Goal: Information Seeking & Learning: Learn about a topic

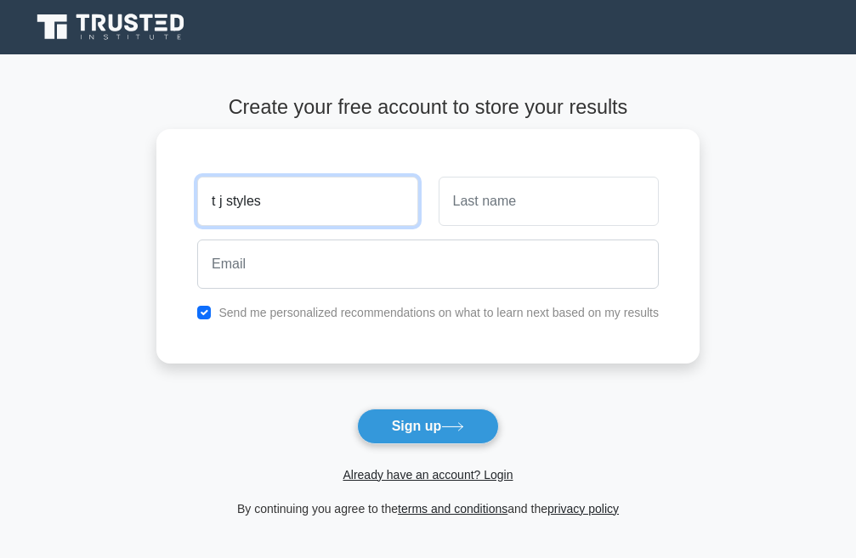
type input "t j styles"
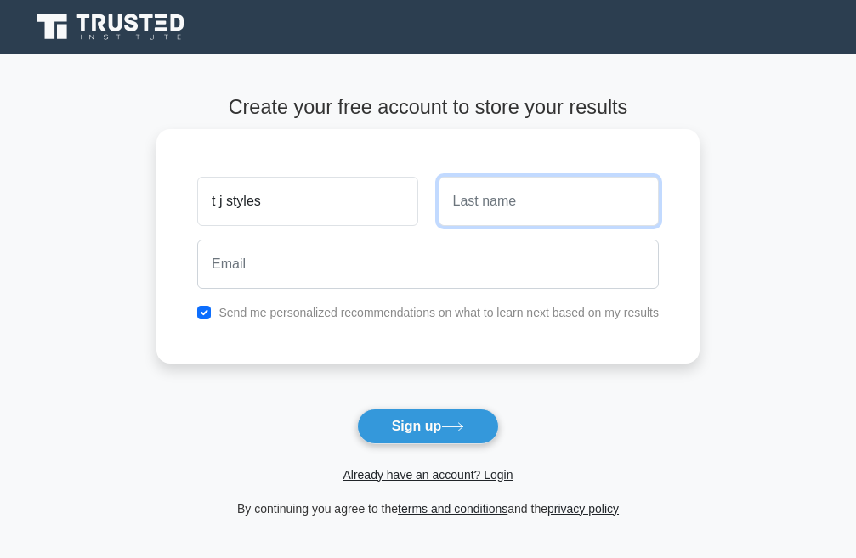
click at [558, 201] on input "text" at bounding box center [548, 201] width 220 height 49
type input "b"
type input "camin"
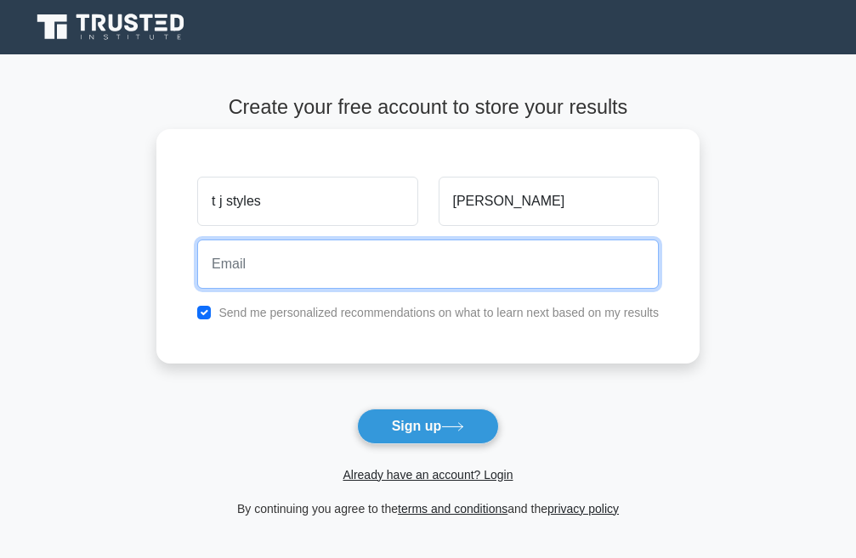
click at [400, 252] on input "email" at bounding box center [427, 264] width 461 height 49
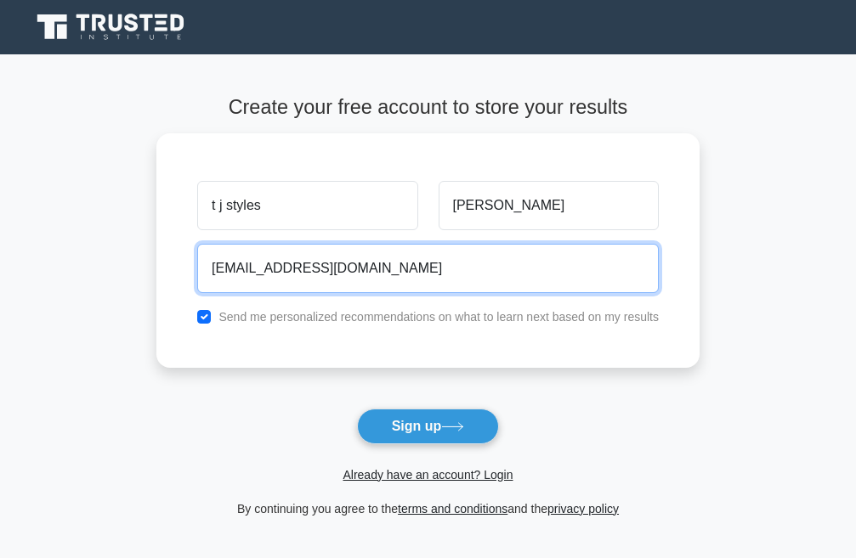
type input "haterbenzeraper@gmail.com"
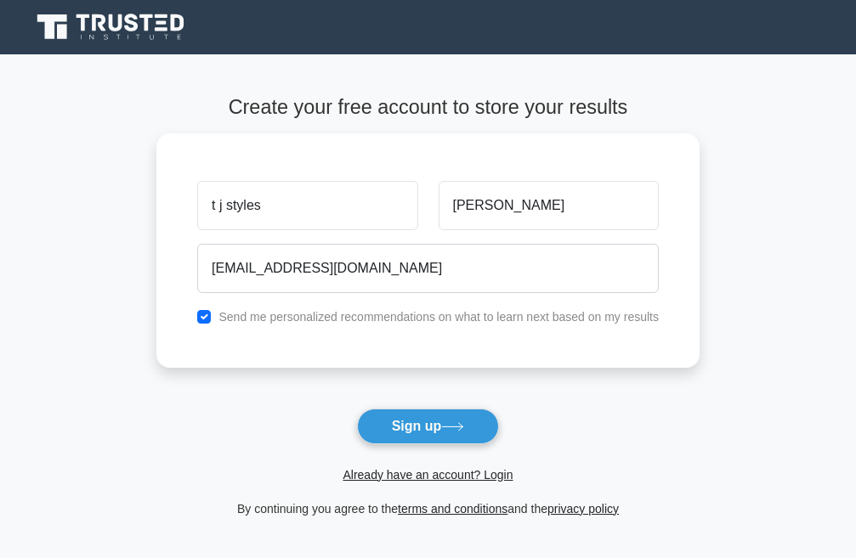
click at [445, 427] on button "Sign up" at bounding box center [428, 427] width 143 height 36
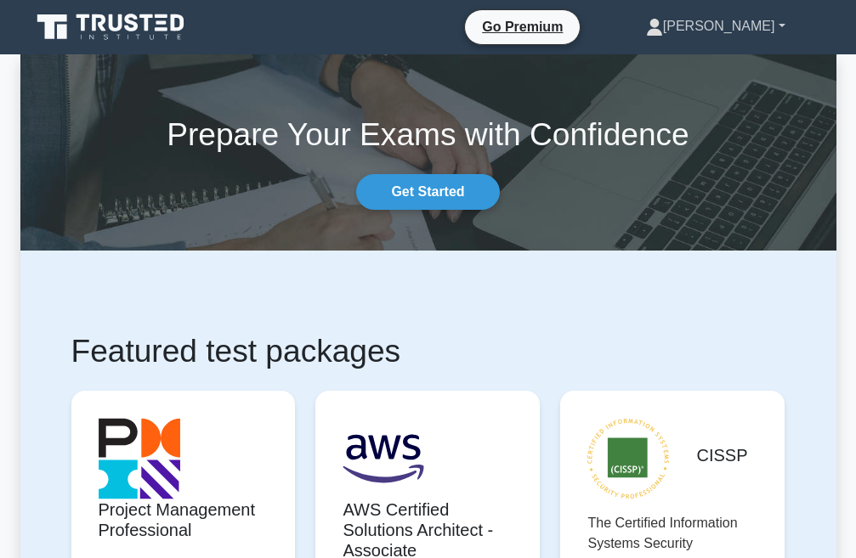
click at [780, 24] on link "[PERSON_NAME]" at bounding box center [715, 26] width 221 height 34
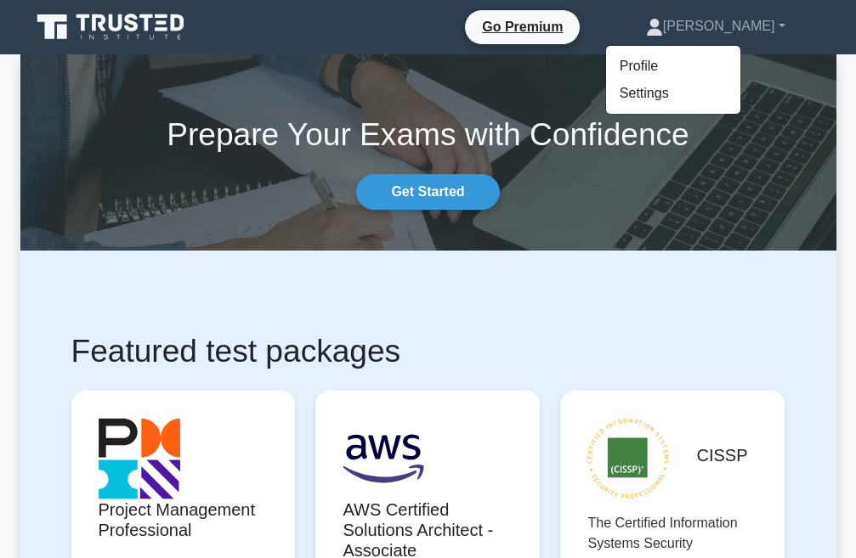
click at [664, 221] on section "Prepare Your Exams with Confidence Get Started" at bounding box center [428, 152] width 816 height 196
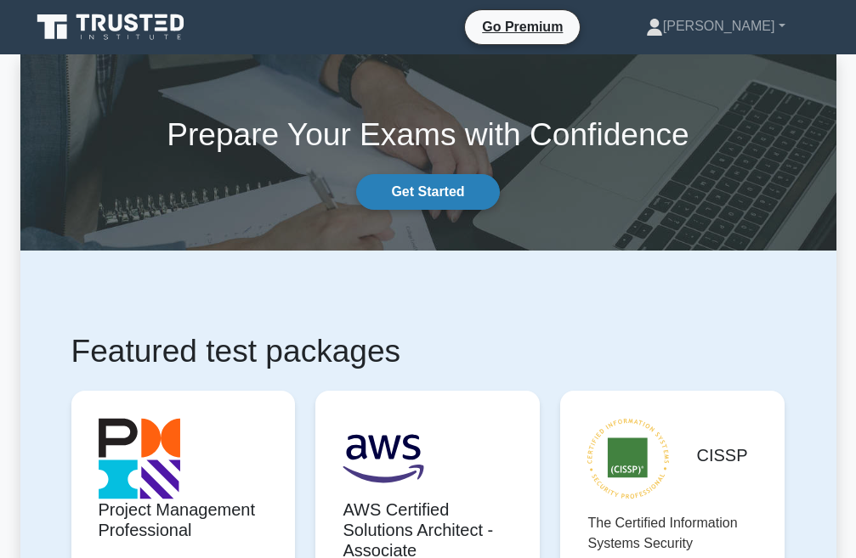
click at [461, 197] on link "Get Started" at bounding box center [427, 192] width 143 height 36
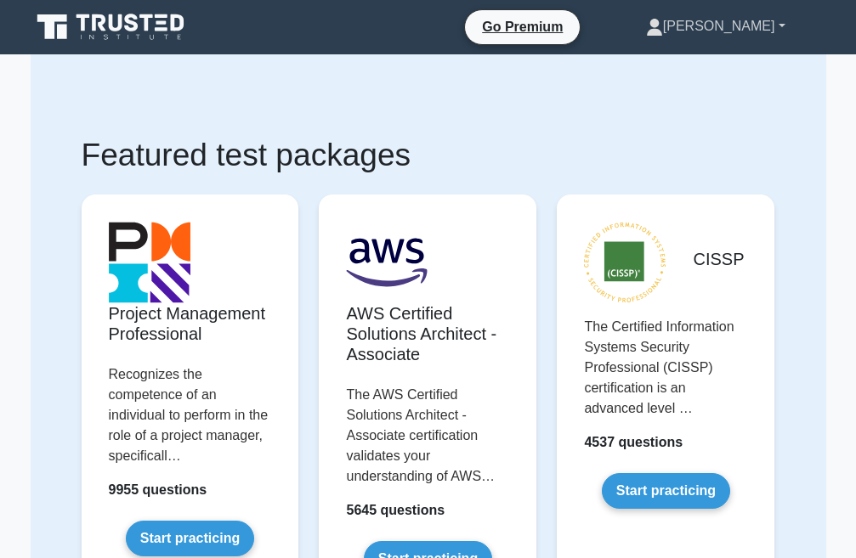
click at [783, 29] on link "[PERSON_NAME]" at bounding box center [715, 26] width 221 height 34
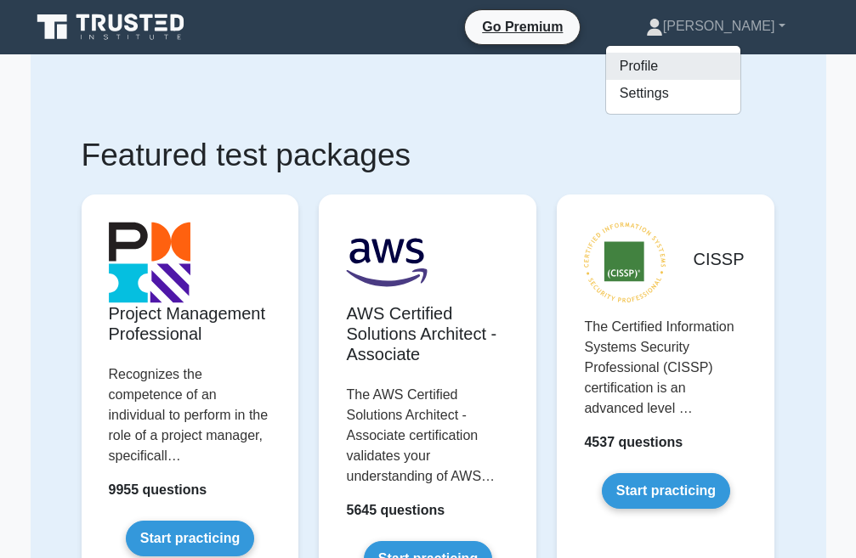
click at [716, 61] on link "Profile" at bounding box center [673, 66] width 134 height 27
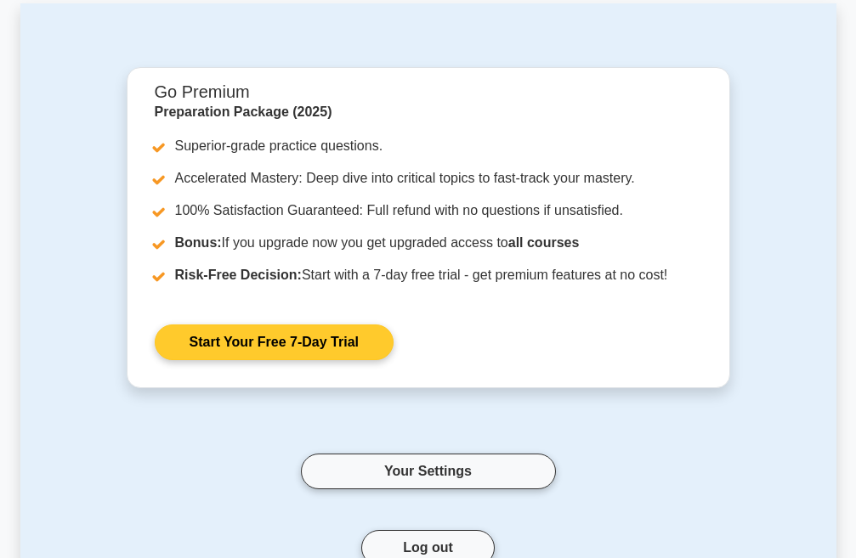
scroll to position [90, 0]
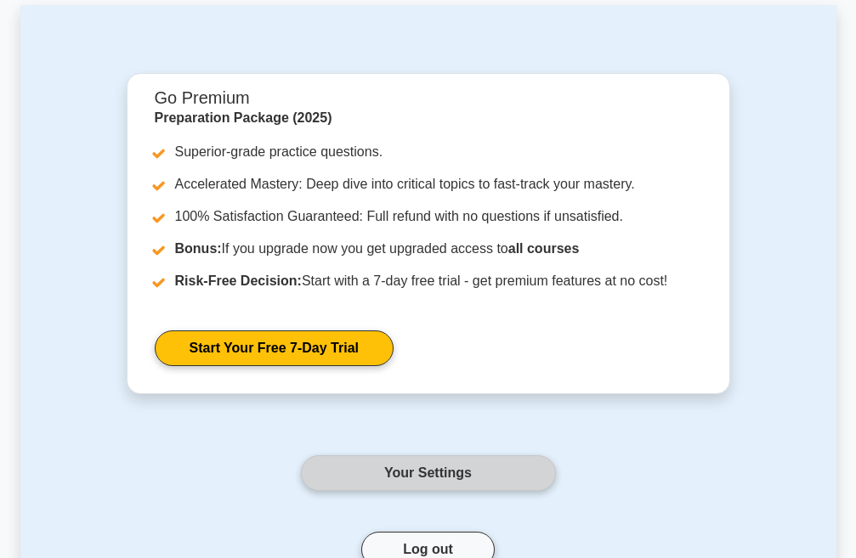
click at [359, 473] on link "Your Settings" at bounding box center [428, 473] width 255 height 36
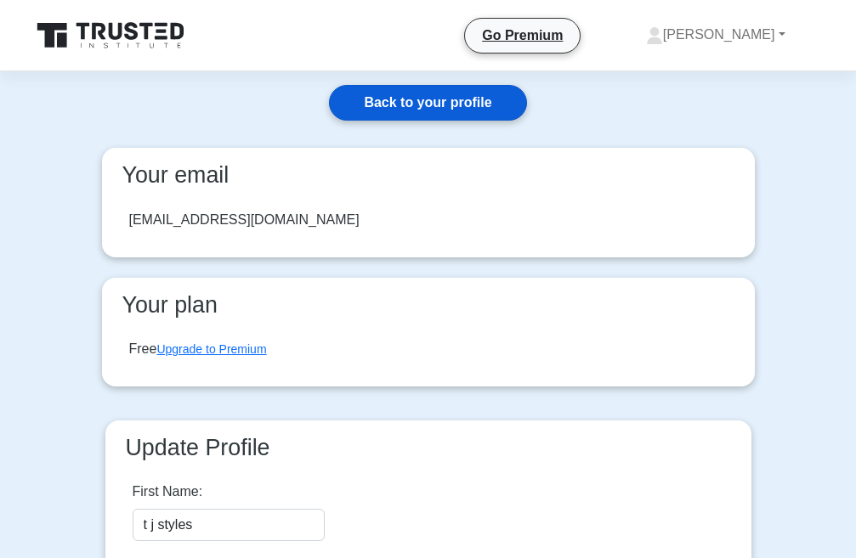
click at [405, 110] on link "Back to your profile" at bounding box center [427, 103] width 197 height 36
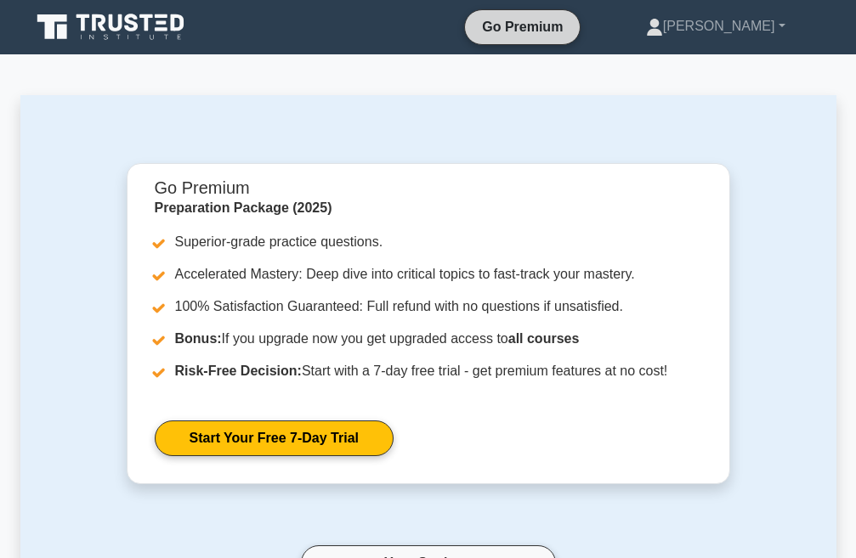
click at [563, 33] on link "Go Premium" at bounding box center [522, 26] width 101 height 21
click at [781, 25] on link "[PERSON_NAME]" at bounding box center [715, 26] width 221 height 34
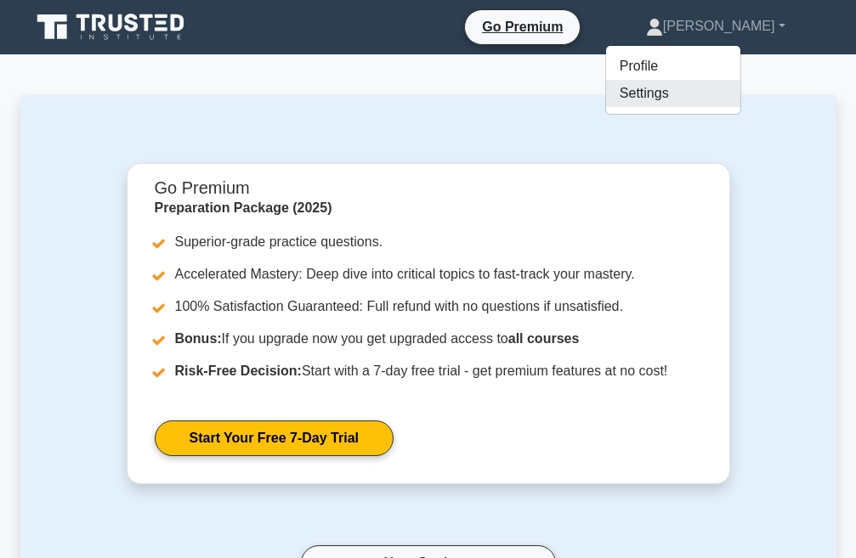
click at [719, 92] on link "Settings" at bounding box center [673, 93] width 134 height 27
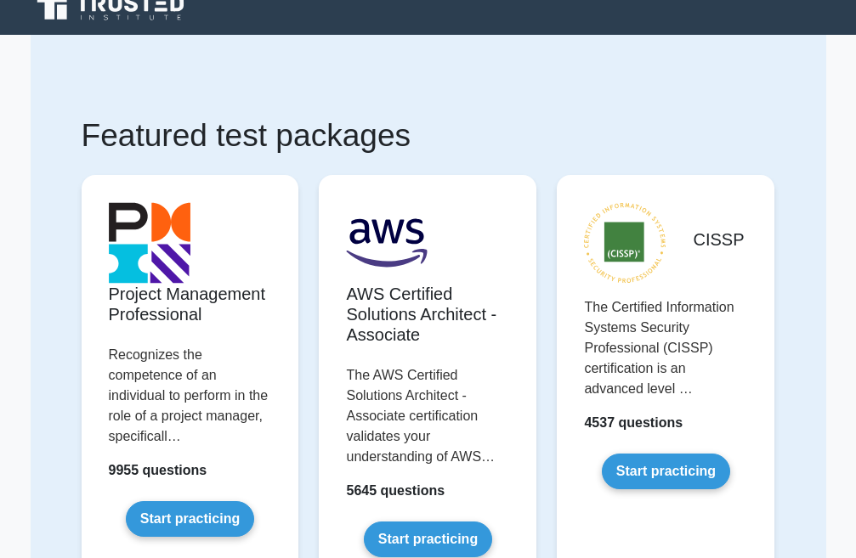
scroll to position [85, 0]
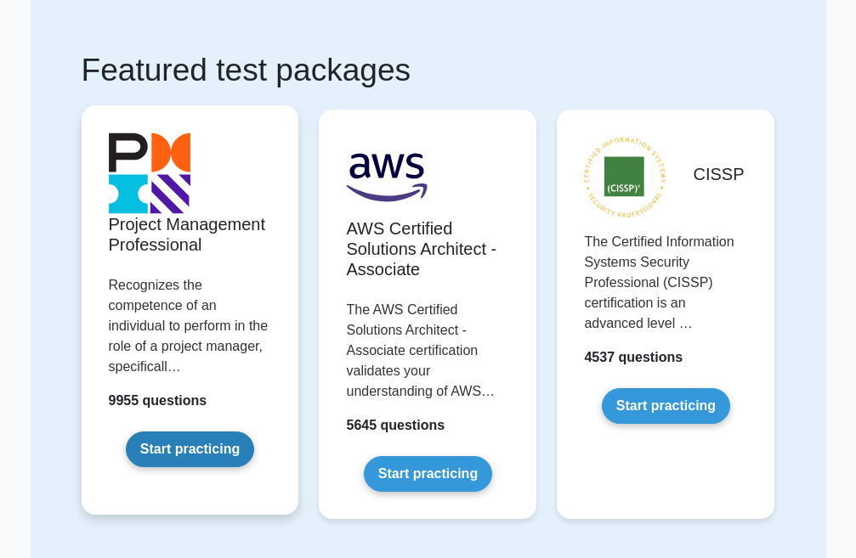
click at [202, 444] on link "Start practicing" at bounding box center [190, 450] width 128 height 36
click at [200, 443] on link "Start practicing" at bounding box center [190, 450] width 128 height 36
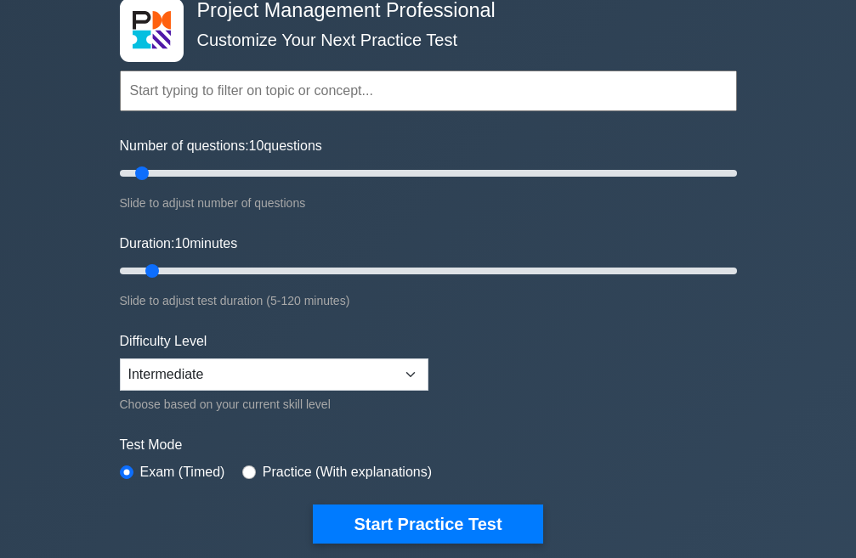
scroll to position [85, 0]
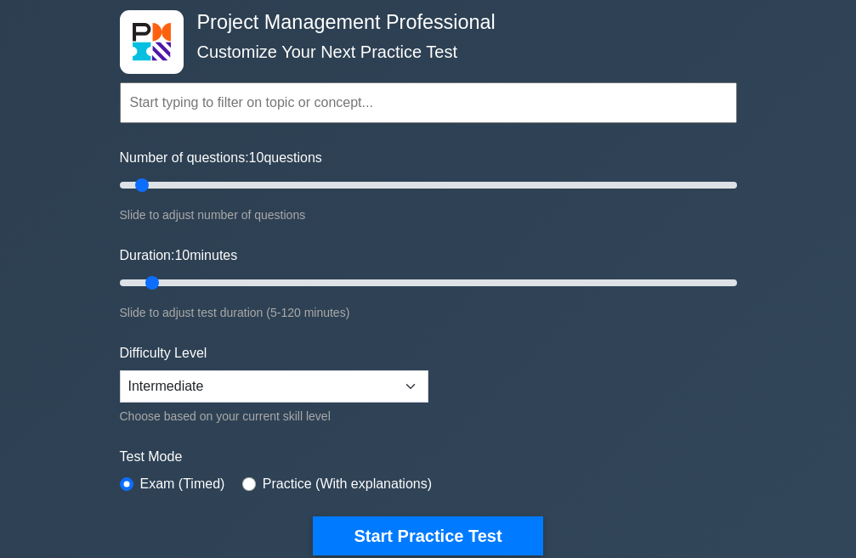
click at [264, 150] on span "10" at bounding box center [256, 157] width 15 height 14
click at [265, 175] on input "Number of questions: 10 questions" at bounding box center [428, 185] width 617 height 20
drag, startPoint x: 136, startPoint y: 183, endPoint x: 162, endPoint y: 184, distance: 26.4
type input "15"
click at [162, 184] on input "Number of questions: 15 questions" at bounding box center [428, 185] width 617 height 20
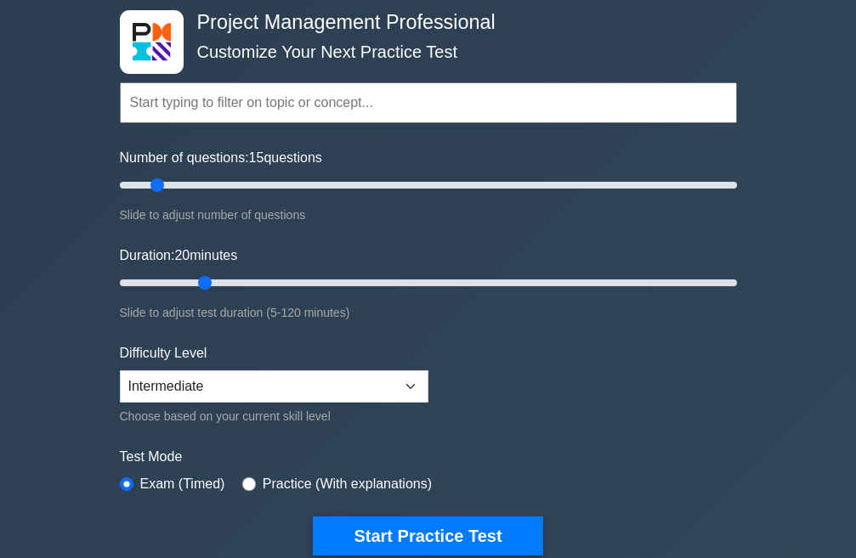
drag, startPoint x: 154, startPoint y: 281, endPoint x: 200, endPoint y: 285, distance: 46.0
type input "20"
click at [200, 285] on input "Duration: 20 minutes" at bounding box center [428, 283] width 617 height 20
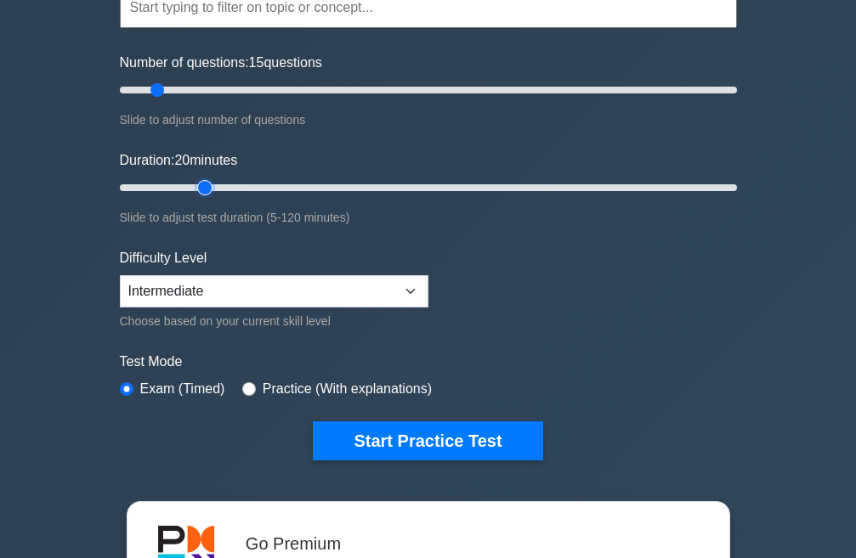
scroll to position [255, 0]
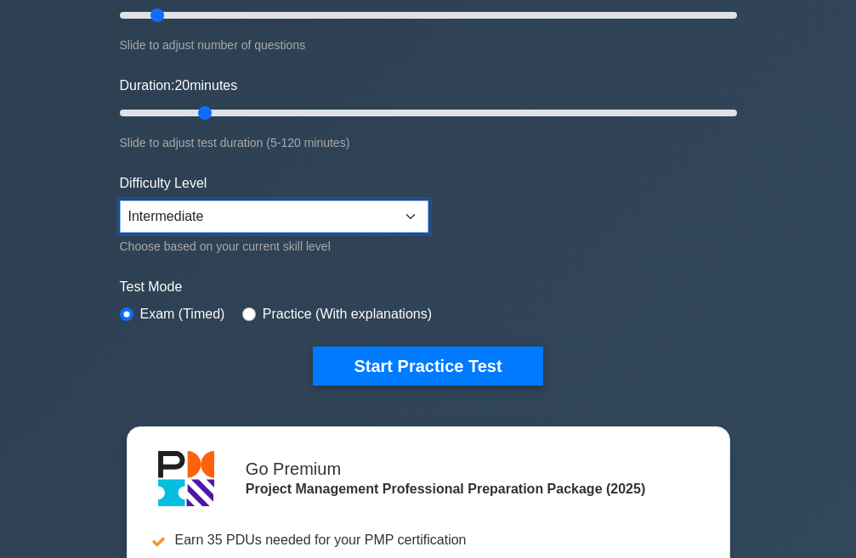
click at [414, 218] on select "Beginner Intermediate Expert" at bounding box center [274, 217] width 308 height 32
select select "beginner"
click at [120, 201] on select "Beginner Intermediate Expert" at bounding box center [274, 217] width 308 height 32
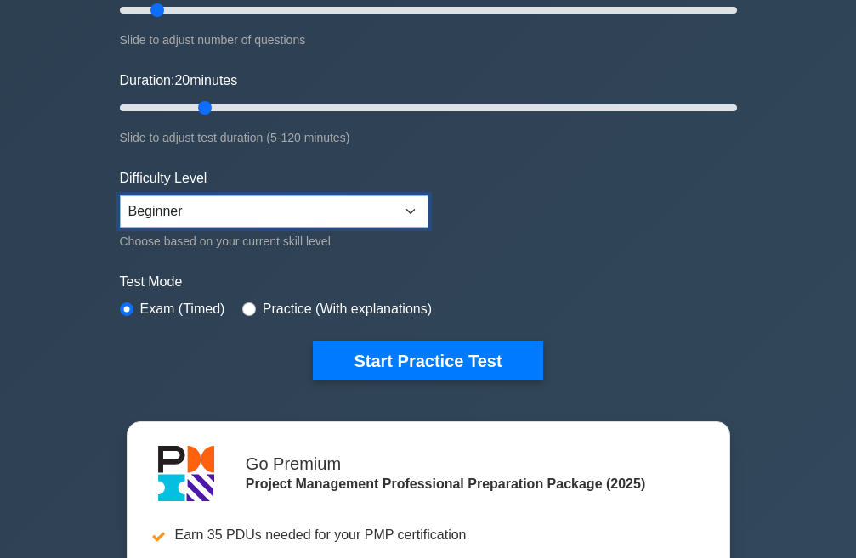
scroll to position [340, 0]
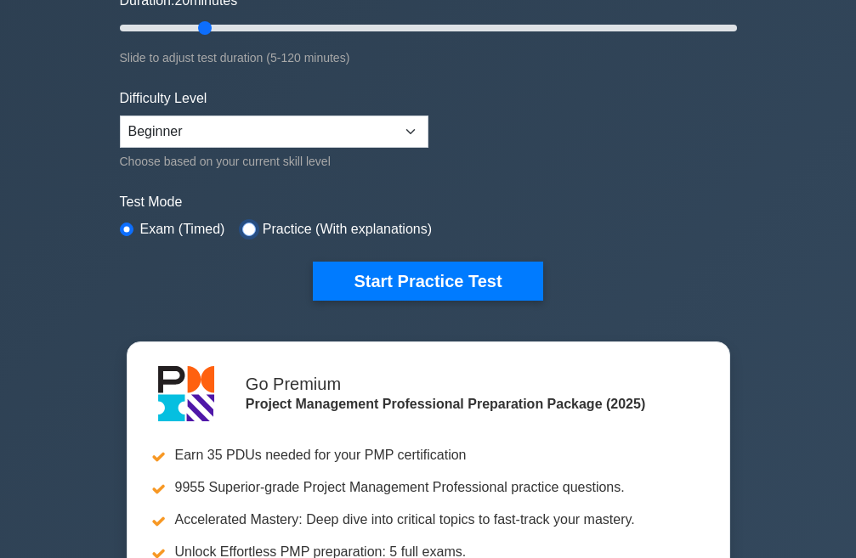
click at [243, 223] on input "radio" at bounding box center [249, 230] width 14 height 14
radio input "true"
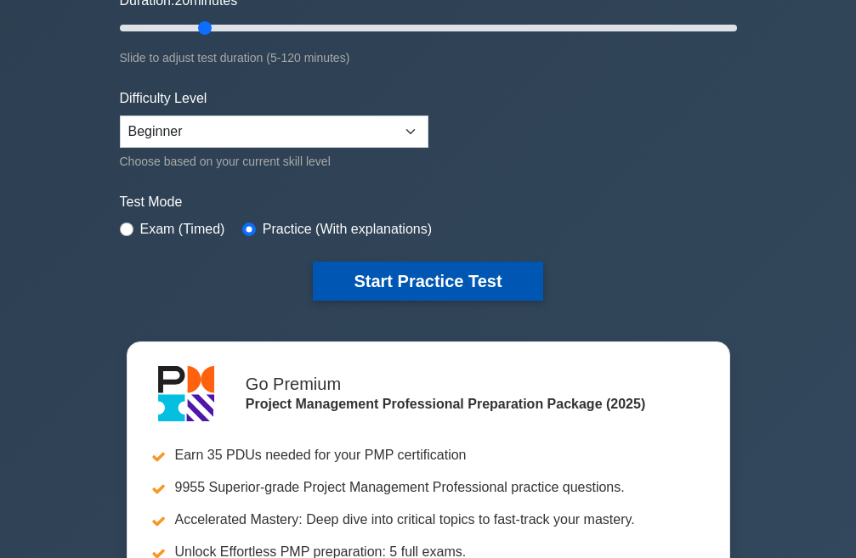
click at [382, 275] on button "Start Practice Test" at bounding box center [427, 281] width 229 height 39
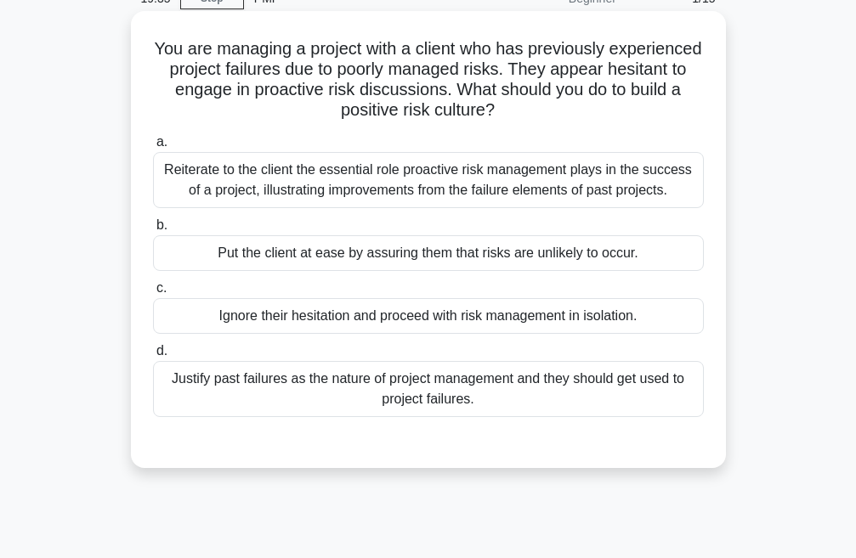
scroll to position [85, 0]
click at [417, 183] on div "Reiterate to the client the essential role proactive risk management plays in t…" at bounding box center [428, 179] width 551 height 56
click at [153, 147] on input "a. Reiterate to the client the essential role proactive risk management plays i…" at bounding box center [153, 141] width 0 height 11
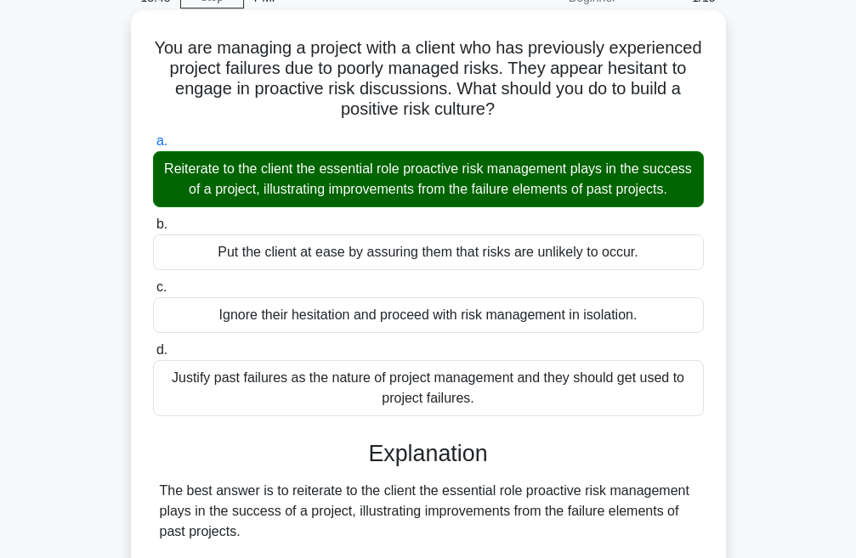
scroll to position [0, 0]
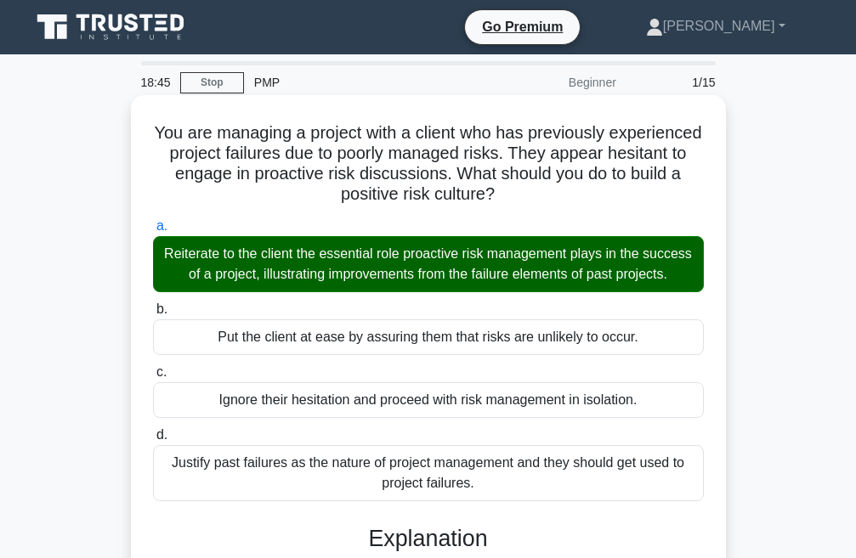
click at [308, 267] on div "Reiterate to the client the essential role proactive risk management plays in t…" at bounding box center [428, 264] width 551 height 56
click at [153, 232] on input "a. Reiterate to the client the essential role proactive risk management plays i…" at bounding box center [153, 226] width 0 height 11
click at [306, 263] on div "Reiterate to the client the essential role proactive risk management plays in t…" at bounding box center [428, 264] width 551 height 56
click at [153, 232] on input "a. Reiterate to the client the essential role proactive risk management plays i…" at bounding box center [153, 226] width 0 height 11
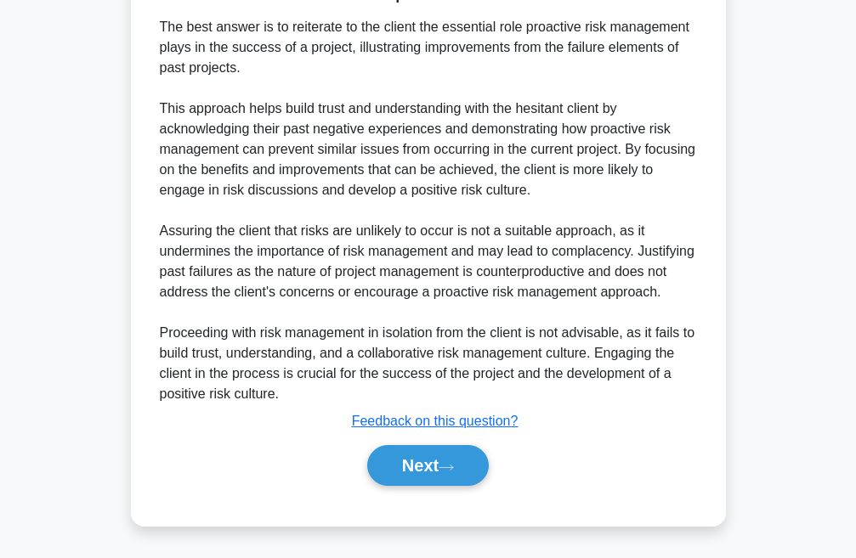
scroll to position [571, 0]
click at [455, 476] on button "Next" at bounding box center [428, 465] width 122 height 41
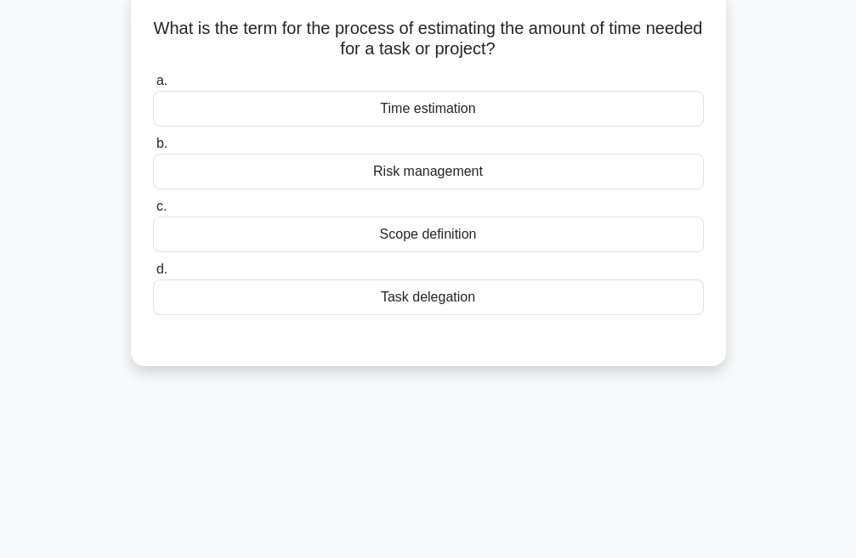
scroll to position [20, 0]
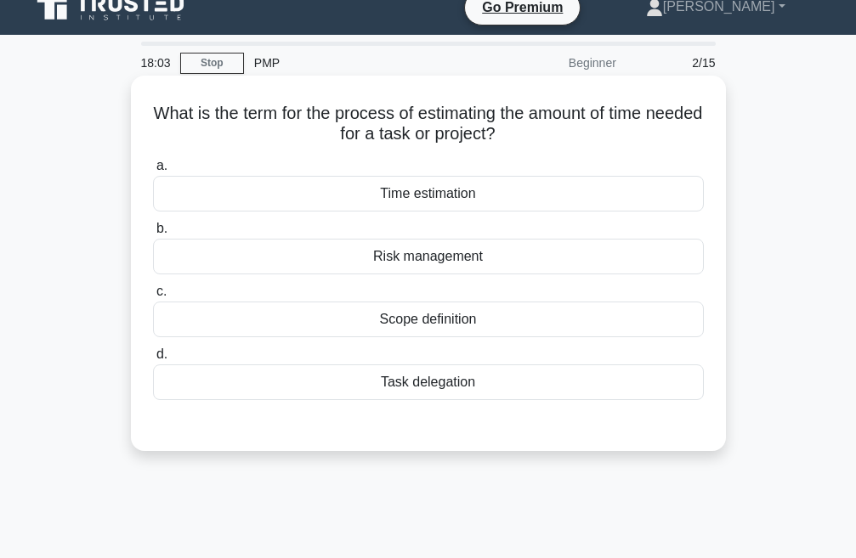
click at [412, 190] on div "Time estimation" at bounding box center [428, 194] width 551 height 36
click at [153, 172] on input "a. Time estimation" at bounding box center [153, 166] width 0 height 11
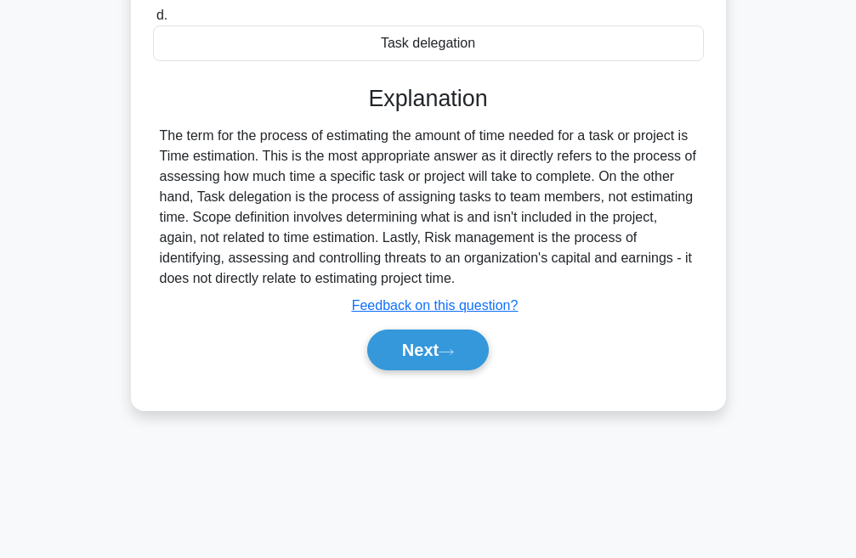
scroll to position [359, 0]
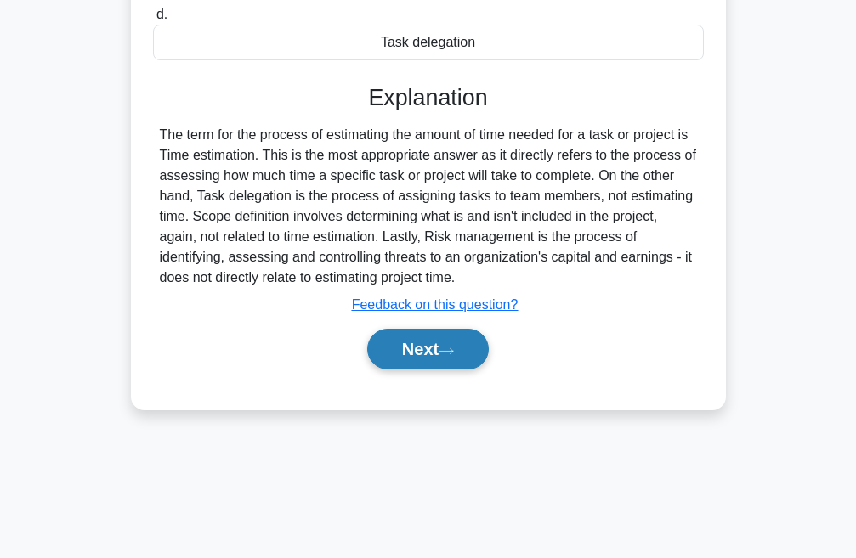
click at [422, 347] on button "Next" at bounding box center [428, 349] width 122 height 41
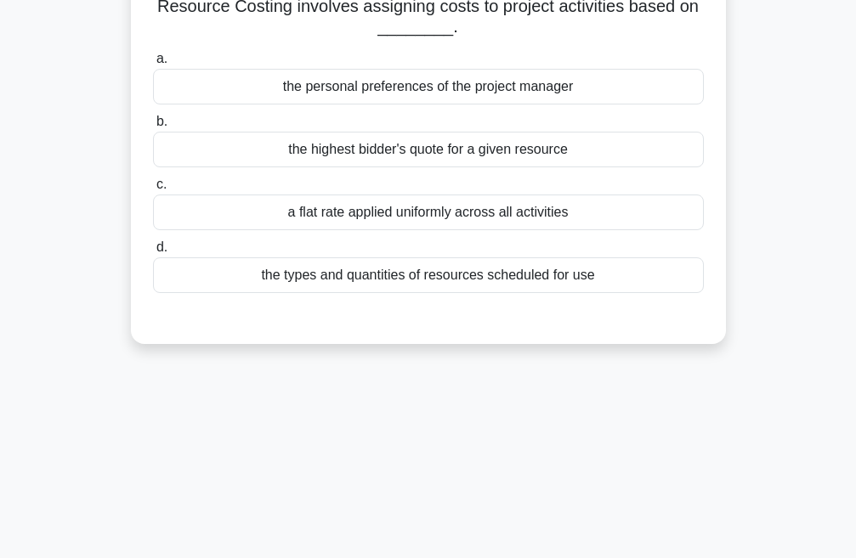
scroll to position [0, 0]
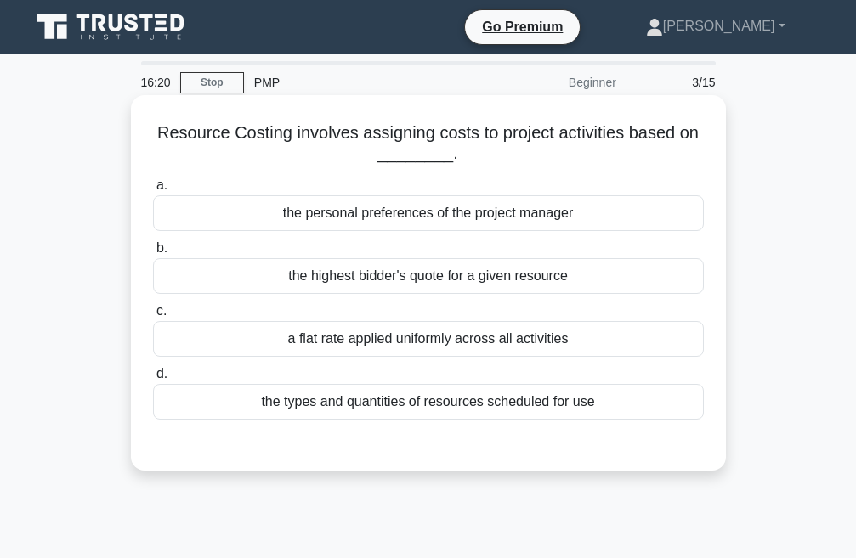
click at [352, 216] on div "the personal preferences of the project manager" at bounding box center [428, 213] width 551 height 36
click at [153, 191] on input "a. the personal preferences of the project manager" at bounding box center [153, 185] width 0 height 11
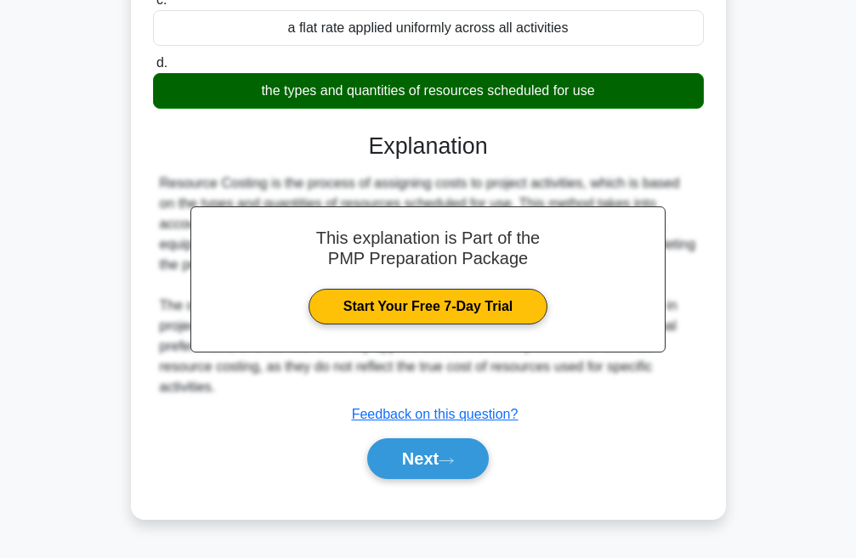
scroll to position [359, 0]
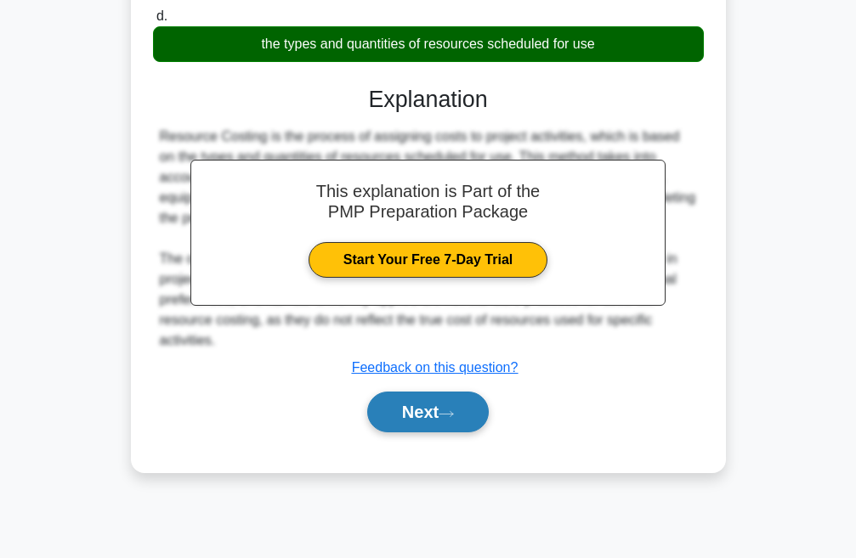
click at [427, 408] on button "Next" at bounding box center [428, 412] width 122 height 41
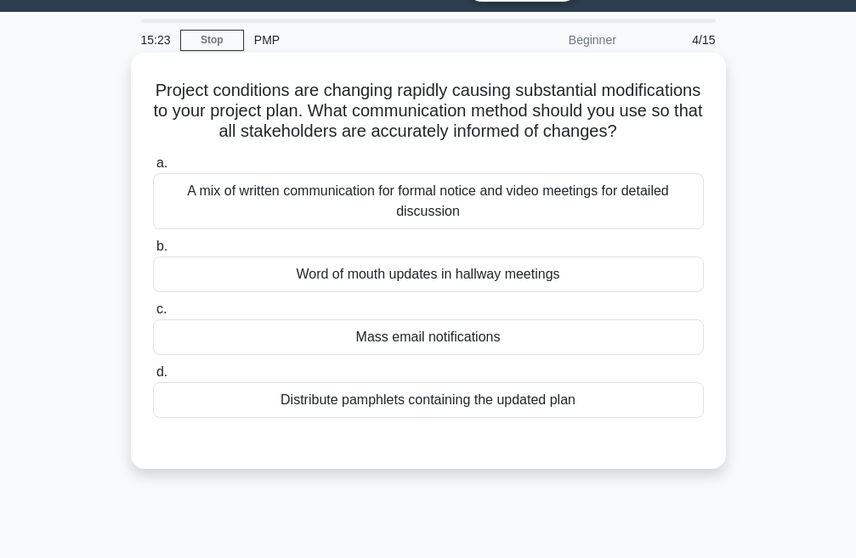
scroll to position [85, 0]
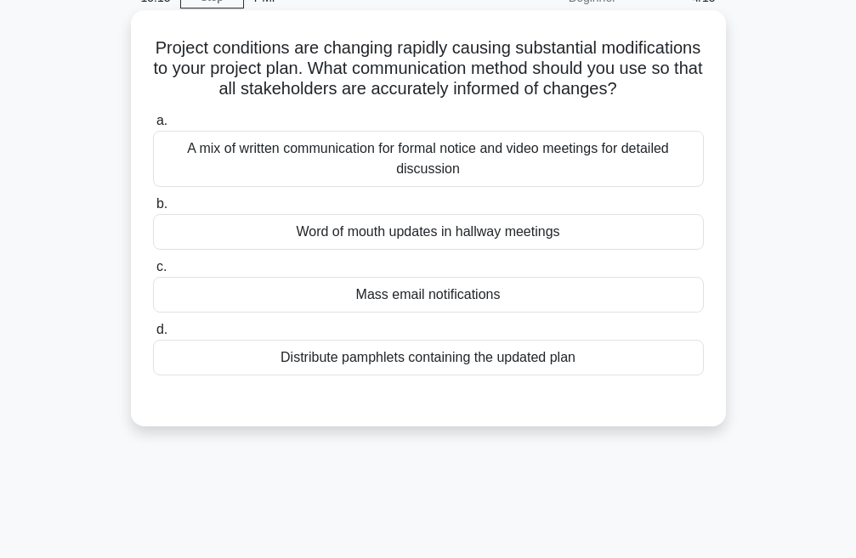
click at [456, 250] on div "Word of mouth updates in hallway meetings" at bounding box center [428, 232] width 551 height 36
click at [153, 210] on input "b. Word of mouth updates in hallway meetings" at bounding box center [153, 204] width 0 height 11
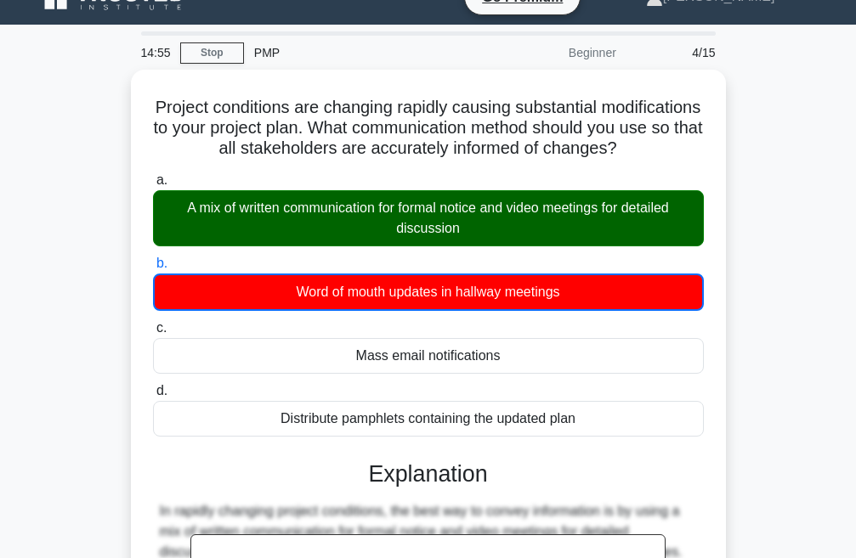
scroll to position [0, 0]
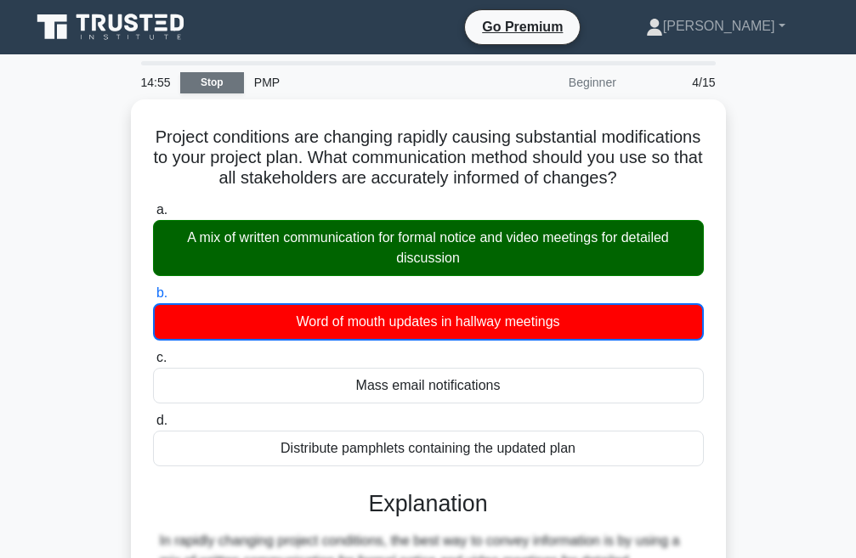
click at [206, 82] on link "Stop" at bounding box center [212, 82] width 64 height 21
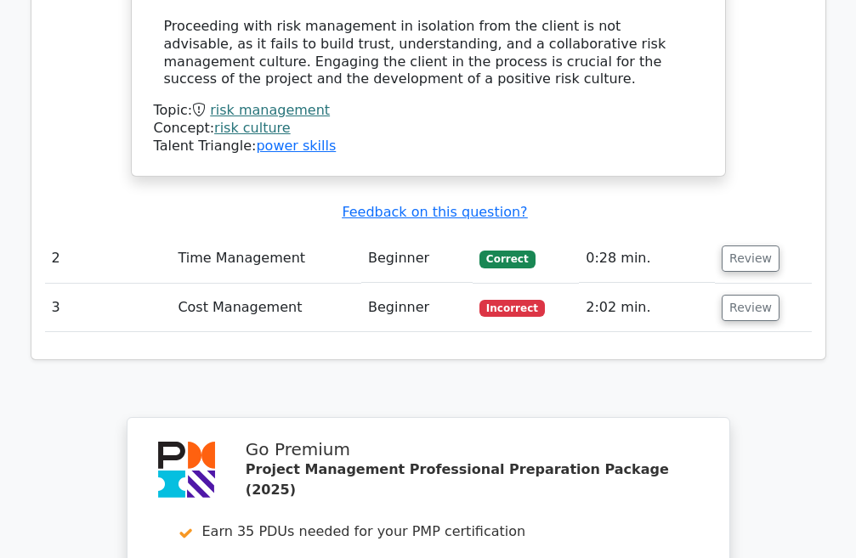
scroll to position [2198, 0]
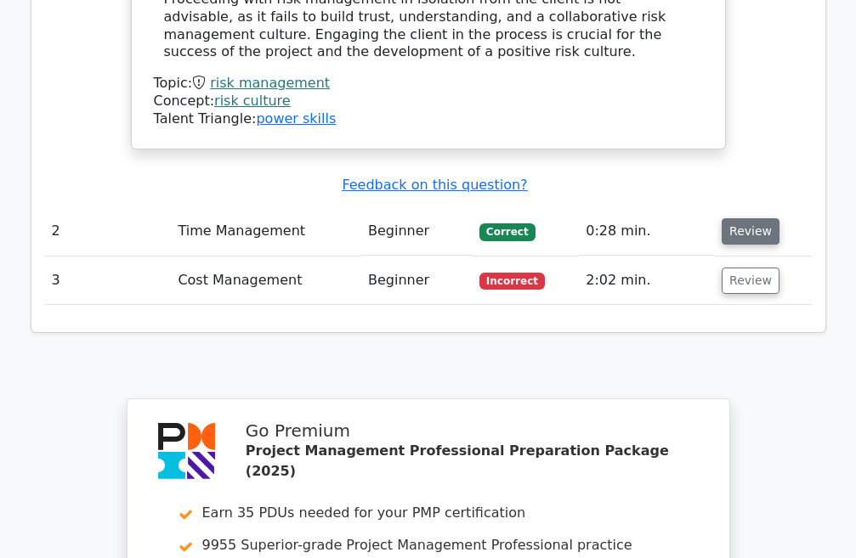
click at [733, 218] on button "Review" at bounding box center [750, 231] width 58 height 26
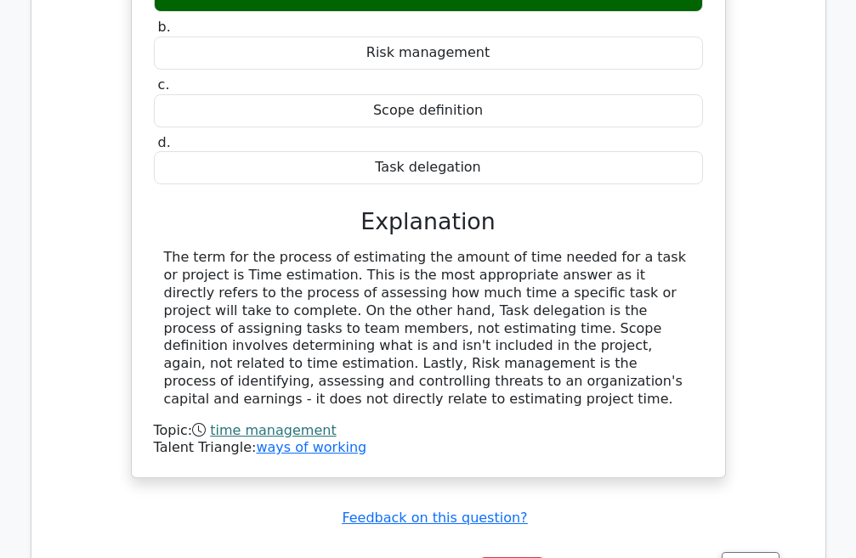
scroll to position [2708, 0]
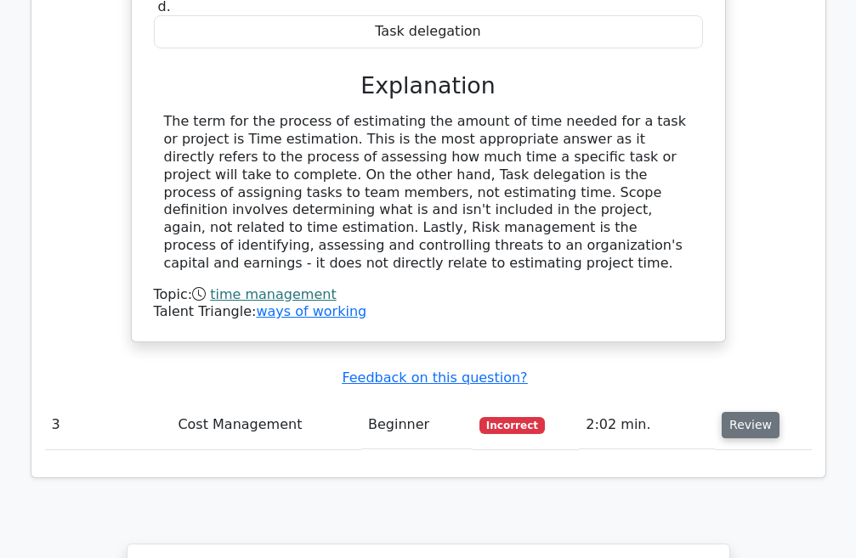
click at [741, 412] on button "Review" at bounding box center [750, 425] width 58 height 26
click at [734, 412] on button "Review" at bounding box center [750, 425] width 58 height 26
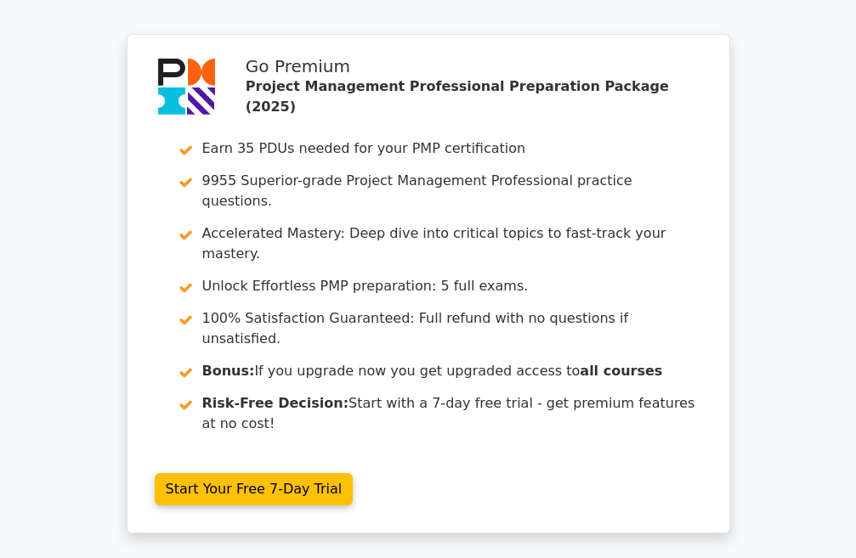
scroll to position [3967, 0]
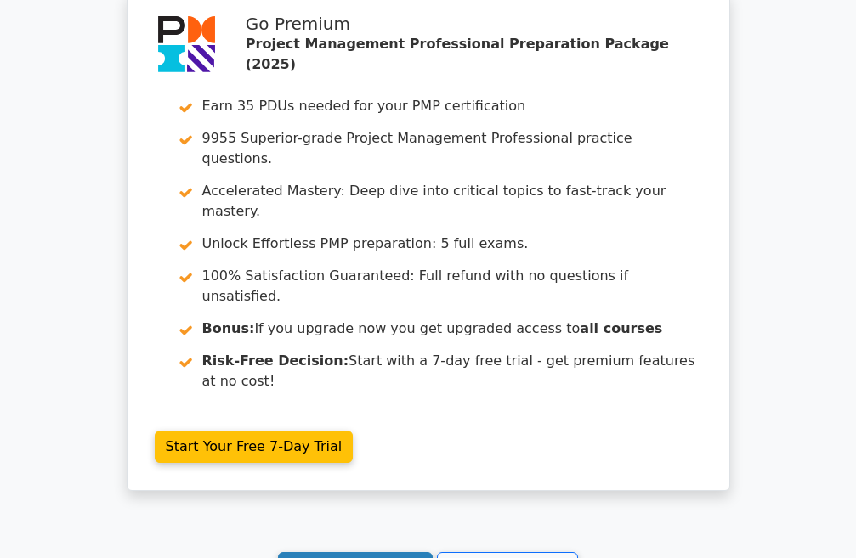
click at [351, 552] on link "Continue practicing" at bounding box center [355, 568] width 155 height 32
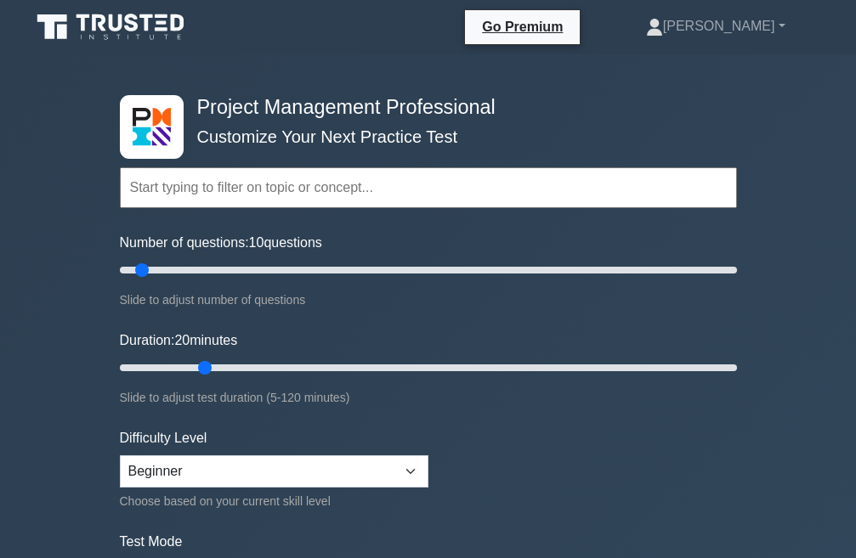
drag, startPoint x: 149, startPoint y: 367, endPoint x: 194, endPoint y: 371, distance: 45.2
type input "20"
click at [194, 371] on input "Duration: 20 minutes" at bounding box center [428, 368] width 617 height 20
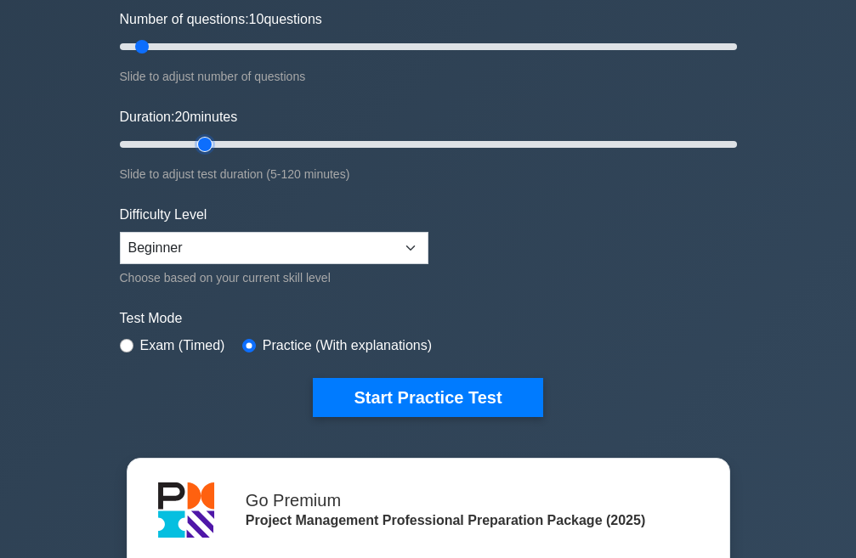
scroll to position [255, 0]
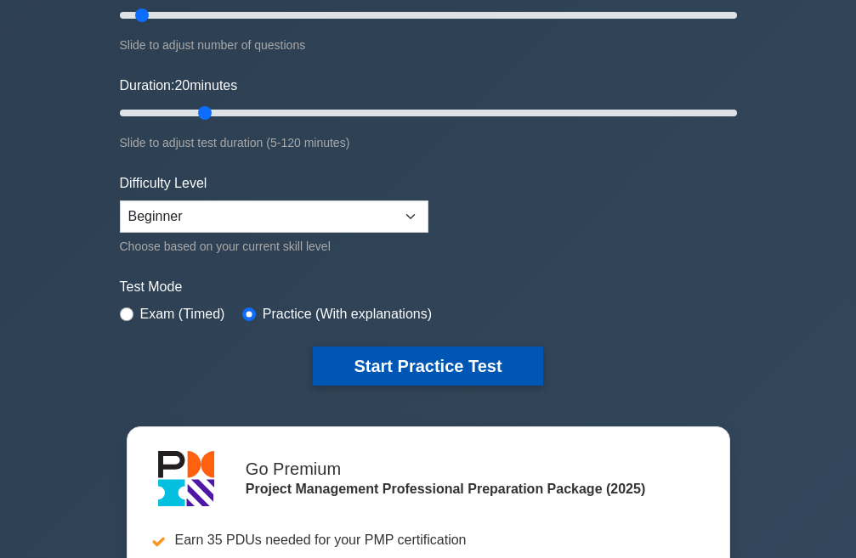
click at [428, 364] on button "Start Practice Test" at bounding box center [427, 366] width 229 height 39
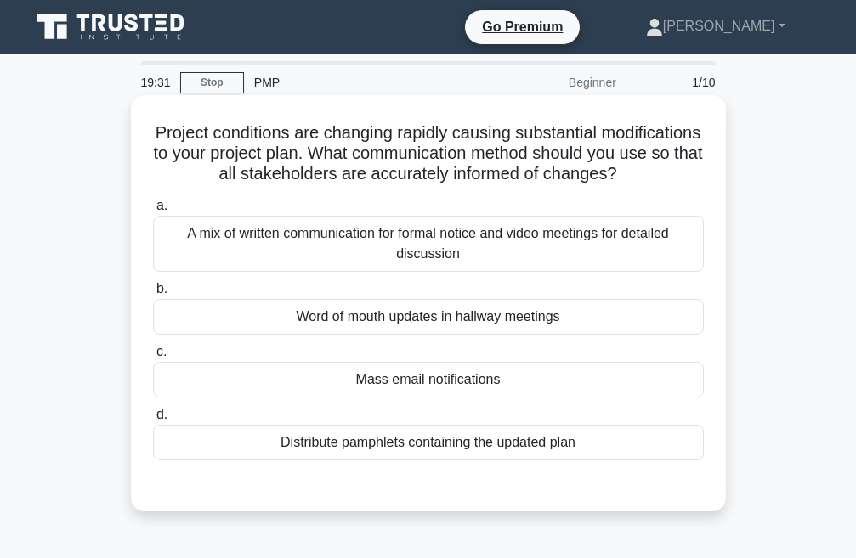
click at [414, 272] on div "A mix of written communication for formal notice and video meetings for detaile…" at bounding box center [428, 244] width 551 height 56
click at [153, 212] on input "a. A mix of written communication for formal notice and video meetings for deta…" at bounding box center [153, 206] width 0 height 11
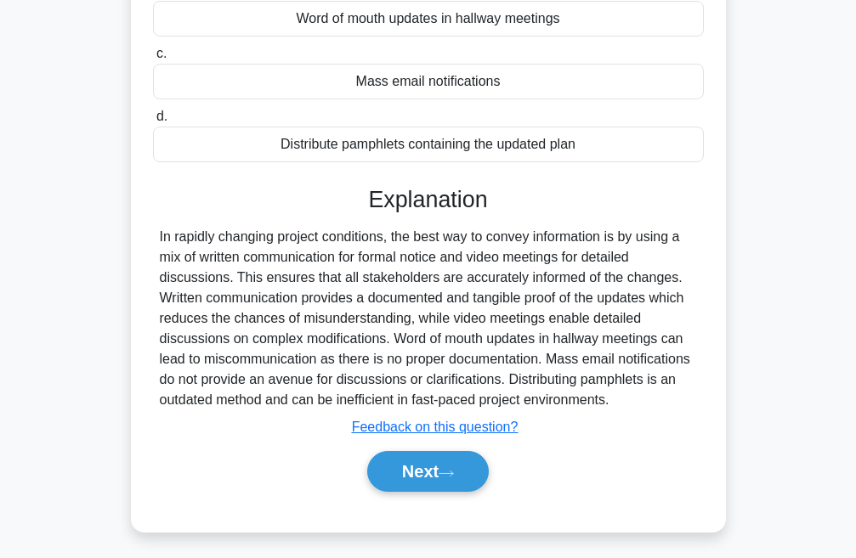
scroll to position [359, 0]
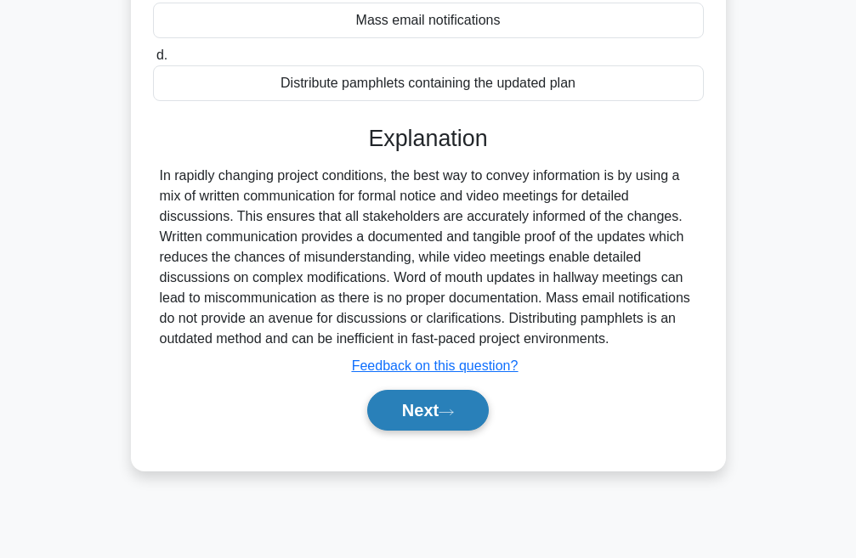
drag, startPoint x: 410, startPoint y: 428, endPoint x: 404, endPoint y: 439, distance: 12.5
click at [411, 431] on button "Next" at bounding box center [428, 410] width 122 height 41
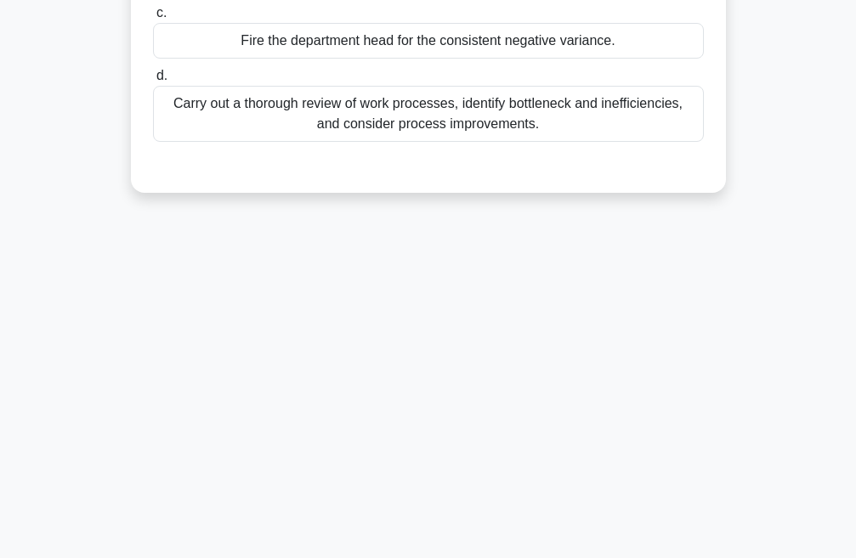
click at [399, 119] on div "Carry out a thorough review of work processes, identify bottleneck and ineffici…" at bounding box center [428, 114] width 551 height 56
click at [153, 82] on input "d. Carry out a thorough review of work processes, identify bottleneck and ineff…" at bounding box center [153, 76] width 0 height 11
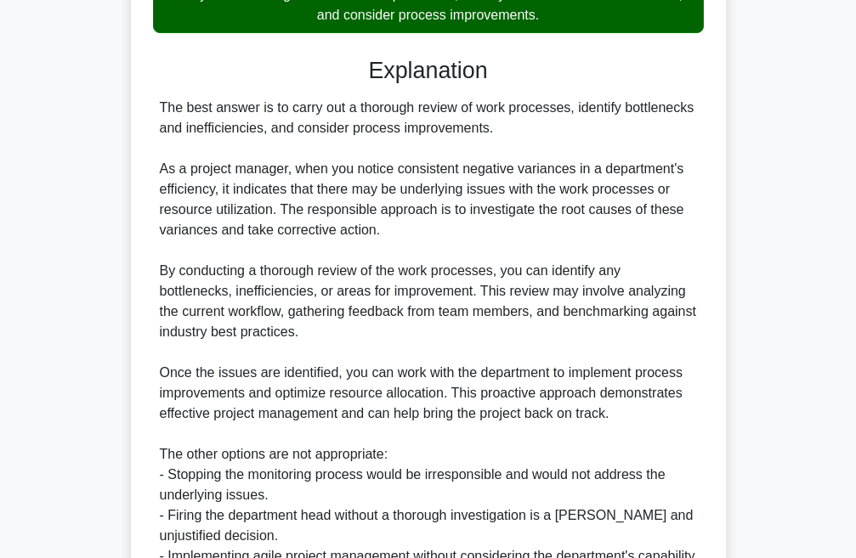
scroll to position [673, 0]
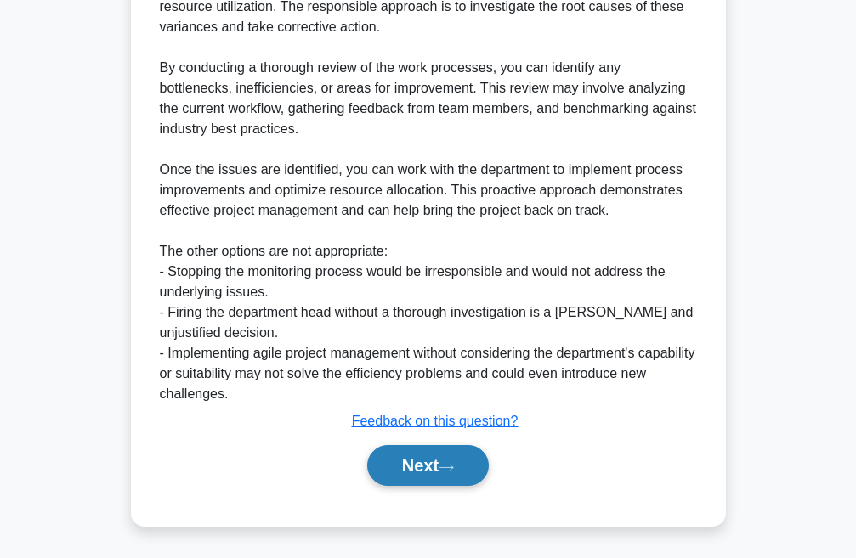
drag, startPoint x: 460, startPoint y: 459, endPoint x: 450, endPoint y: 460, distance: 10.2
click at [456, 459] on button "Next" at bounding box center [428, 465] width 122 height 41
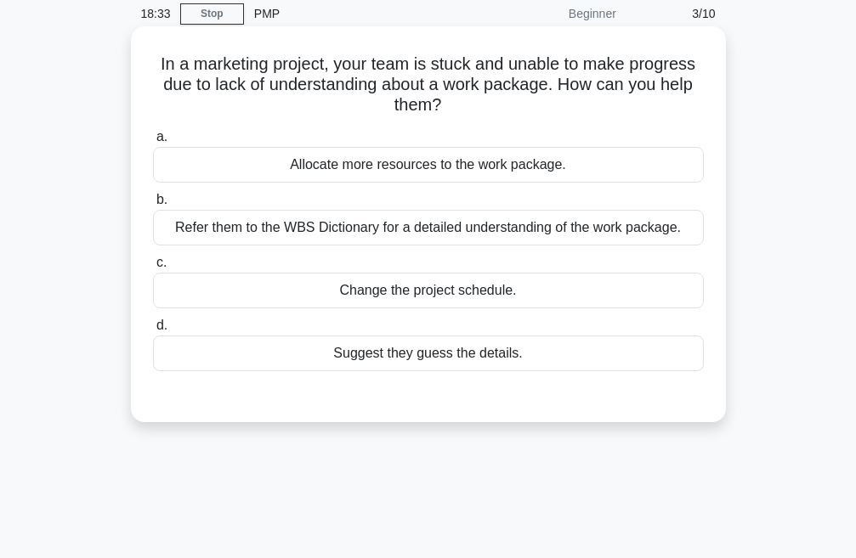
scroll to position [20, 0]
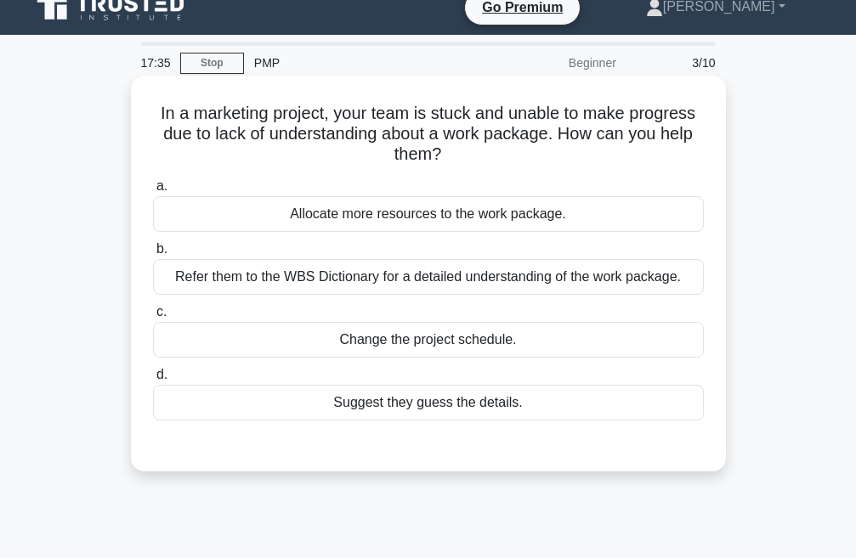
click at [456, 218] on div "Allocate more resources to the work package." at bounding box center [428, 214] width 551 height 36
click at [153, 192] on input "a. Allocate more resources to the work package." at bounding box center [153, 186] width 0 height 11
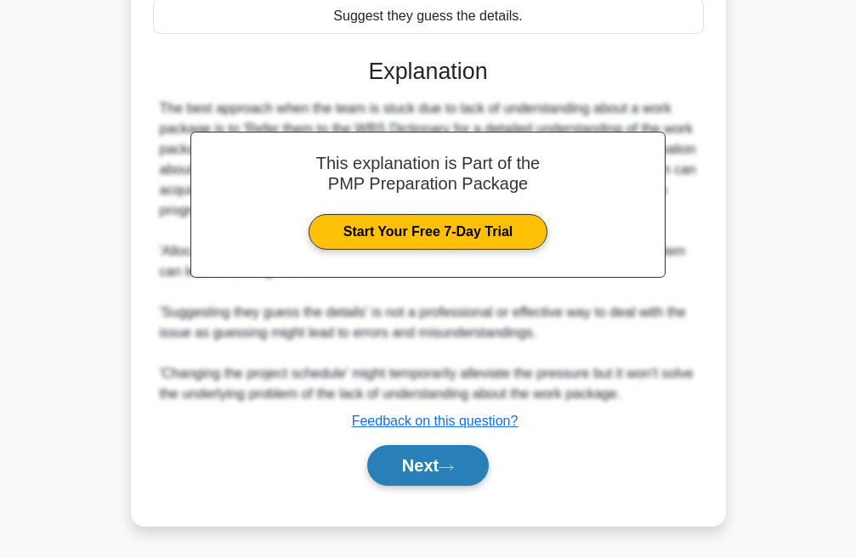
scroll to position [410, 0]
click at [435, 475] on button "Next" at bounding box center [428, 465] width 122 height 41
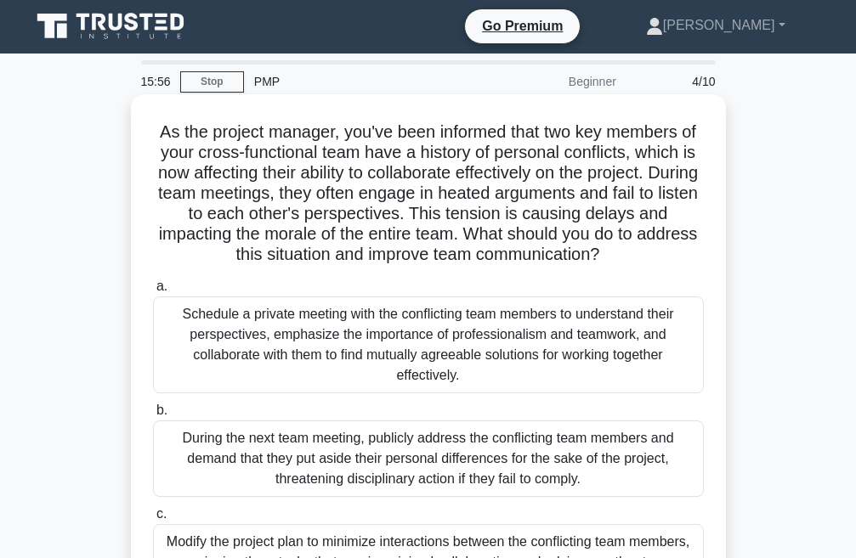
scroll to position [0, 0]
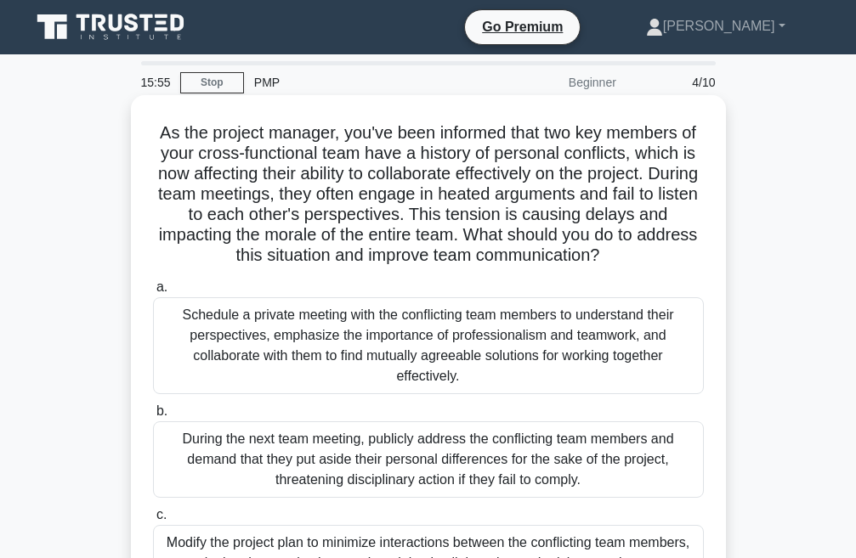
click at [417, 353] on div "Schedule a private meeting with the conflicting team members to understand thei…" at bounding box center [428, 345] width 551 height 97
click at [153, 293] on input "a. Schedule a private meeting with the conflicting team members to understand t…" at bounding box center [153, 287] width 0 height 11
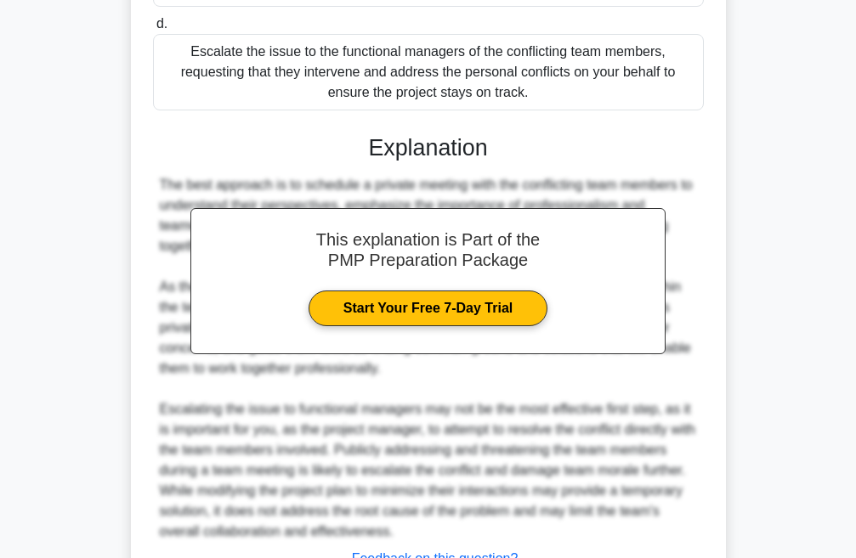
scroll to position [734, 0]
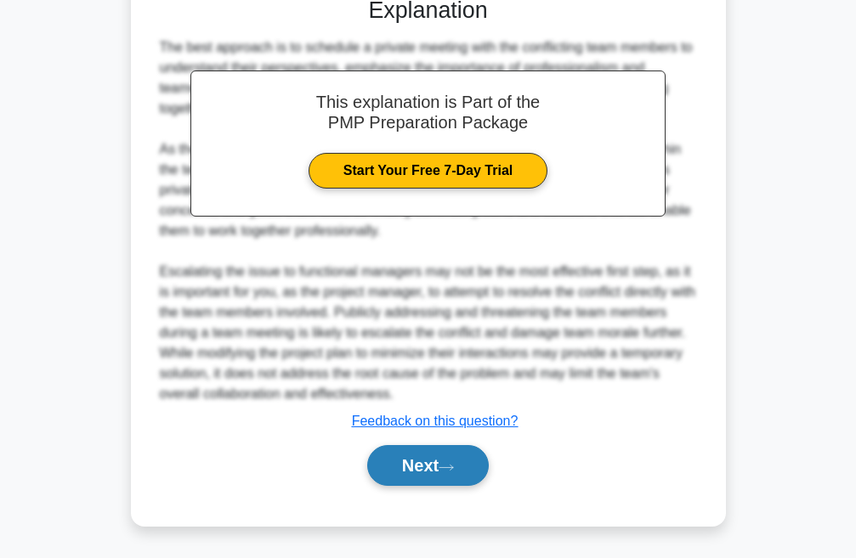
click at [401, 458] on button "Next" at bounding box center [428, 465] width 122 height 41
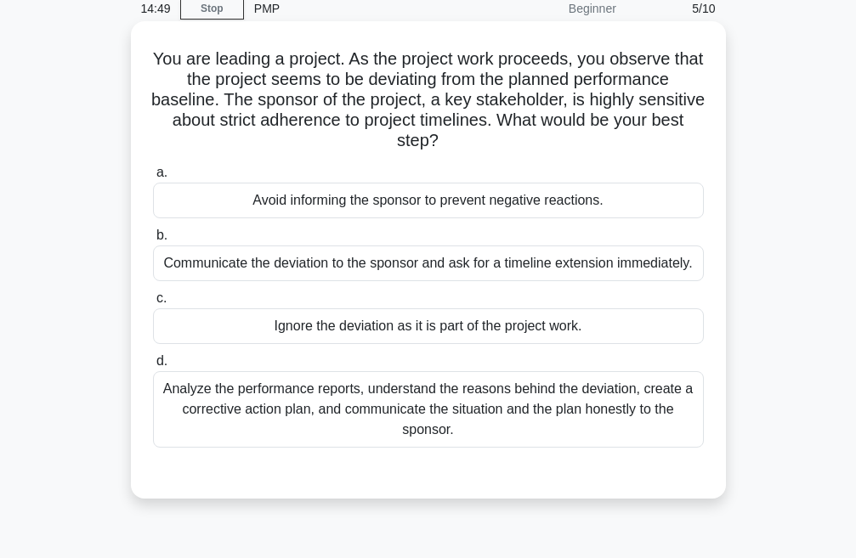
scroll to position [105, 0]
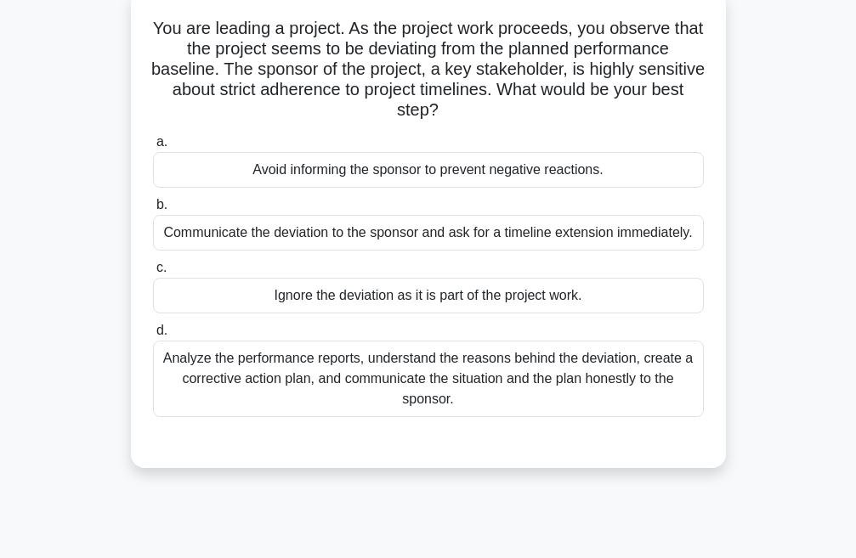
click at [417, 394] on div "Analyze the performance reports, understand the reasons behind the deviation, c…" at bounding box center [428, 379] width 551 height 76
click at [153, 336] on input "d. Analyze the performance reports, understand the reasons behind the deviation…" at bounding box center [153, 330] width 0 height 11
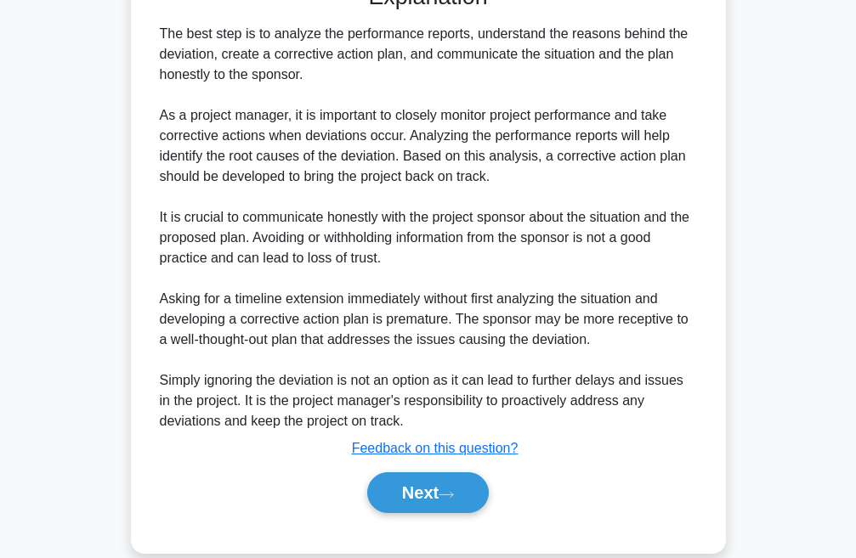
scroll to position [591, 0]
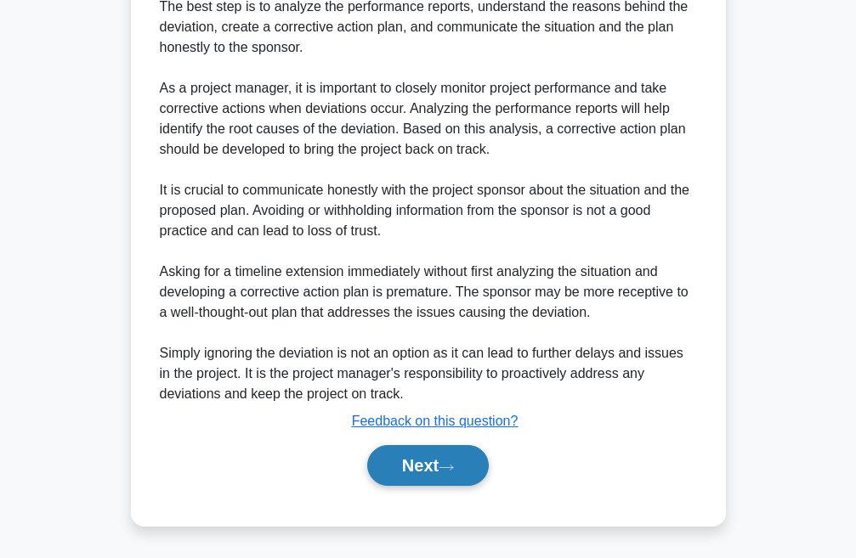
click at [421, 456] on button "Next" at bounding box center [428, 465] width 122 height 41
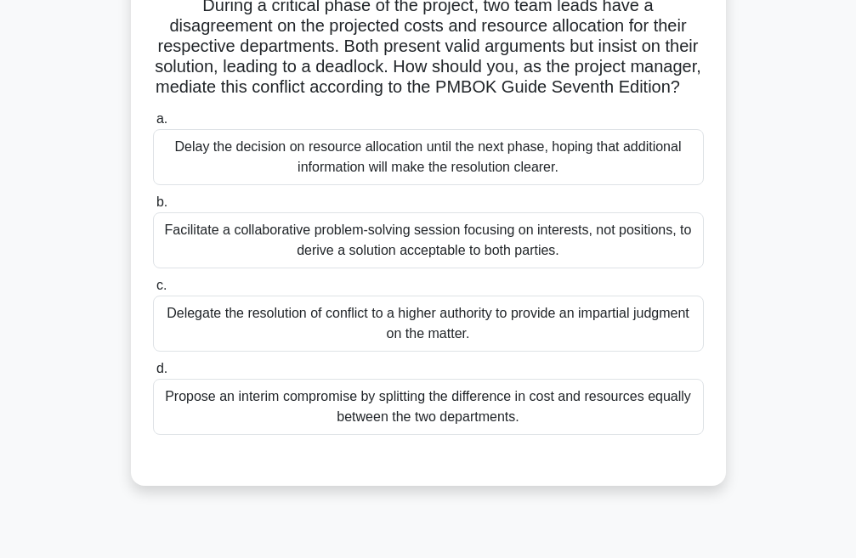
scroll to position [170, 0]
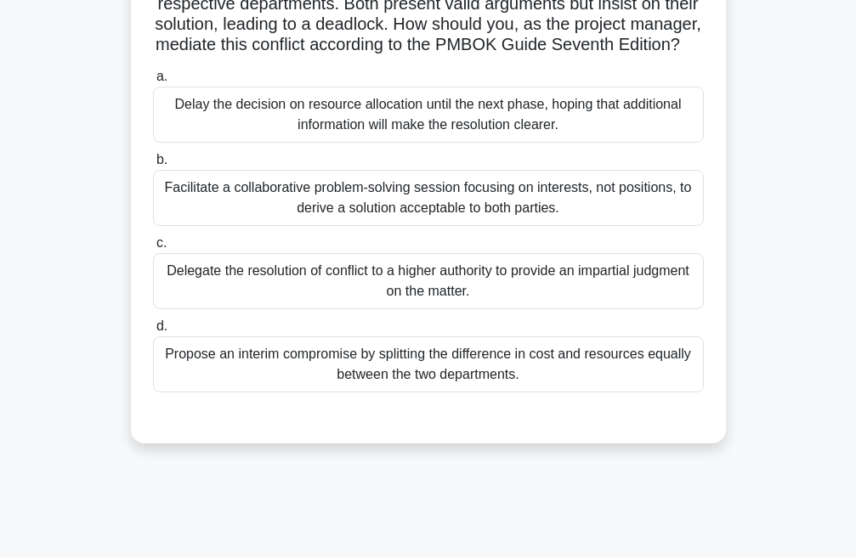
click at [482, 226] on div "Facilitate a collaborative problem-solving session focusing on interests, not p…" at bounding box center [428, 198] width 551 height 56
click at [153, 166] on input "b. Facilitate a collaborative problem-solving session focusing on interests, no…" at bounding box center [153, 160] width 0 height 11
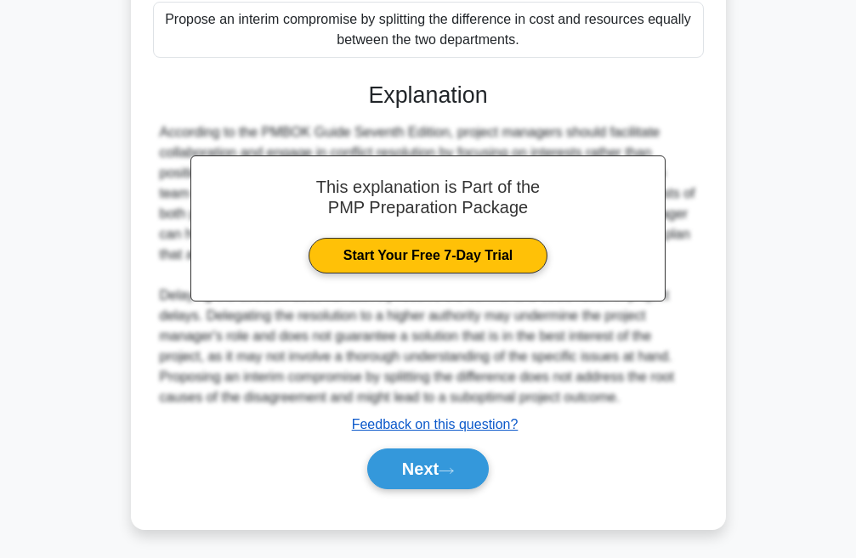
scroll to position [530, 0]
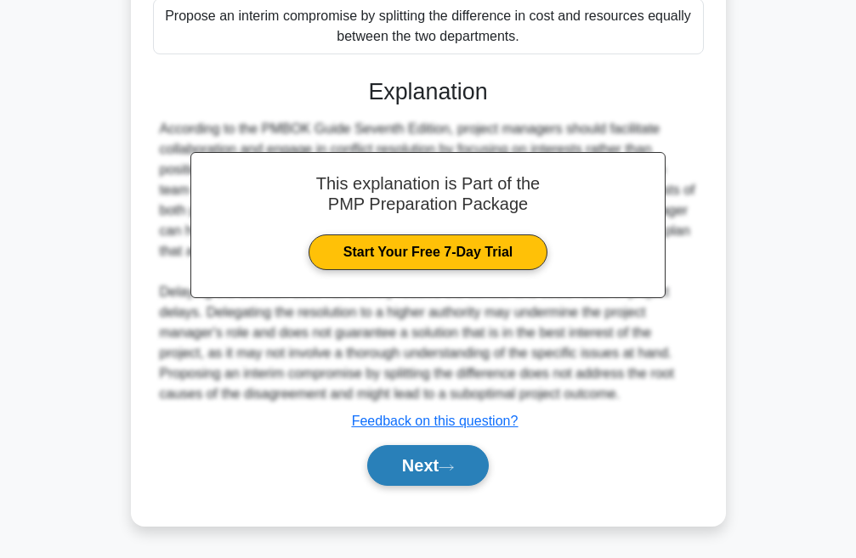
drag, startPoint x: 390, startPoint y: 465, endPoint x: 420, endPoint y: 464, distance: 29.8
click at [410, 464] on button "Next" at bounding box center [428, 465] width 122 height 41
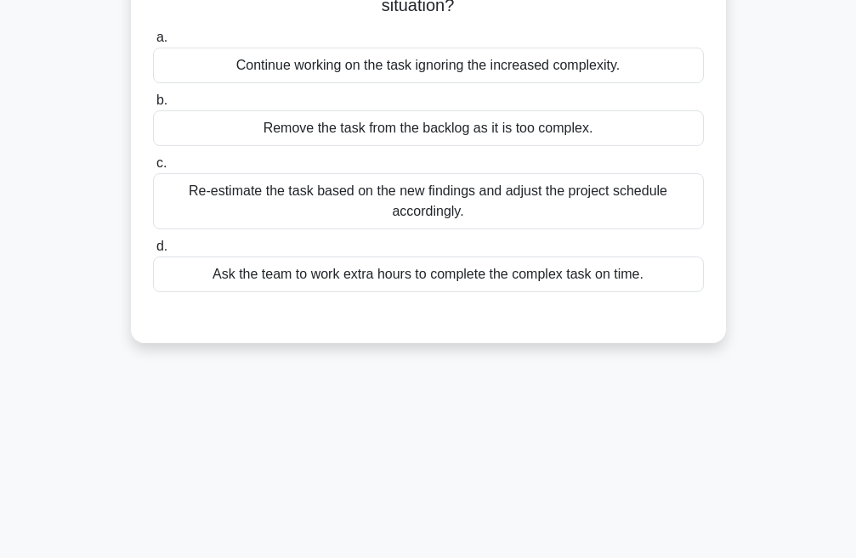
scroll to position [189, 0]
click at [428, 201] on div "Re-estimate the task based on the new findings and adjust the project schedule …" at bounding box center [428, 200] width 551 height 56
click at [388, 200] on div "Re-estimate the task based on the new findings and adjust the project schedule …" at bounding box center [428, 200] width 551 height 56
click at [153, 168] on input "c. Re-estimate the task based on the new findings and adjust the project schedu…" at bounding box center [153, 162] width 0 height 11
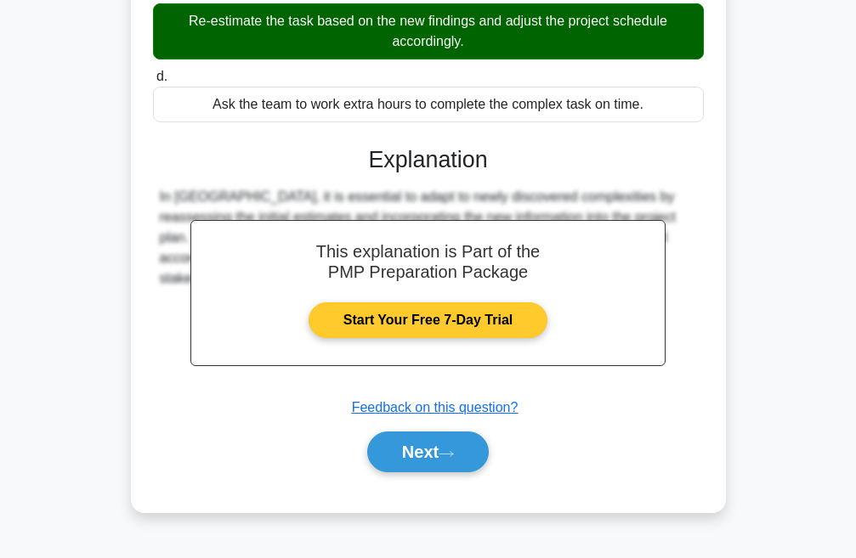
scroll to position [359, 0]
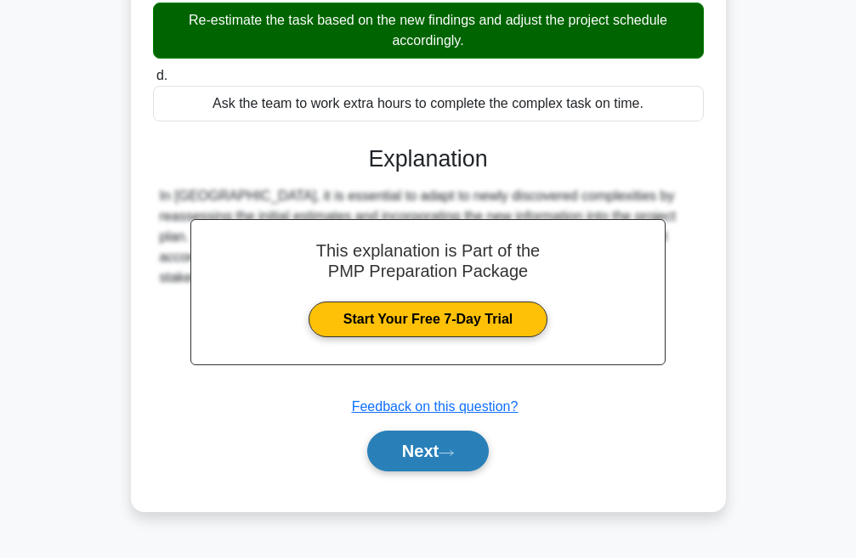
click at [461, 450] on button "Next" at bounding box center [428, 451] width 122 height 41
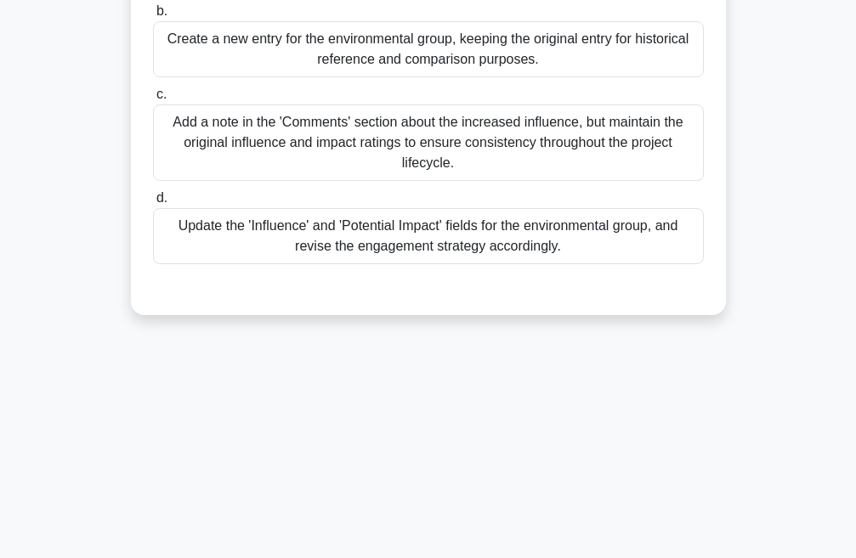
drag, startPoint x: 480, startPoint y: 239, endPoint x: 489, endPoint y: 235, distance: 9.2
click at [484, 235] on div "Update the 'Influence' and 'Potential Impact' fields for the environmental grou…" at bounding box center [428, 236] width 551 height 56
click at [285, 228] on div "Update the 'Influence' and 'Potential Impact' fields for the environmental grou…" at bounding box center [428, 236] width 551 height 56
click at [153, 204] on input "d. Update the 'Influence' and 'Potential Impact' fields for the environmental g…" at bounding box center [153, 198] width 0 height 11
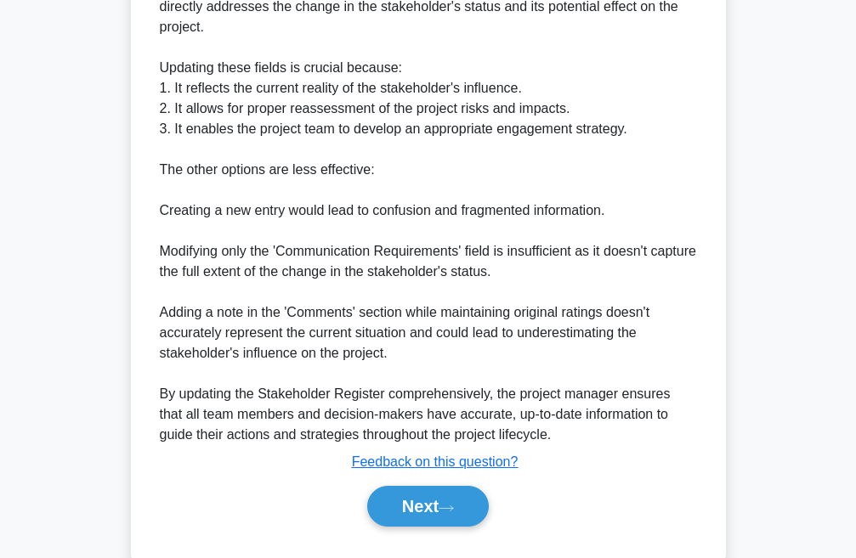
scroll to position [775, 0]
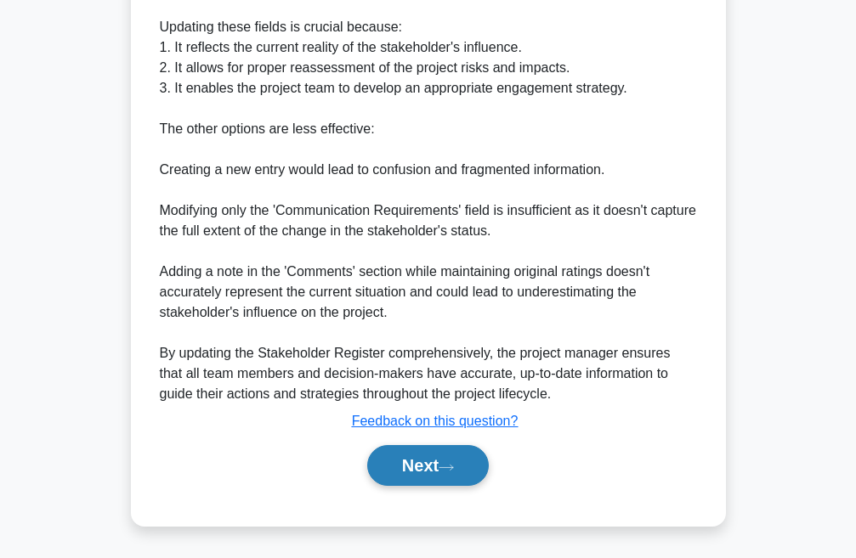
click at [416, 471] on button "Next" at bounding box center [428, 465] width 122 height 41
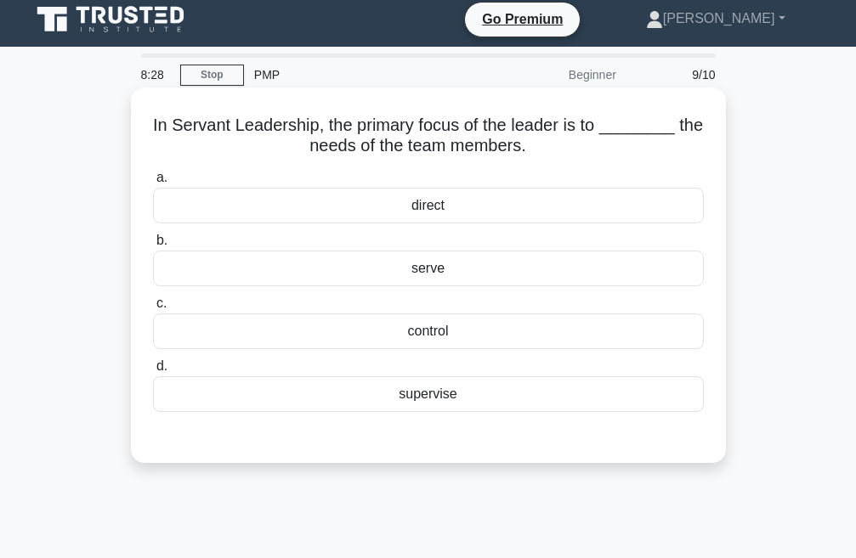
scroll to position [0, 0]
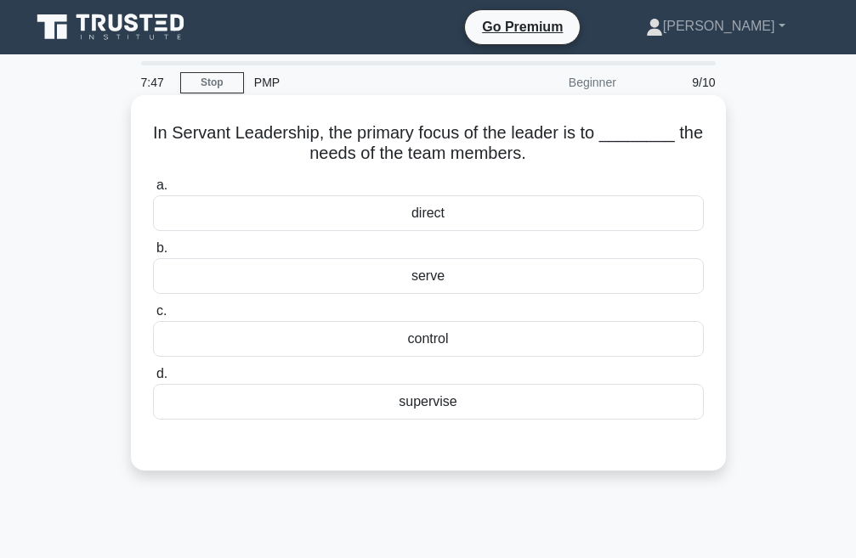
click at [416, 404] on div "supervise" at bounding box center [428, 402] width 551 height 36
click at [153, 380] on input "d. supervise" at bounding box center [153, 374] width 0 height 11
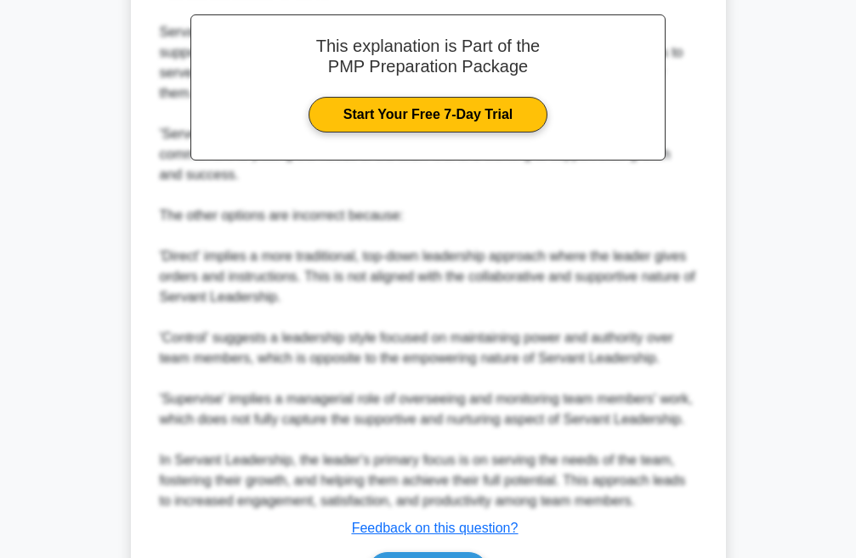
scroll to position [614, 0]
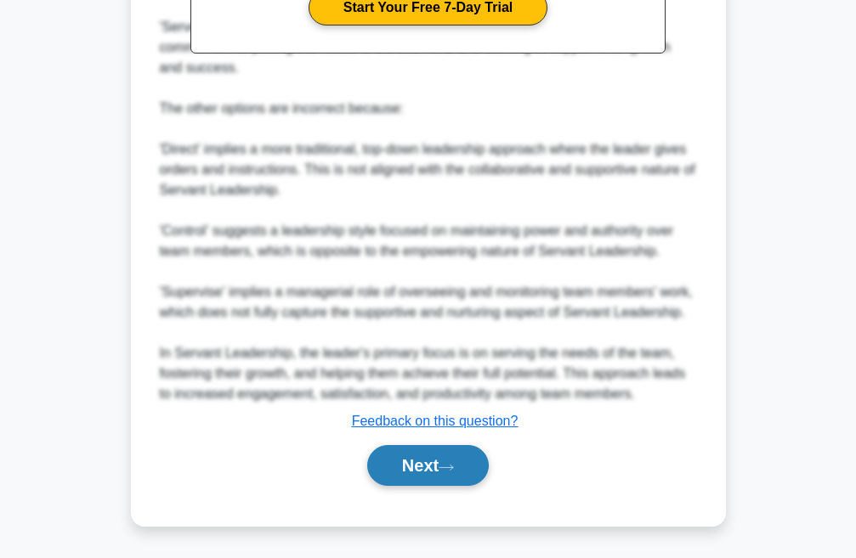
click at [399, 464] on button "Next" at bounding box center [428, 465] width 122 height 41
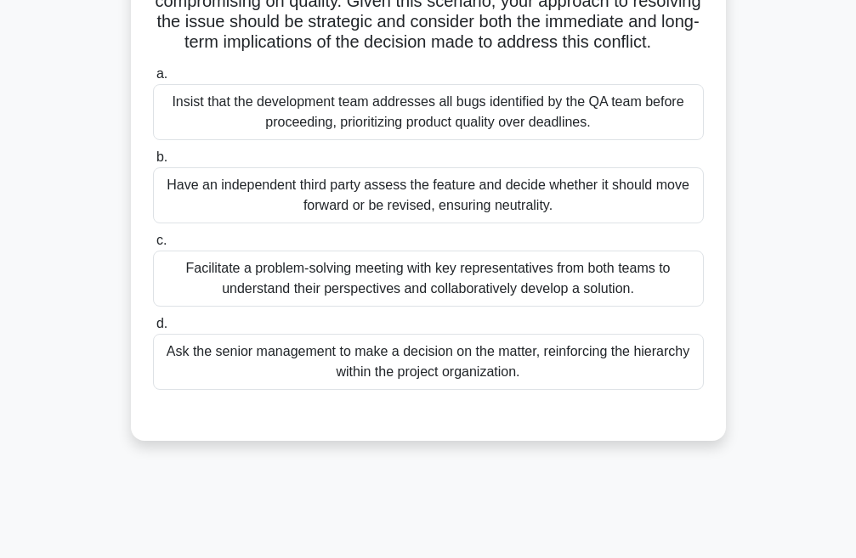
scroll to position [340, 0]
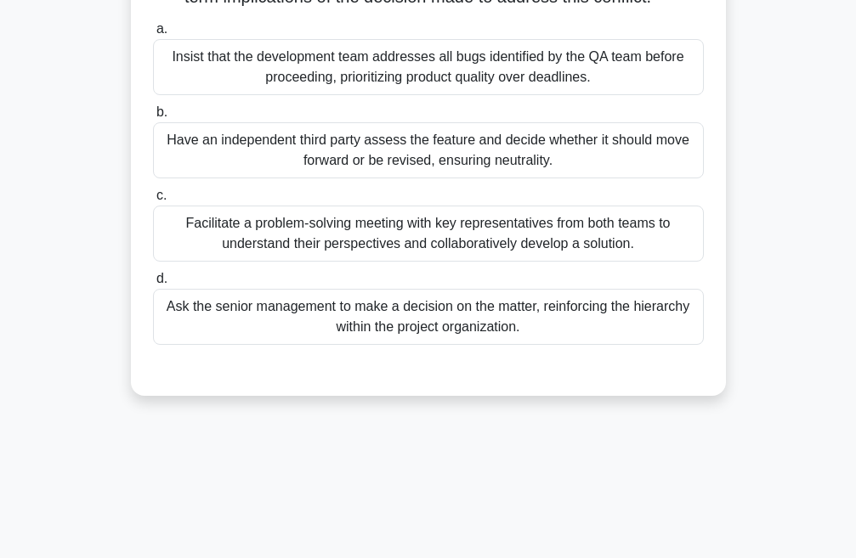
drag, startPoint x: 401, startPoint y: 268, endPoint x: 391, endPoint y: 254, distance: 17.0
click at [391, 254] on div "Facilitate a problem-solving meeting with key representatives from both teams t…" at bounding box center [428, 234] width 551 height 56
click at [470, 262] on div "Facilitate a problem-solving meeting with key representatives from both teams t…" at bounding box center [428, 234] width 551 height 56
click at [153, 201] on input "c. Facilitate a problem-solving meeting with key representatives from both team…" at bounding box center [153, 195] width 0 height 11
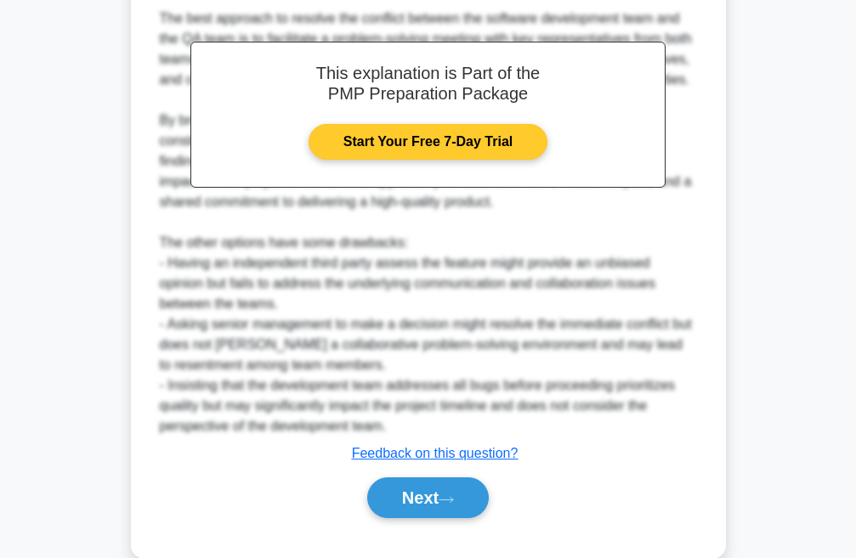
scroll to position [795, 0]
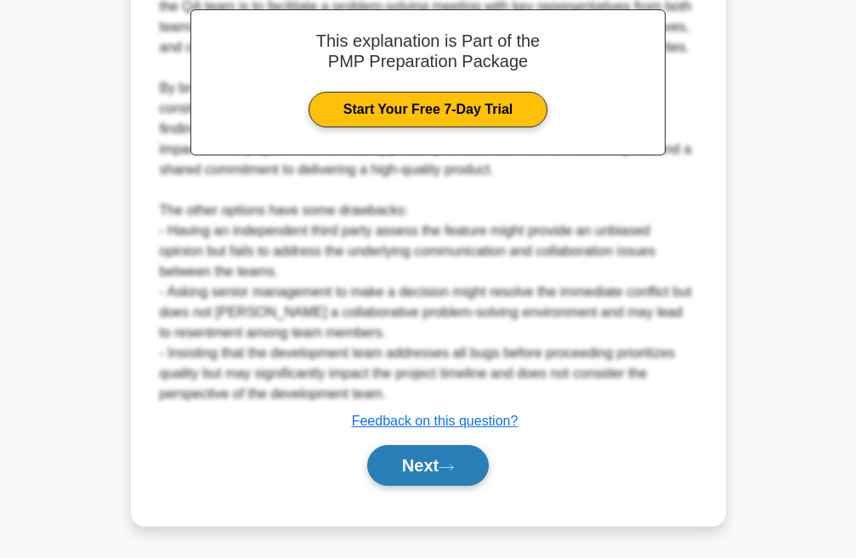
click at [454, 467] on icon at bounding box center [445, 467] width 15 height 9
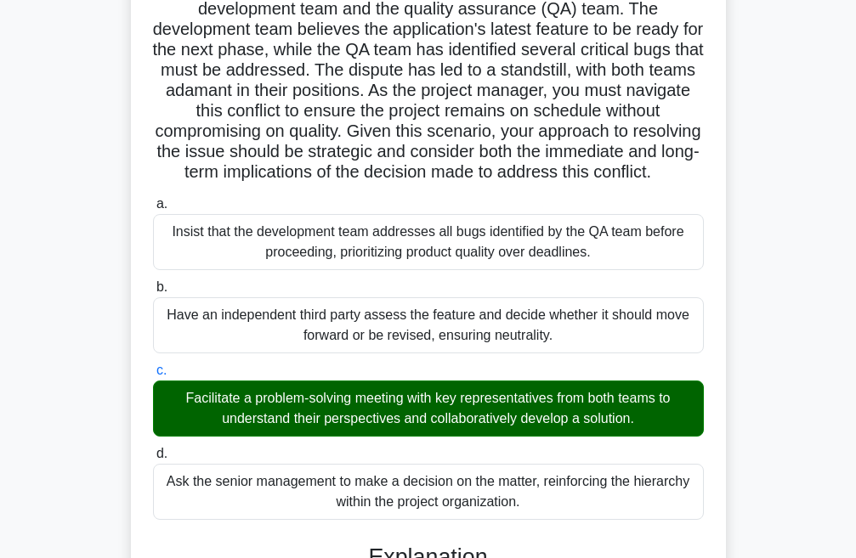
scroll to position [0, 0]
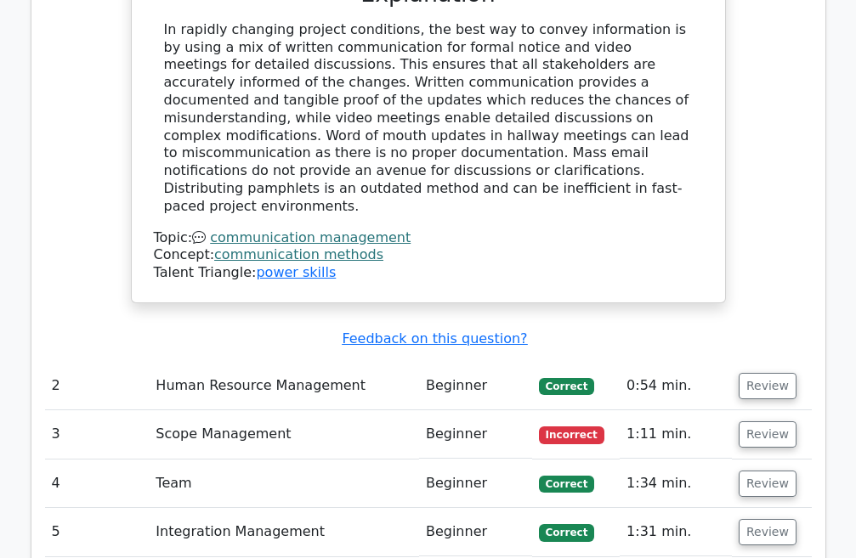
scroll to position [2039, 0]
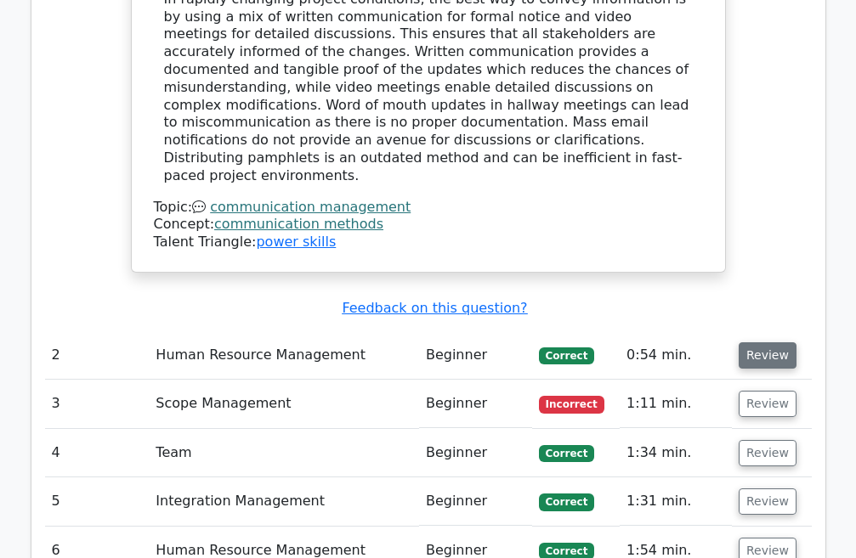
click at [766, 342] on button "Review" at bounding box center [767, 355] width 58 height 26
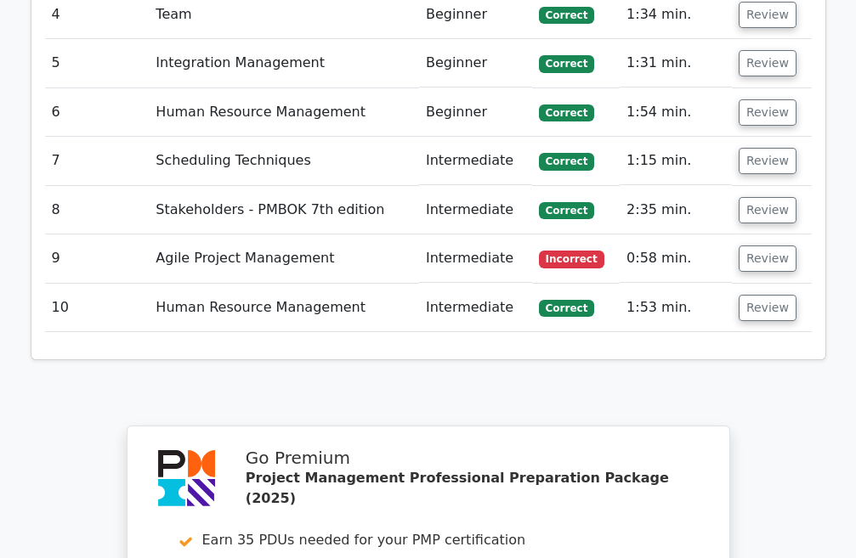
scroll to position [3569, 0]
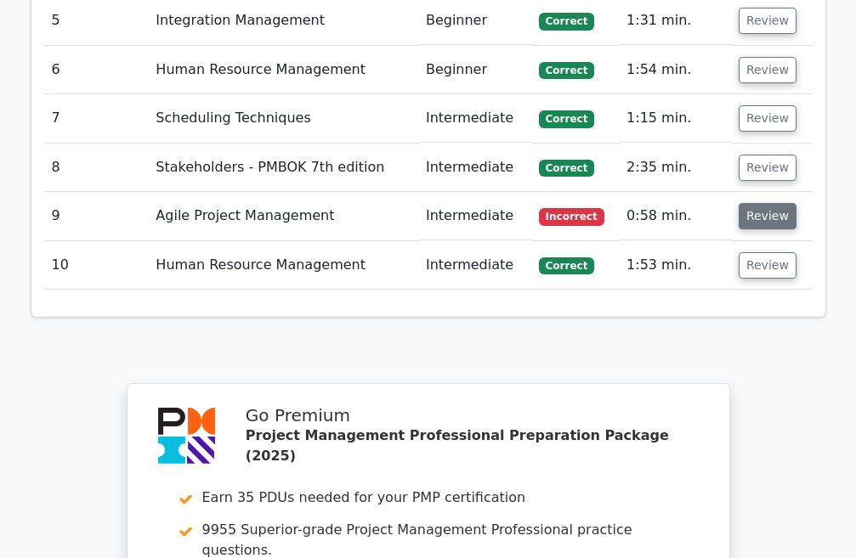
click at [761, 203] on button "Review" at bounding box center [767, 216] width 58 height 26
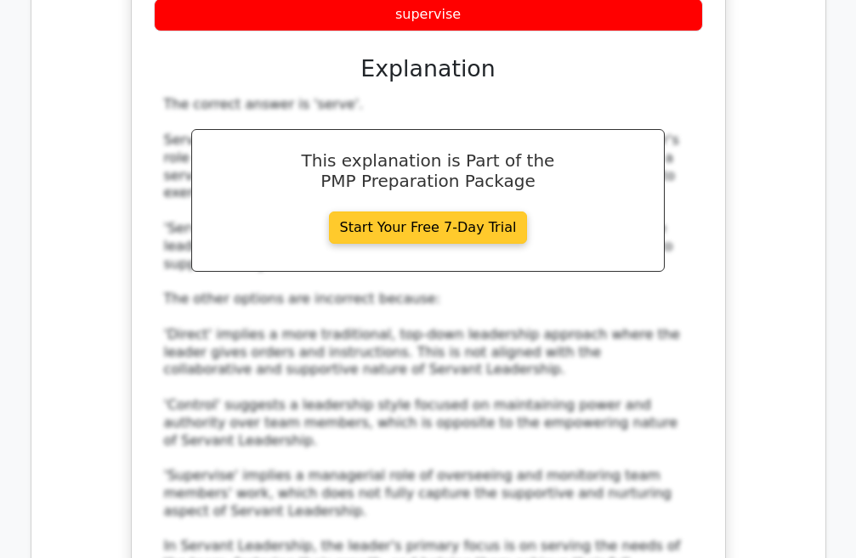
scroll to position [4079, 0]
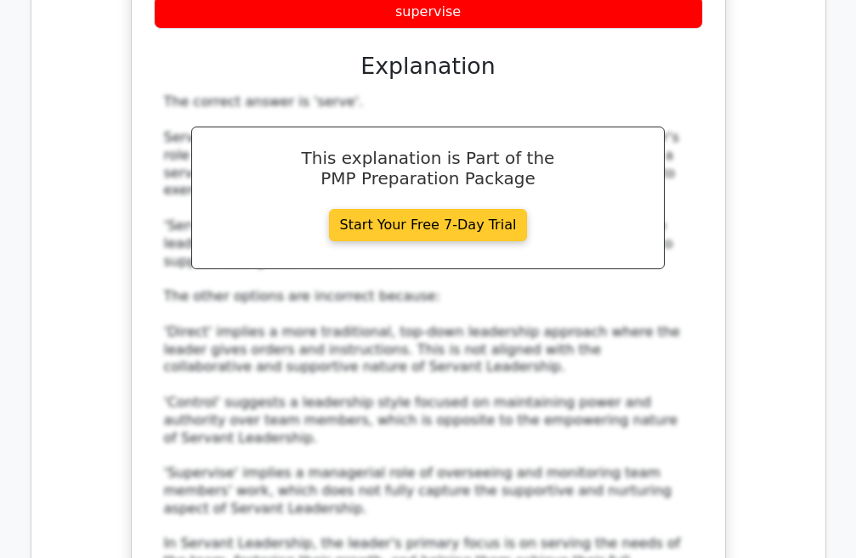
click at [396, 209] on link "Start Your Free 7-Day Trial" at bounding box center [428, 225] width 199 height 32
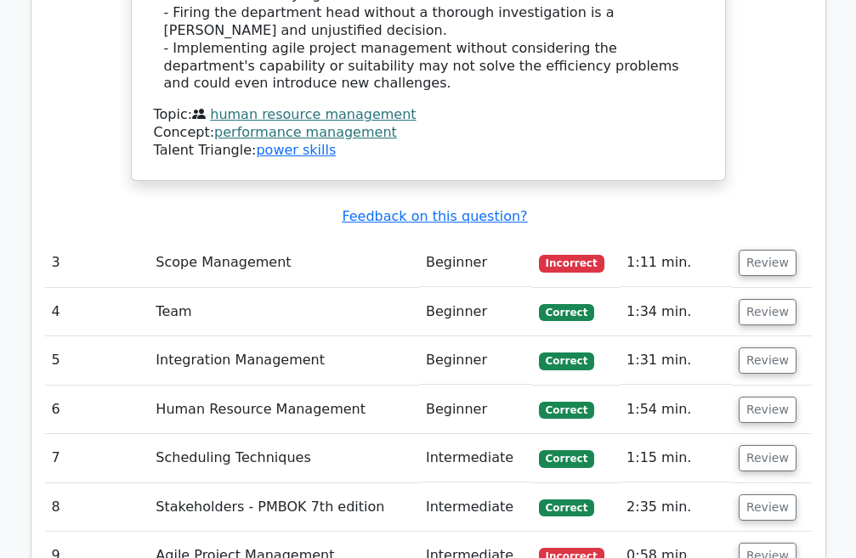
scroll to position [2974, 0]
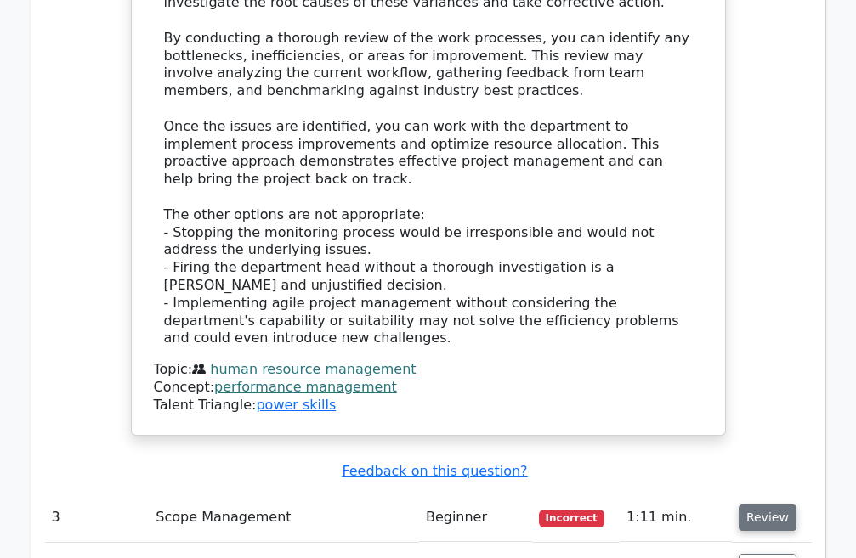
click at [749, 505] on button "Review" at bounding box center [767, 518] width 58 height 26
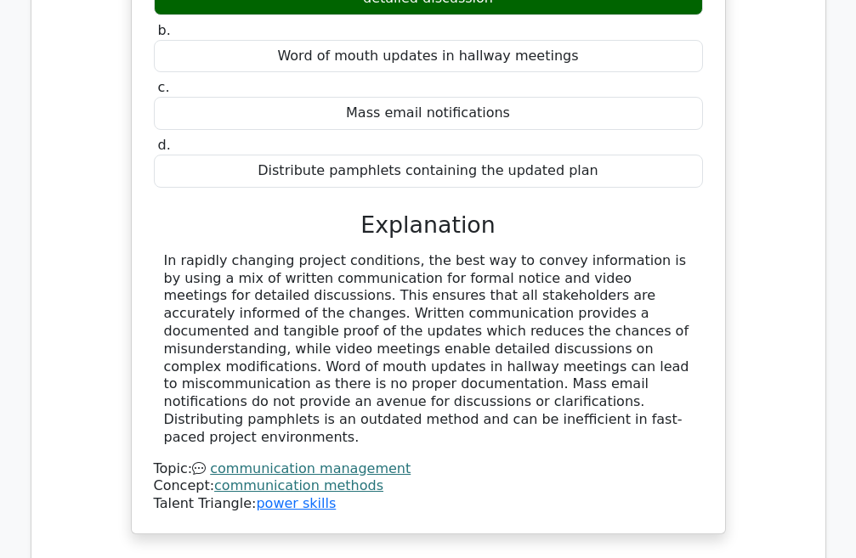
scroll to position [1614, 0]
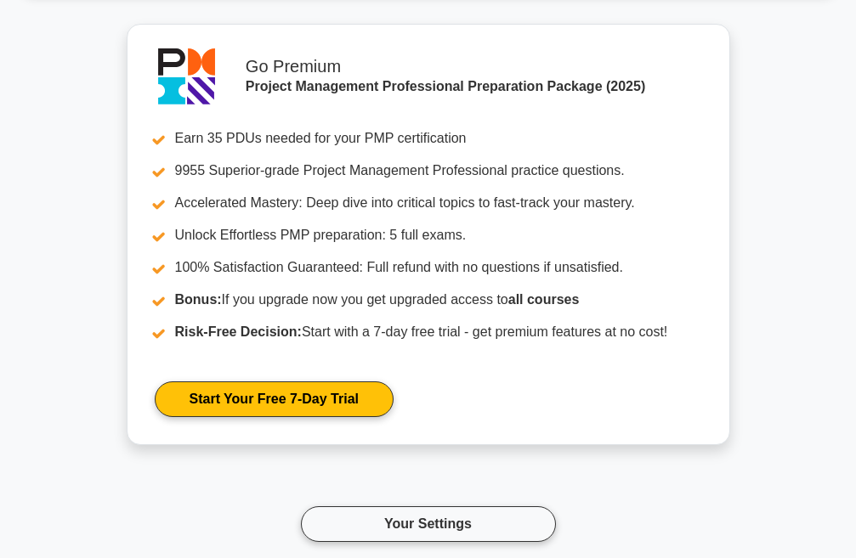
scroll to position [1696, 0]
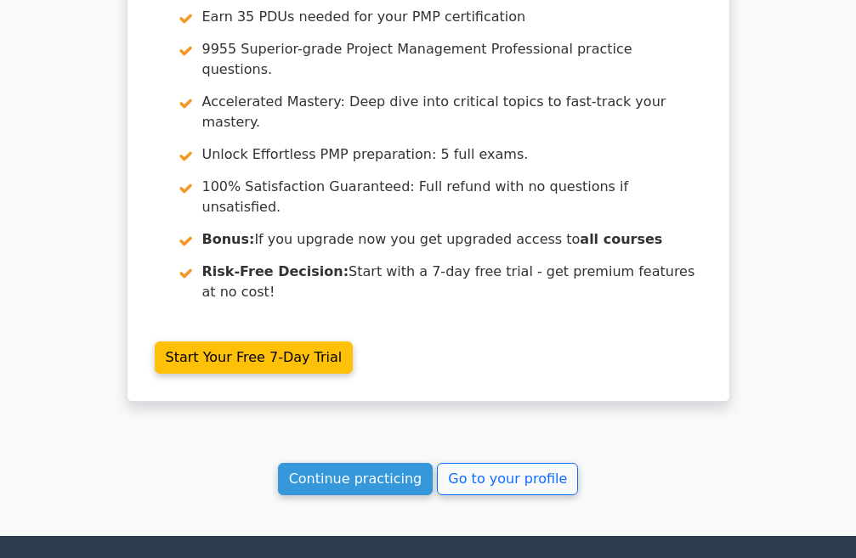
scroll to position [3015, 0]
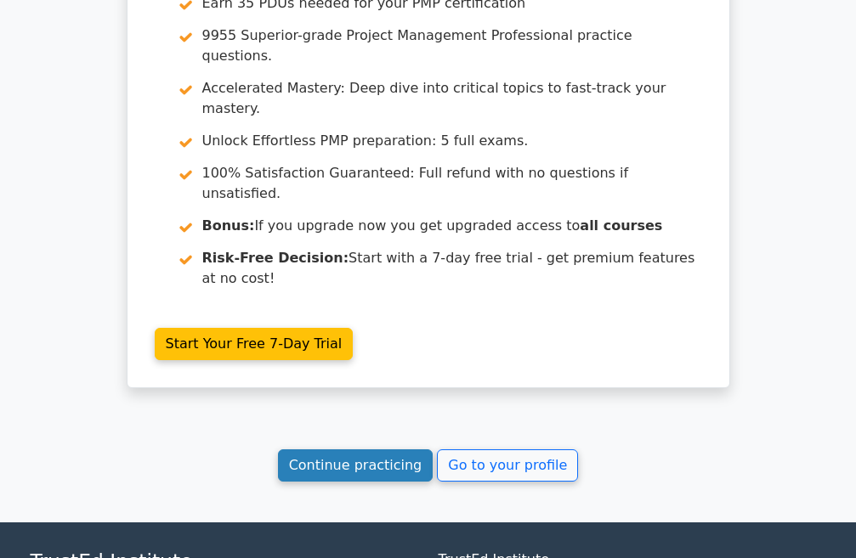
click at [320, 450] on link "Continue practicing" at bounding box center [355, 466] width 155 height 32
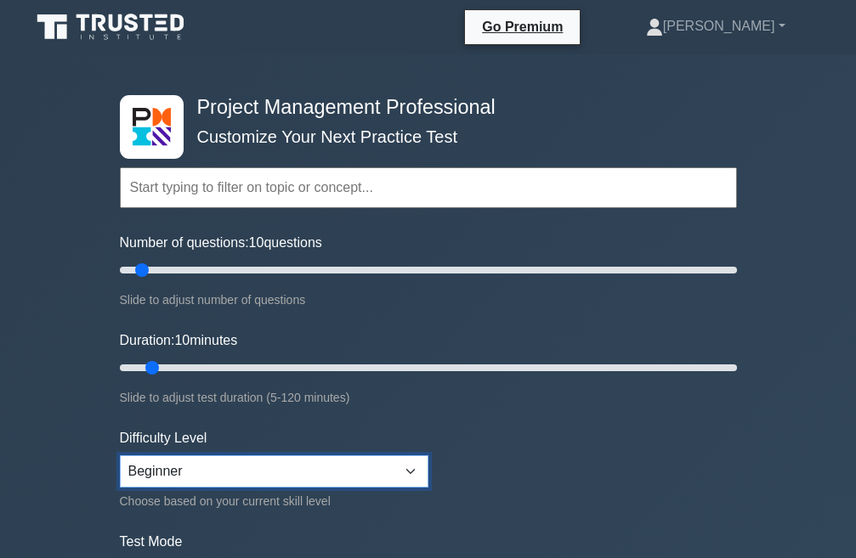
click at [413, 471] on select "Beginner Intermediate Expert" at bounding box center [274, 471] width 308 height 32
select select "intermediate"
click at [120, 455] on select "Beginner Intermediate Expert" at bounding box center [274, 471] width 308 height 32
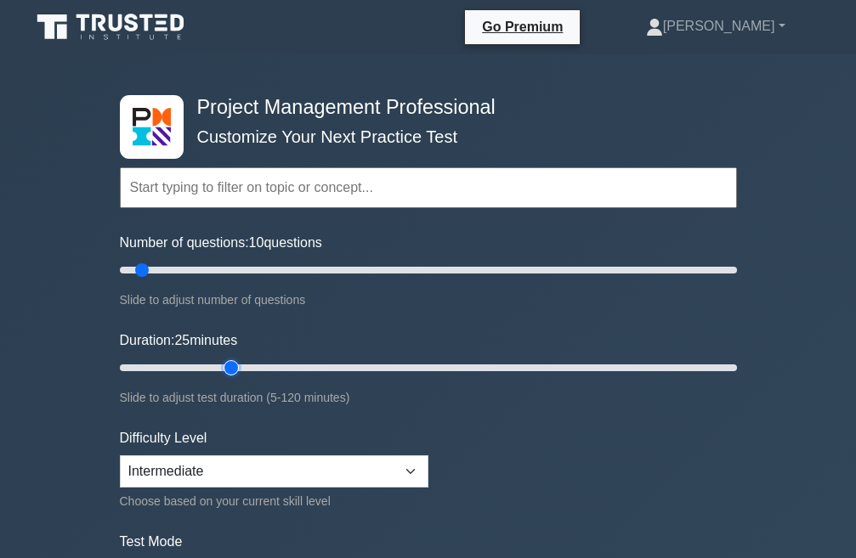
drag, startPoint x: 148, startPoint y: 370, endPoint x: 220, endPoint y: 371, distance: 72.2
type input "25"
click at [220, 371] on input "Duration: 25 minutes" at bounding box center [428, 368] width 617 height 20
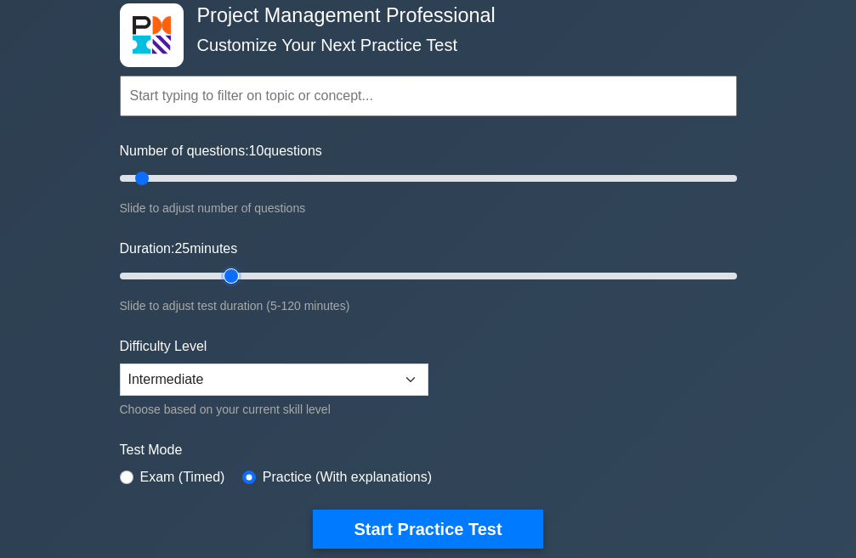
scroll to position [255, 0]
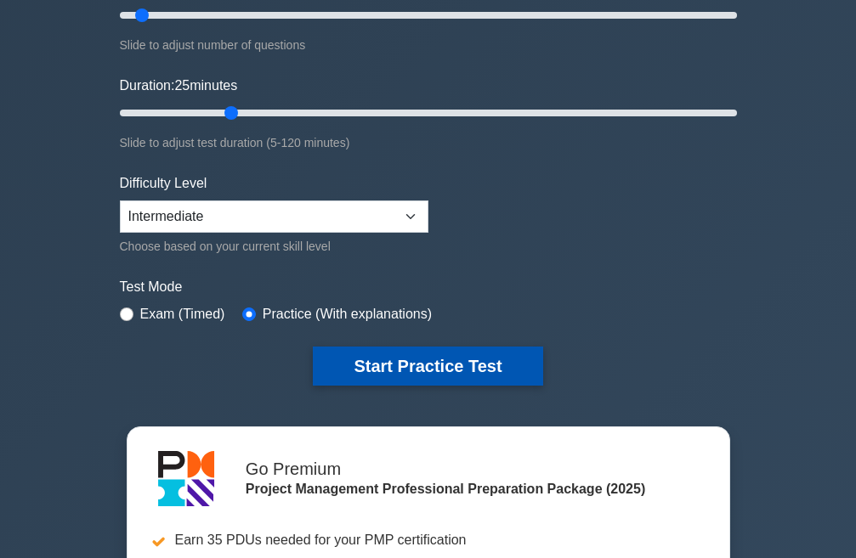
click at [370, 365] on button "Start Practice Test" at bounding box center [427, 366] width 229 height 39
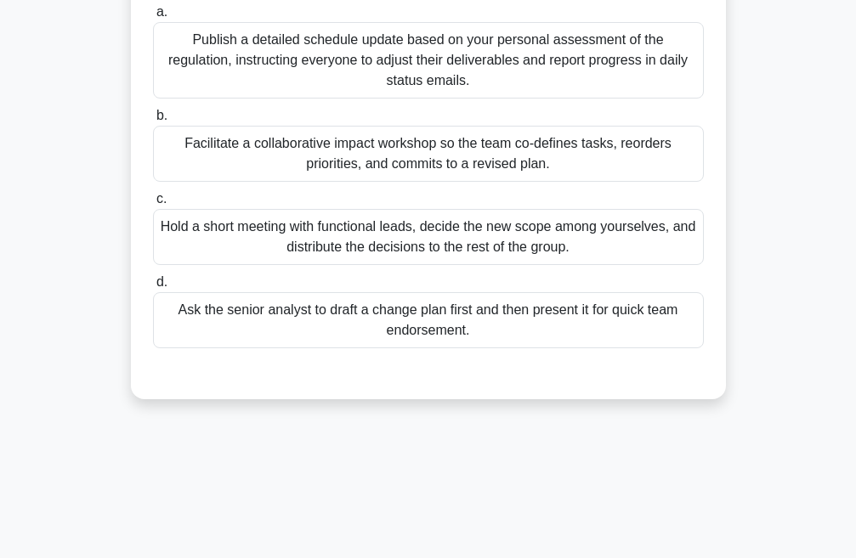
scroll to position [170, 0]
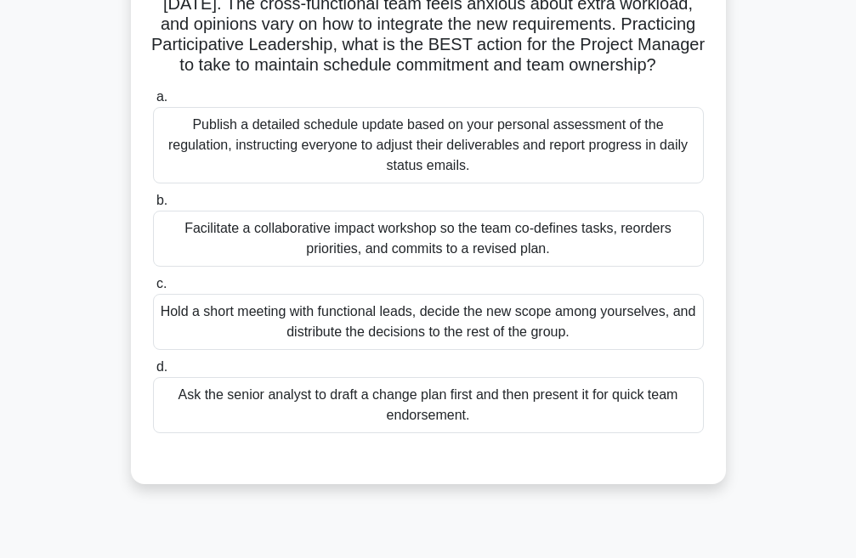
click at [332, 248] on div "Facilitate a collaborative impact workshop so the team co-defines tasks, reorde…" at bounding box center [428, 239] width 551 height 56
click at [153, 206] on input "b. Facilitate a collaborative impact workshop so the team co-defines tasks, reo…" at bounding box center [153, 200] width 0 height 11
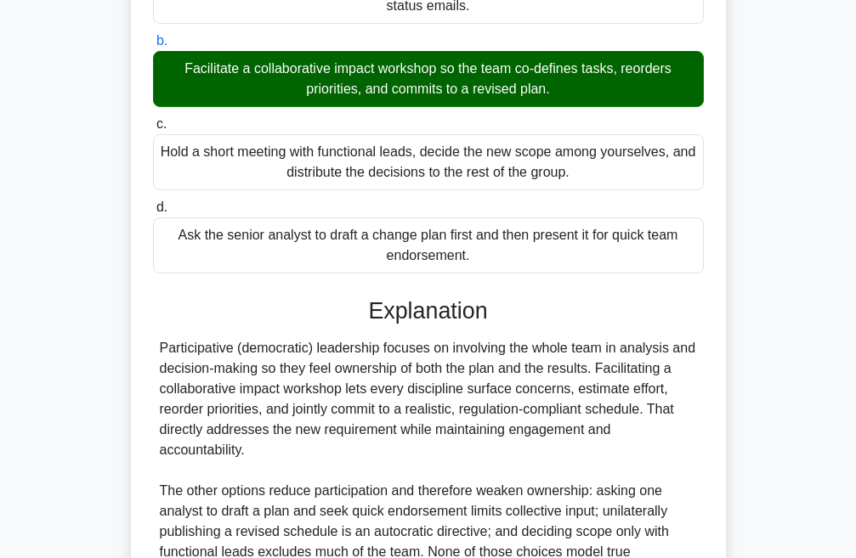
scroll to position [510, 0]
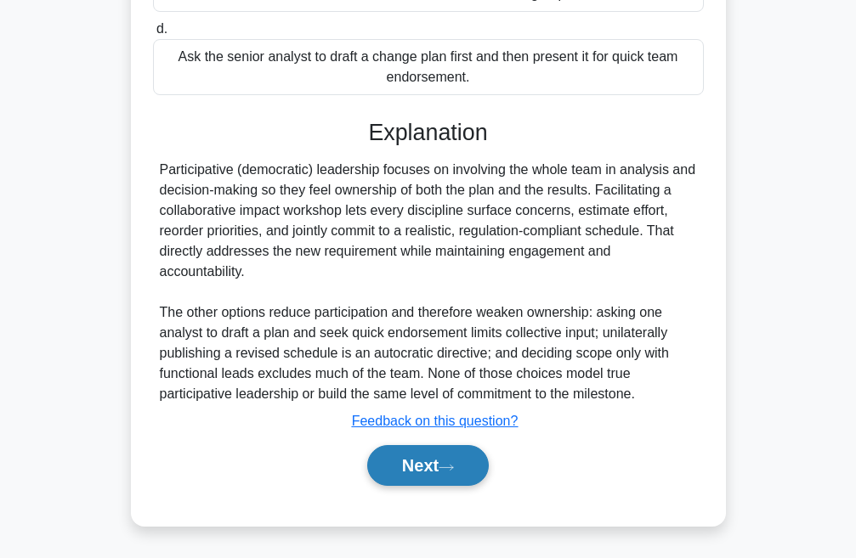
click at [431, 486] on button "Next" at bounding box center [428, 465] width 122 height 41
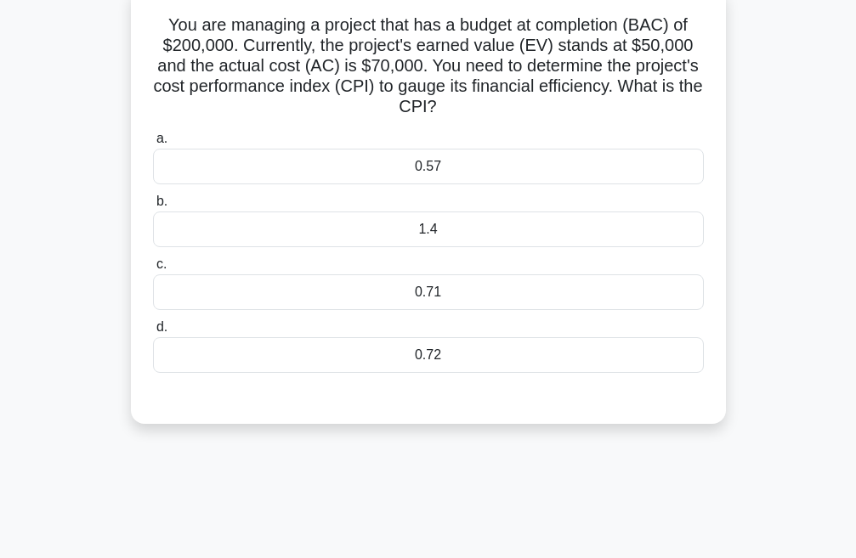
scroll to position [105, 0]
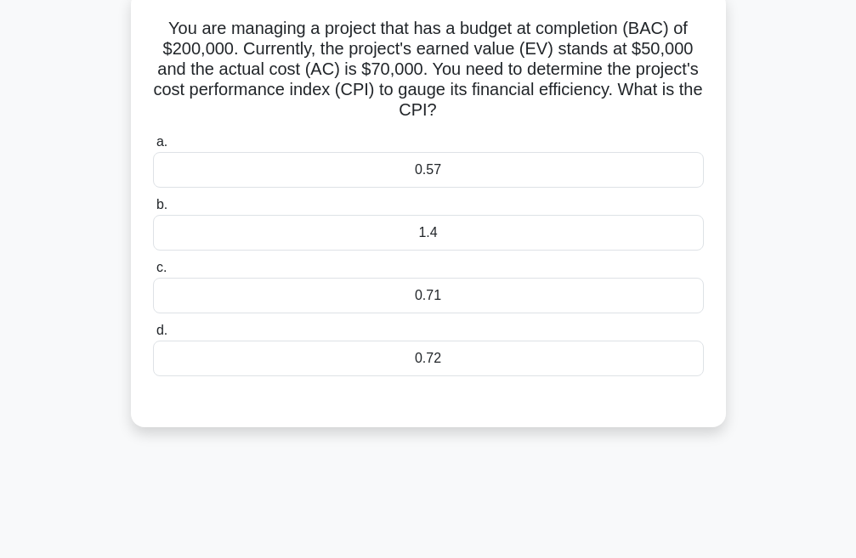
click at [444, 233] on div "1.4" at bounding box center [428, 233] width 551 height 36
click at [153, 211] on input "b. 1.4" at bounding box center [153, 205] width 0 height 11
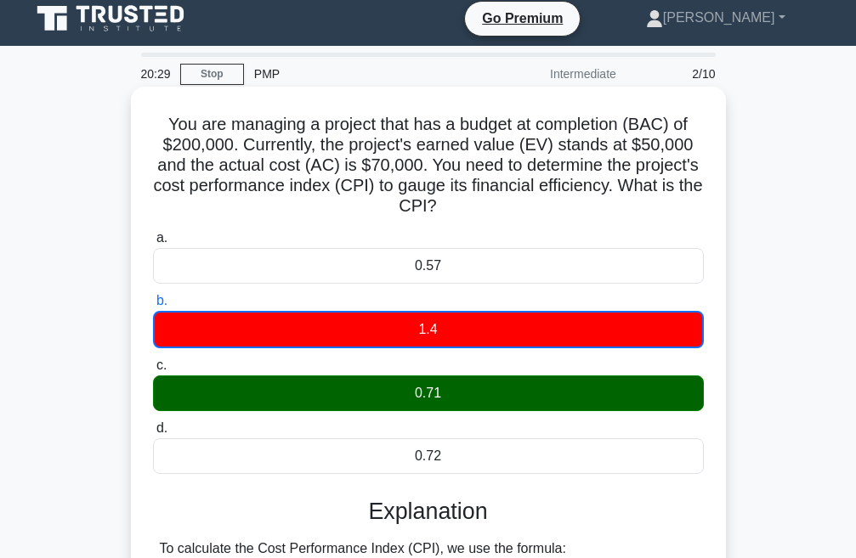
scroll to position [0, 0]
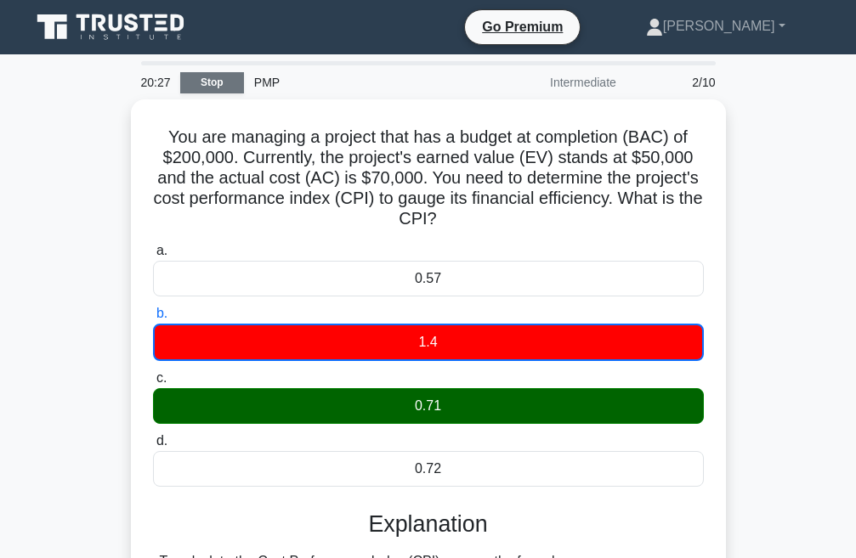
click at [216, 82] on link "Stop" at bounding box center [212, 82] width 64 height 21
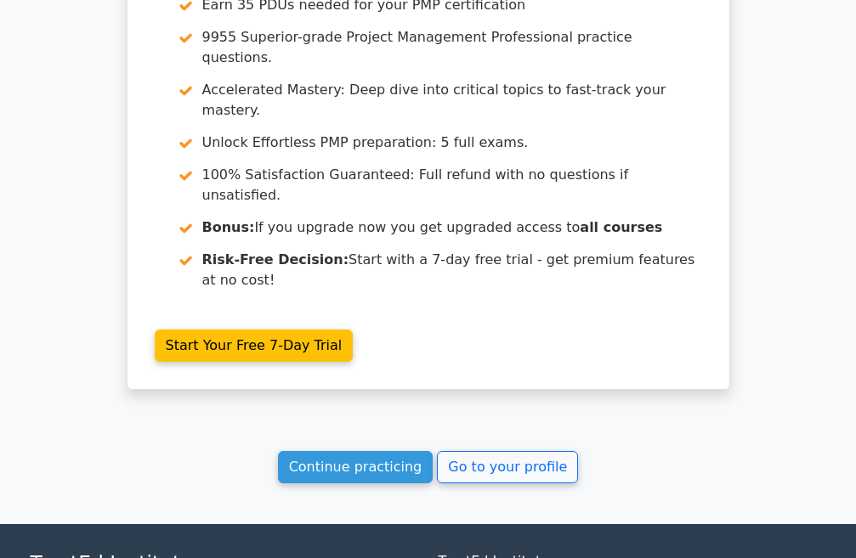
scroll to position [2565, 0]
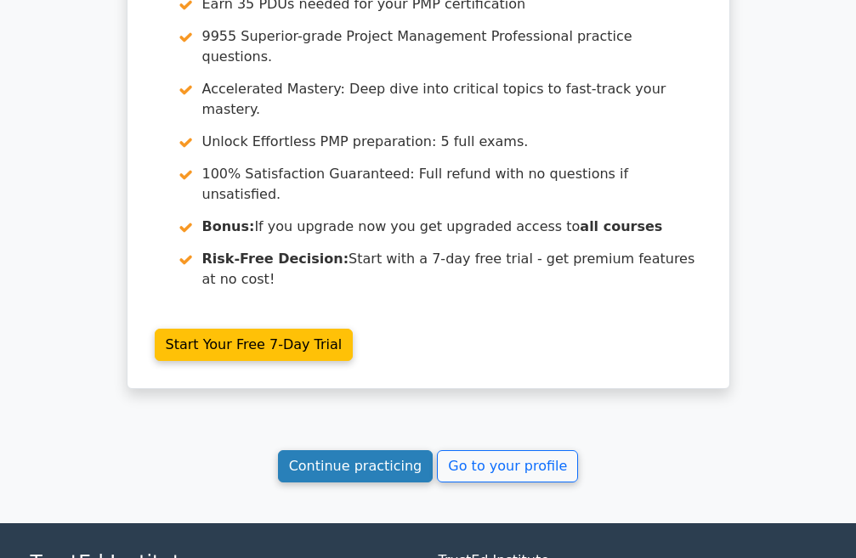
click at [369, 450] on link "Continue practicing" at bounding box center [355, 466] width 155 height 32
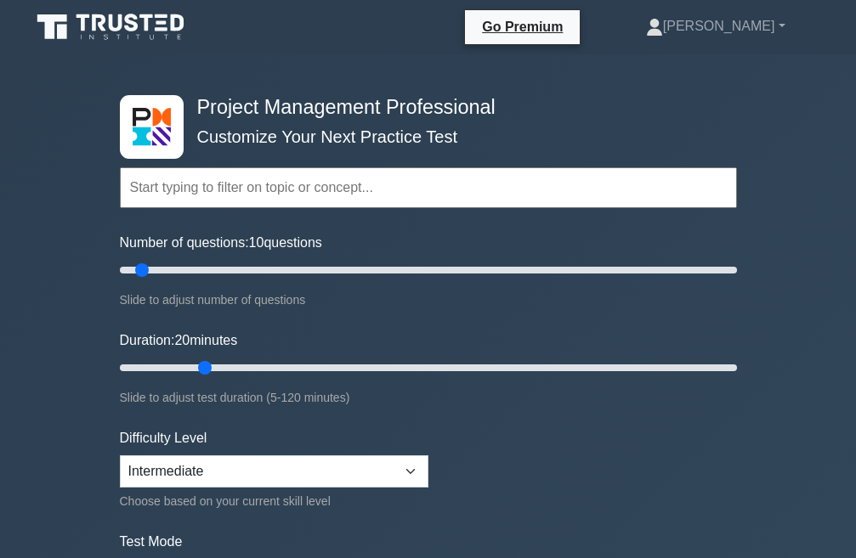
drag, startPoint x: 154, startPoint y: 365, endPoint x: 218, endPoint y: 365, distance: 63.7
type input "20"
click at [218, 365] on input "Duration: 20 minutes" at bounding box center [428, 368] width 617 height 20
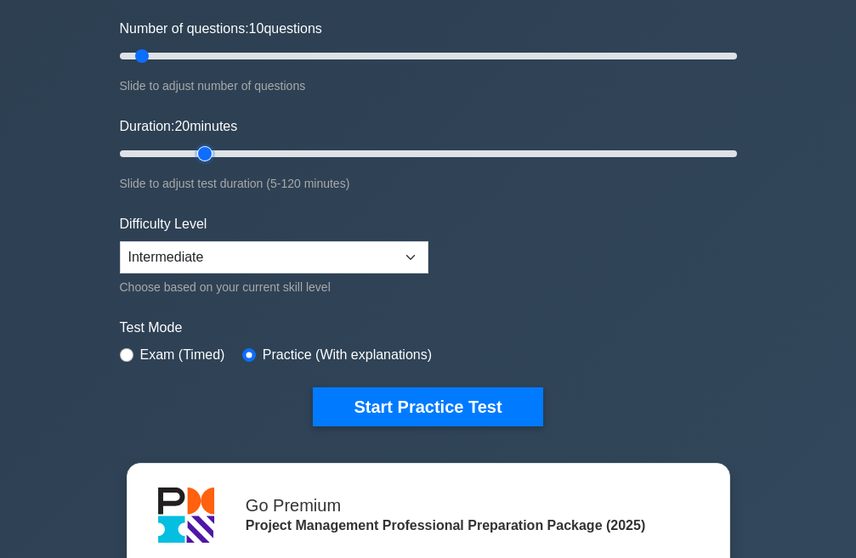
scroll to position [255, 0]
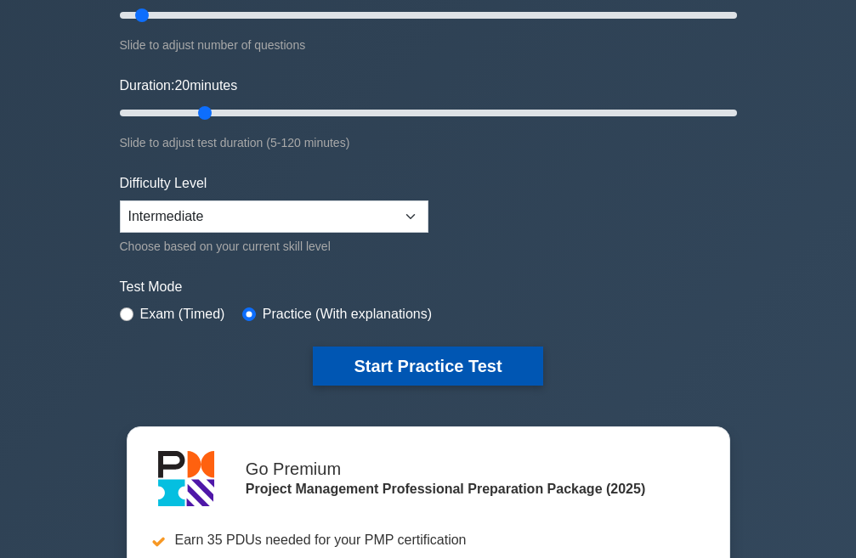
click at [430, 369] on button "Start Practice Test" at bounding box center [427, 366] width 229 height 39
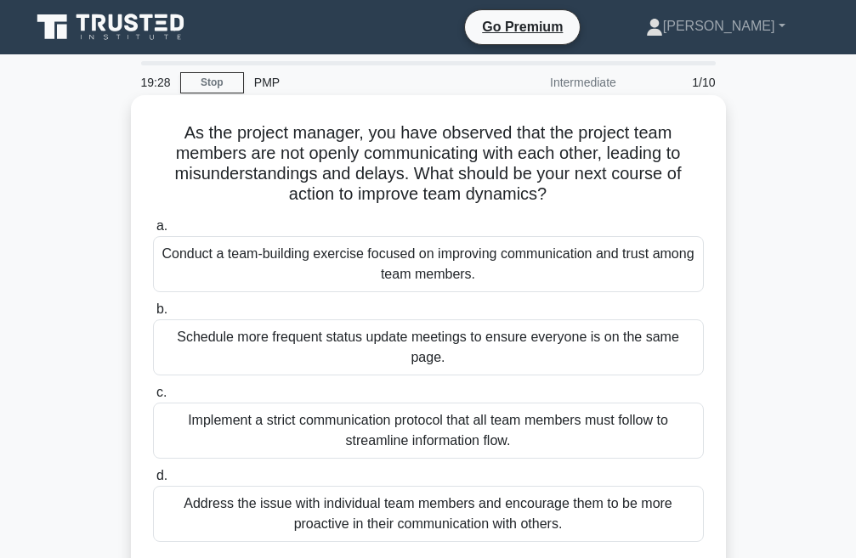
scroll to position [85, 0]
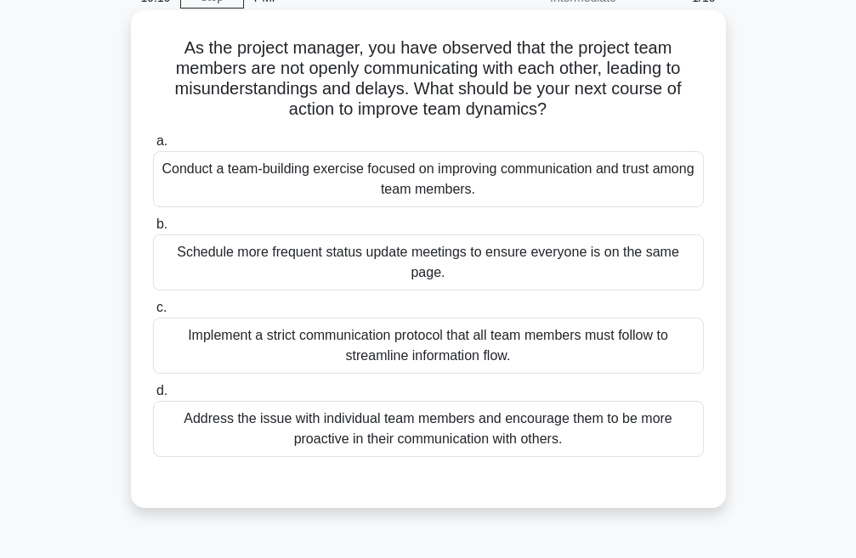
click at [398, 416] on div "Address the issue with individual team members and encourage them to be more pr…" at bounding box center [428, 429] width 551 height 56
click at [153, 397] on input "d. Address the issue with individual team members and encourage them to be more…" at bounding box center [153, 391] width 0 height 11
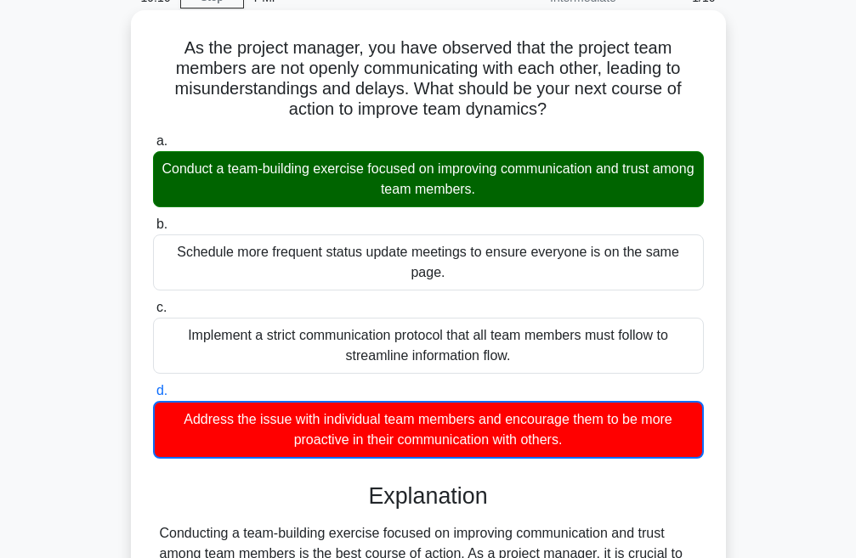
click at [336, 171] on div "Conduct a team-building exercise focused on improving communication and trust a…" at bounding box center [428, 179] width 551 height 56
click at [153, 147] on input "a. Conduct a team-building exercise focused on improving communication and trus…" at bounding box center [153, 141] width 0 height 11
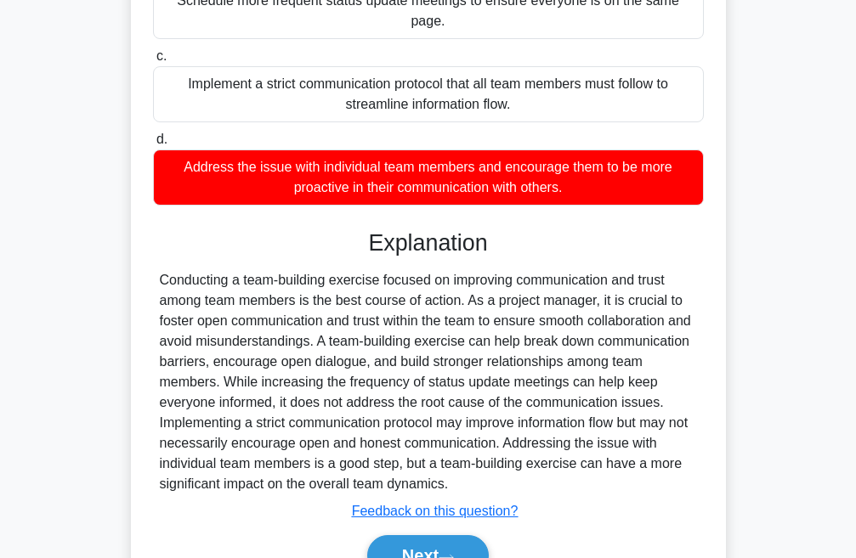
scroll to position [408, 0]
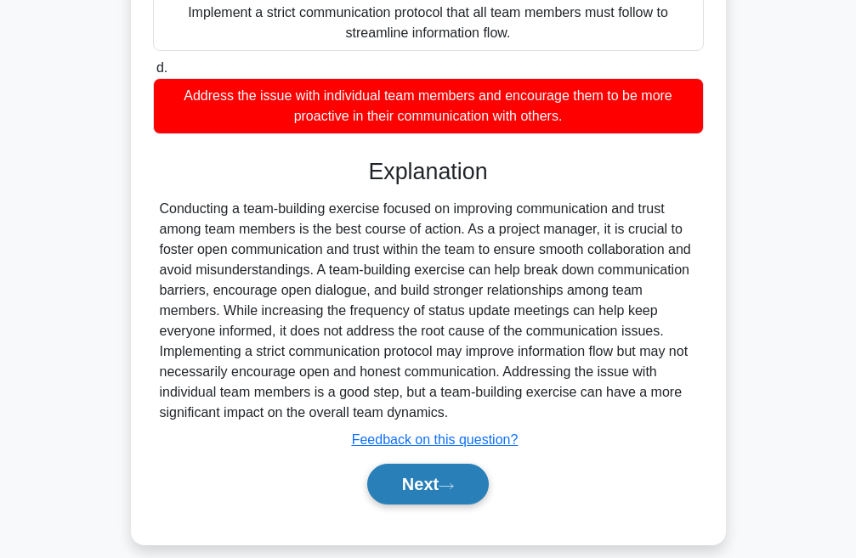
click at [420, 464] on button "Next" at bounding box center [428, 484] width 122 height 41
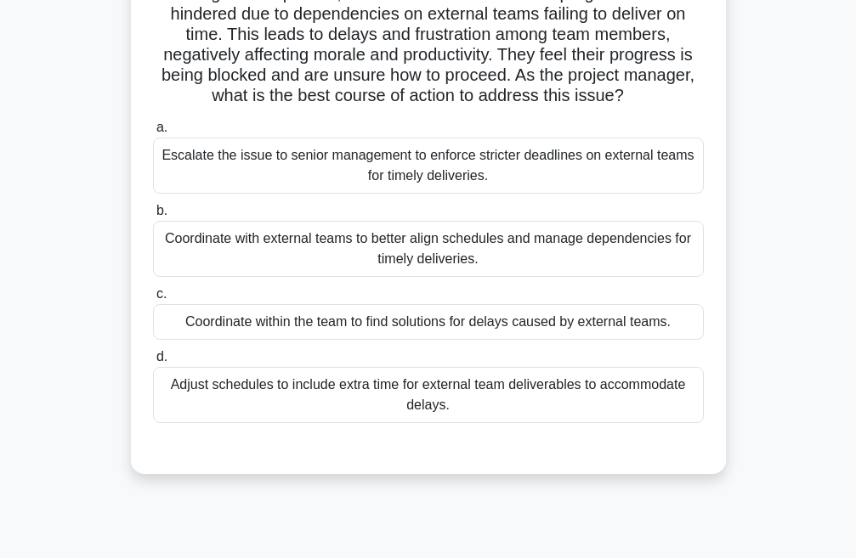
scroll to position [170, 0]
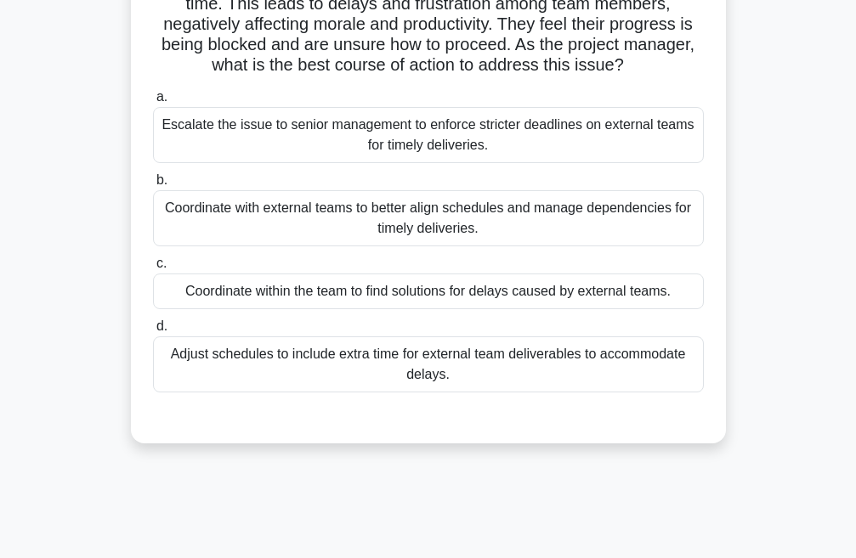
drag, startPoint x: 322, startPoint y: 213, endPoint x: 332, endPoint y: 220, distance: 12.3
click at [322, 213] on div "Coordinate with external teams to better align schedules and manage dependencie…" at bounding box center [428, 218] width 551 height 56
click at [153, 186] on input "b. Coordinate with external teams to better align schedules and manage dependen…" at bounding box center [153, 180] width 0 height 11
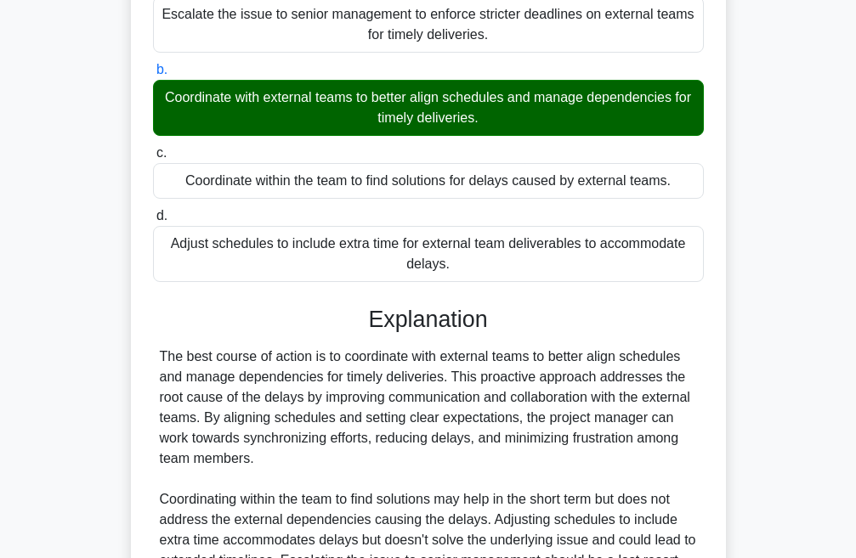
scroll to position [469, 0]
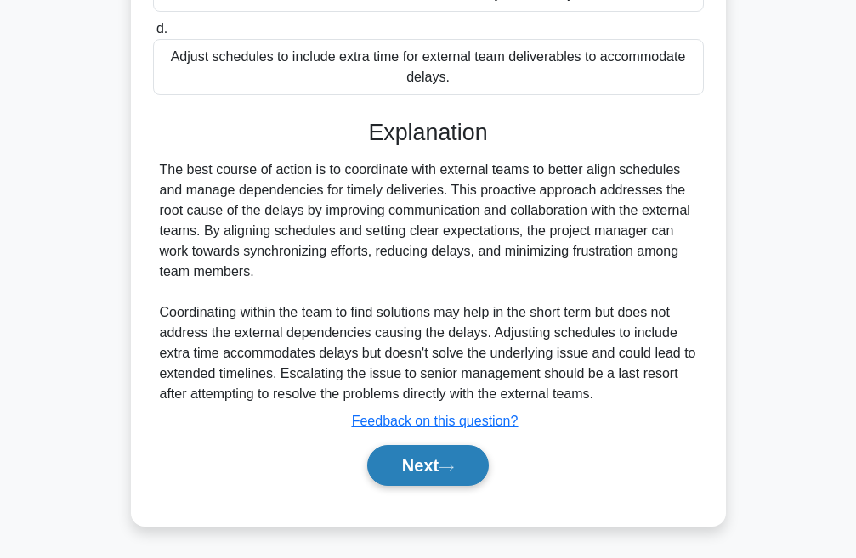
click at [410, 457] on button "Next" at bounding box center [428, 465] width 122 height 41
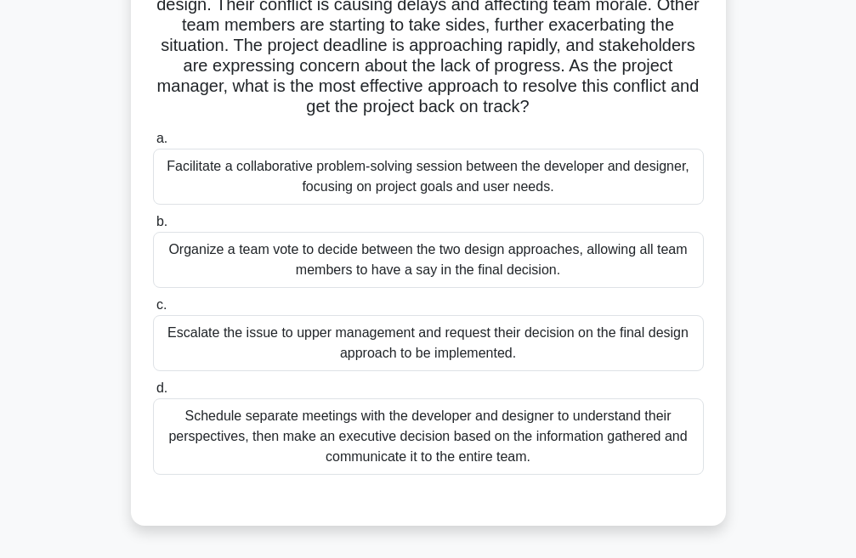
scroll to position [105, 0]
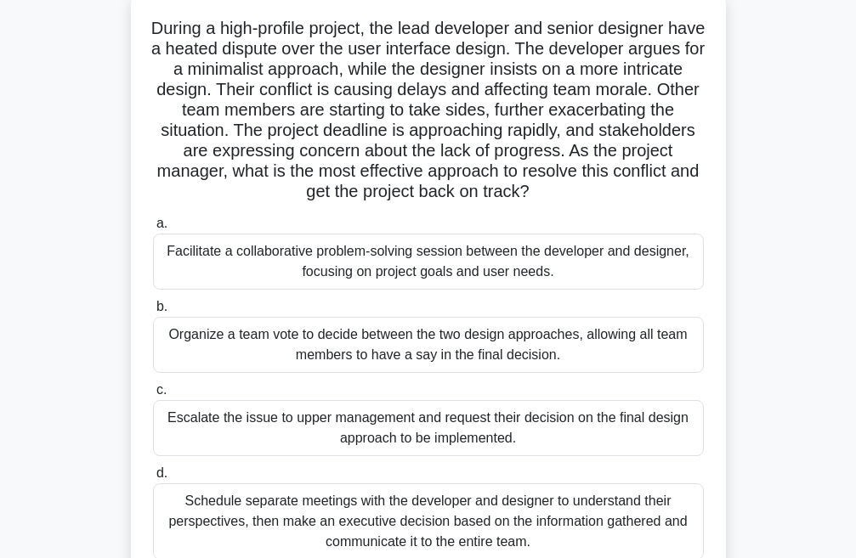
click at [421, 252] on div "Facilitate a collaborative problem-solving session between the developer and de…" at bounding box center [428, 262] width 551 height 56
click at [153, 229] on input "a. Facilitate a collaborative problem-solving session between the developer and…" at bounding box center [153, 223] width 0 height 11
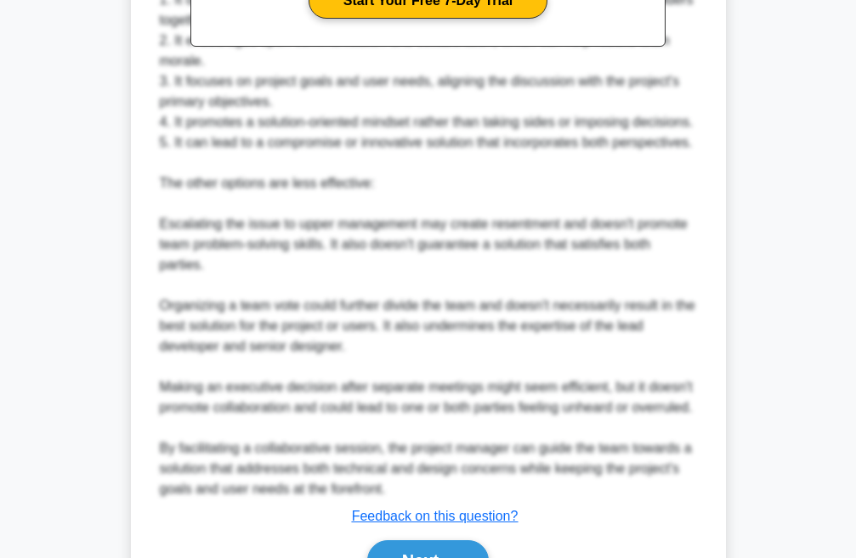
scroll to position [979, 0]
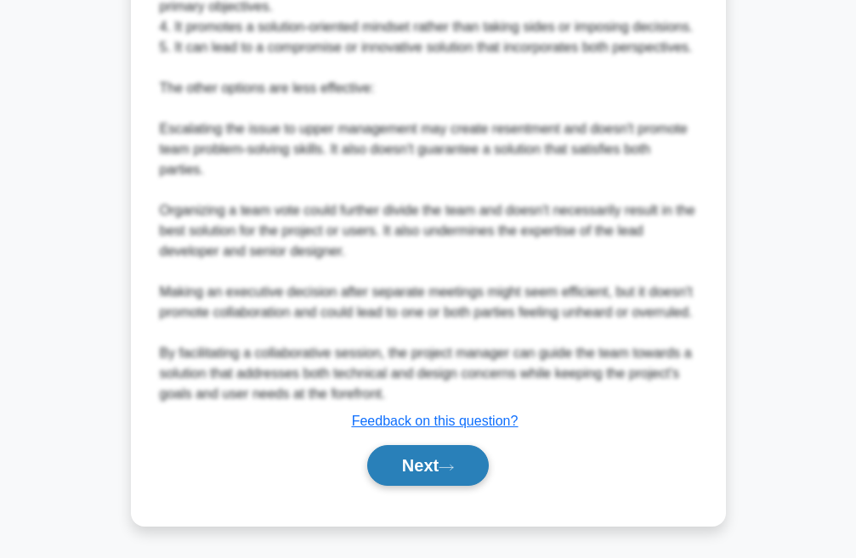
drag, startPoint x: 427, startPoint y: 471, endPoint x: 436, endPoint y: 461, distance: 12.6
click at [429, 470] on button "Next" at bounding box center [428, 465] width 122 height 41
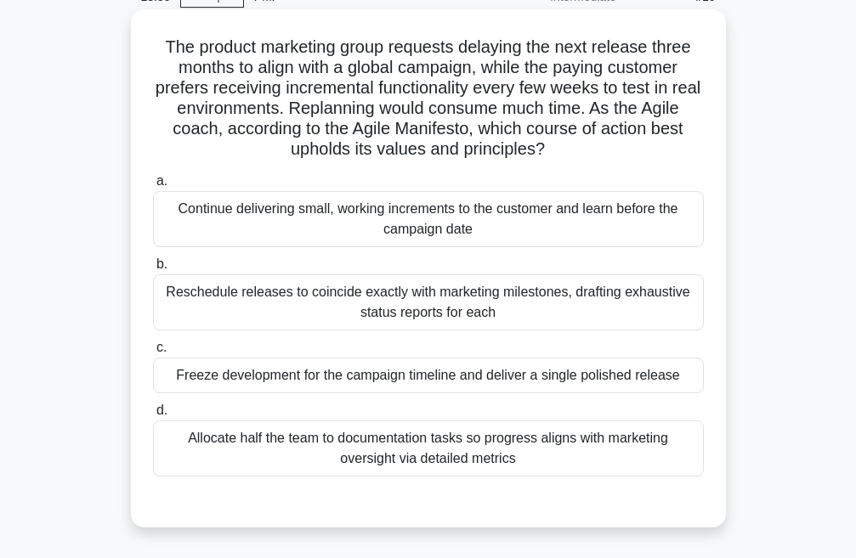
scroll to position [85, 0]
click at [324, 213] on div "Continue delivering small, working increments to the customer and learn before …" at bounding box center [428, 220] width 551 height 56
click at [153, 188] on input "a. Continue delivering small, working increments to the customer and learn befo…" at bounding box center [153, 182] width 0 height 11
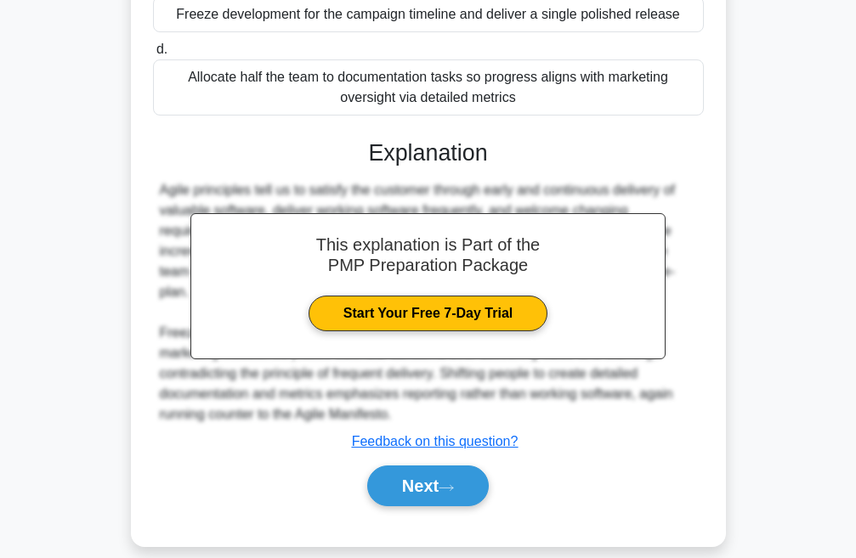
scroll to position [469, 0]
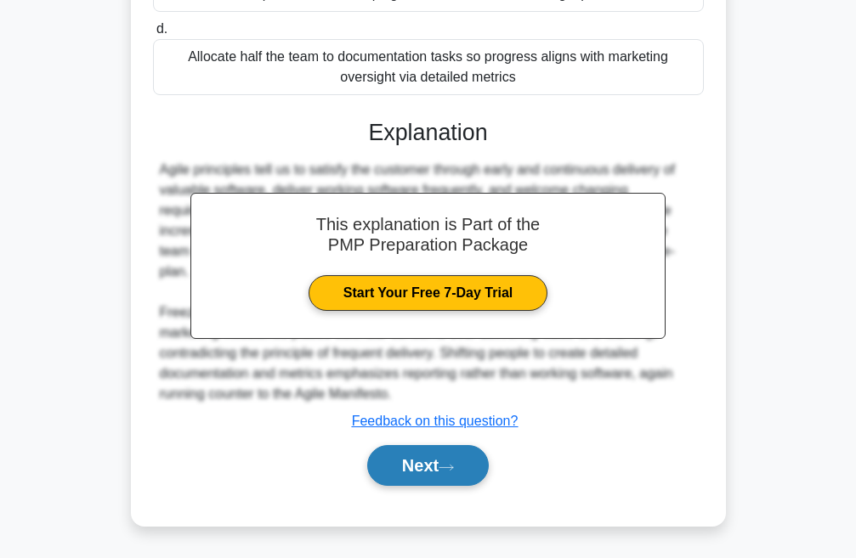
click at [404, 472] on button "Next" at bounding box center [428, 465] width 122 height 41
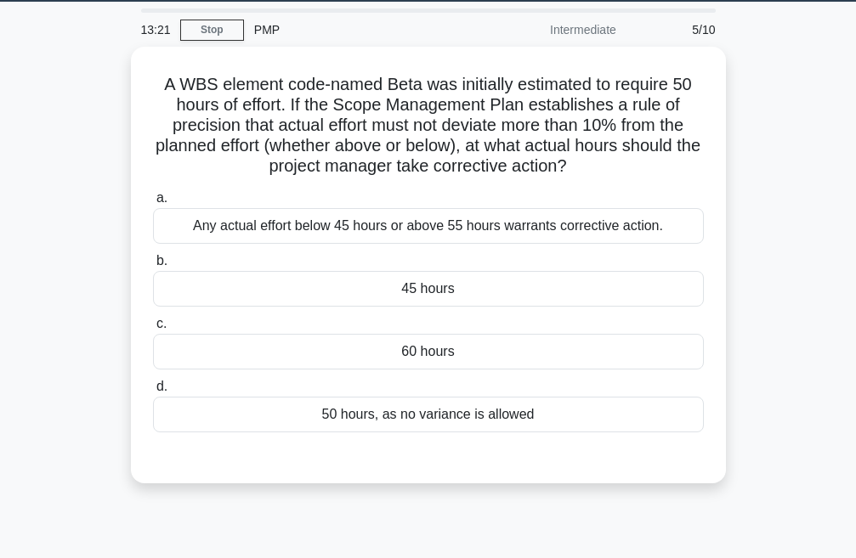
scroll to position [0, 0]
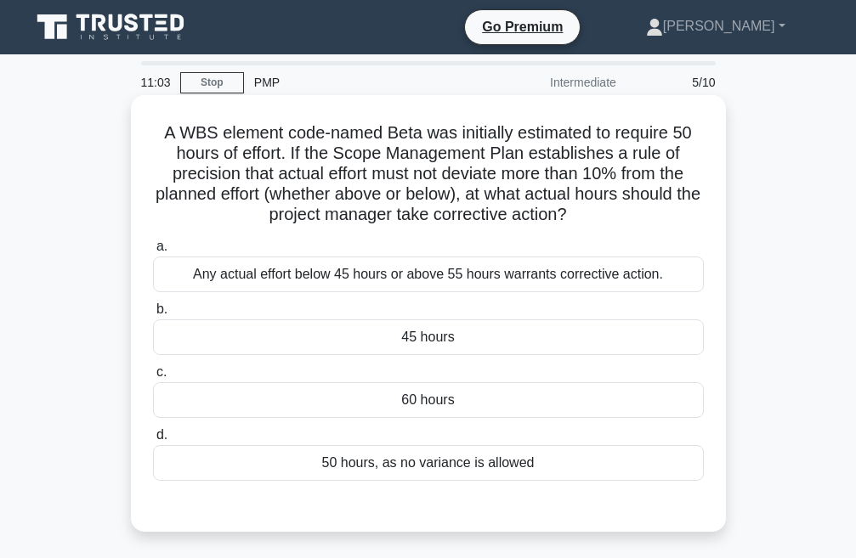
drag, startPoint x: 667, startPoint y: 150, endPoint x: 681, endPoint y: 168, distance: 23.1
click at [681, 166] on h5 "A WBS element code-named Beta was initially estimated to require 50 hours of ef…" at bounding box center [428, 174] width 554 height 104
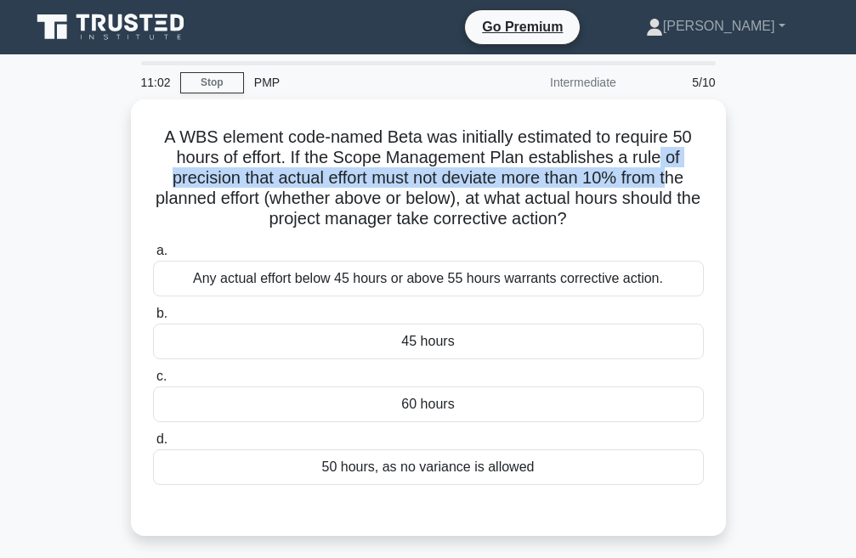
click at [753, 161] on div "A WBS element code-named Beta was initially estimated to require 50 hours of ef…" at bounding box center [428, 327] width 816 height 457
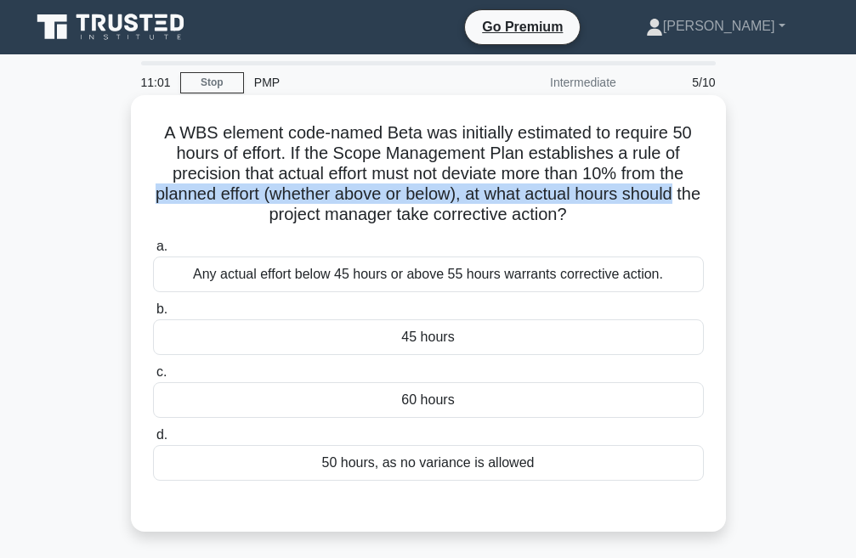
click at [704, 185] on div "A WBS element code-named Beta was initially estimated to require 50 hours of ef…" at bounding box center [428, 313] width 581 height 423
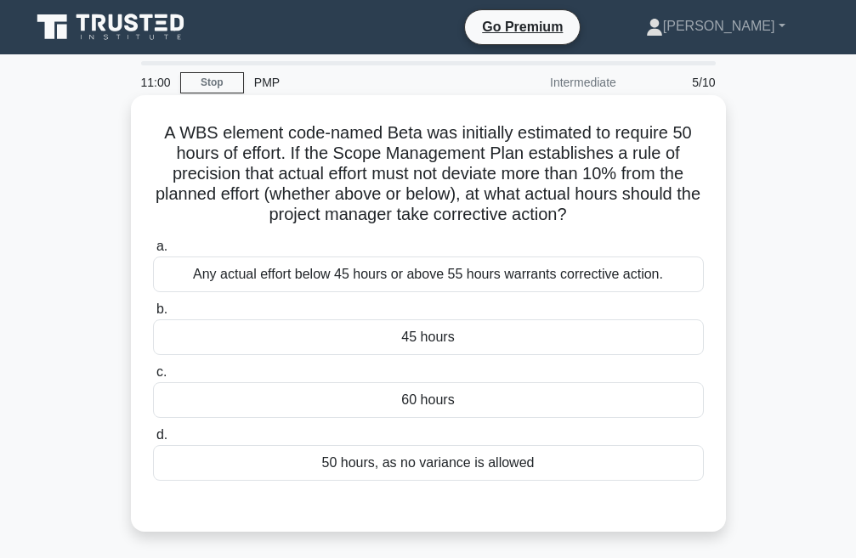
click at [688, 212] on h5 "A WBS element code-named Beta was initially estimated to require 50 hours of ef…" at bounding box center [428, 174] width 554 height 104
click at [271, 442] on div "a. Any actual effort below 45 hours or above 55 hours warrants corrective actio…" at bounding box center [428, 359] width 571 height 252
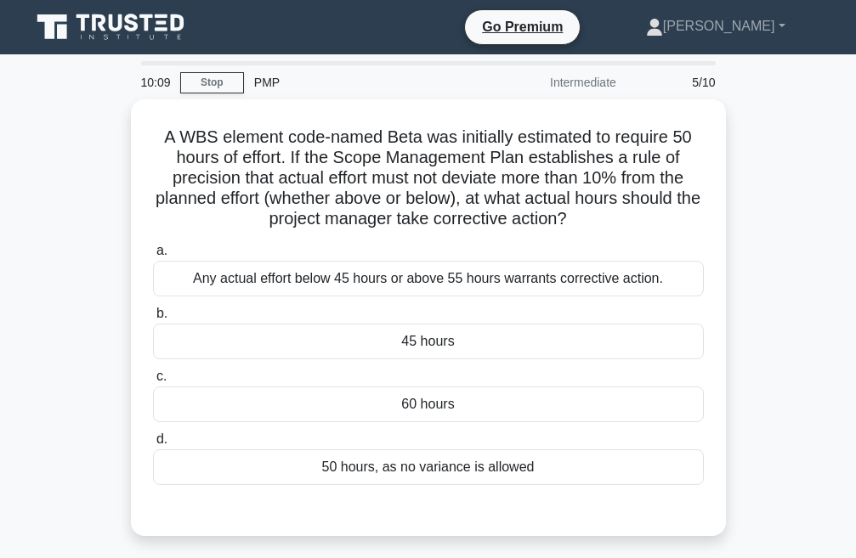
drag, startPoint x: 630, startPoint y: 378, endPoint x: 768, endPoint y: 343, distance: 142.8
click at [682, 376] on label "c. 60 hours" at bounding box center [428, 394] width 551 height 56
click at [153, 376] on input "c. 60 hours" at bounding box center [153, 376] width 0 height 11
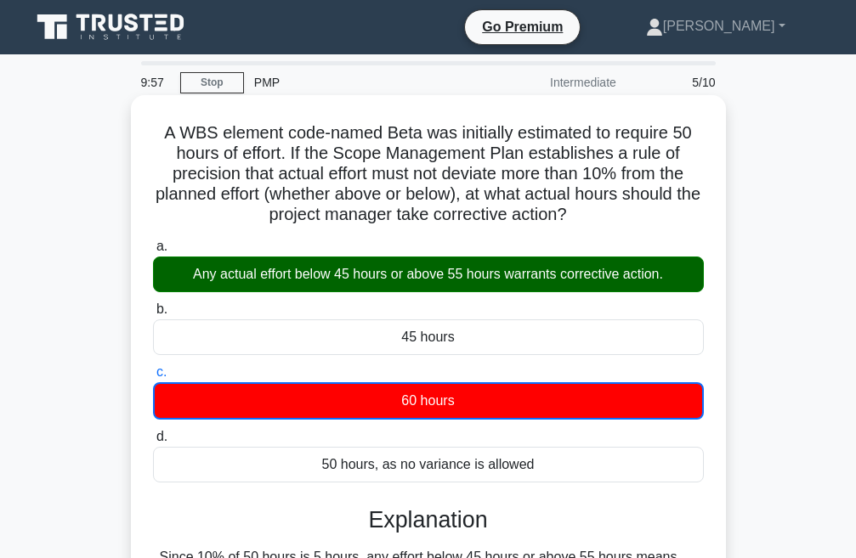
click at [482, 279] on div "Any actual effort below 45 hours or above 55 hours warrants corrective action." at bounding box center [428, 275] width 551 height 36
click at [153, 252] on input "a. Any actual effort below 45 hours or above 55 hours warrants corrective actio…" at bounding box center [153, 246] width 0 height 11
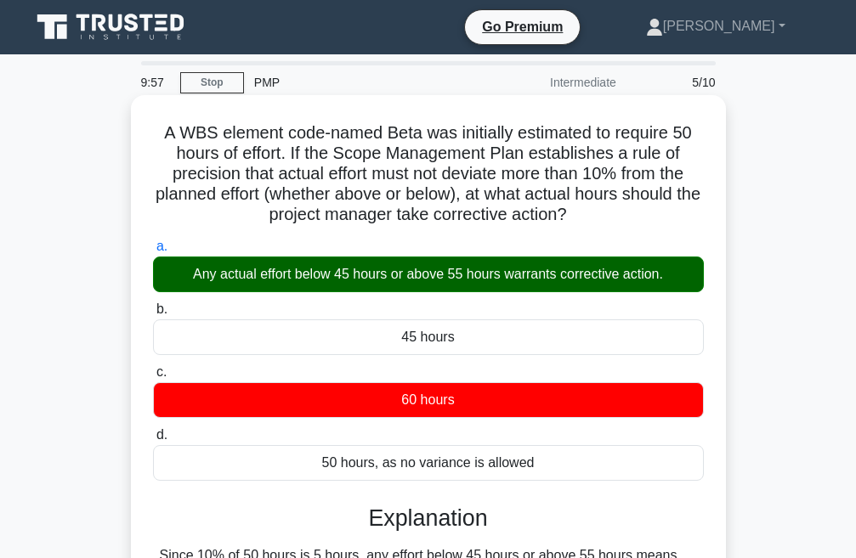
click at [482, 279] on div "Any actual effort below 45 hours or above 55 hours warrants corrective action." at bounding box center [428, 275] width 551 height 36
click at [153, 252] on input "a. Any actual effort below 45 hours or above 55 hours warrants corrective actio…" at bounding box center [153, 246] width 0 height 11
click at [529, 371] on label "c. 60 hours" at bounding box center [428, 390] width 551 height 56
click at [153, 371] on input "c. 60 hours" at bounding box center [153, 372] width 0 height 11
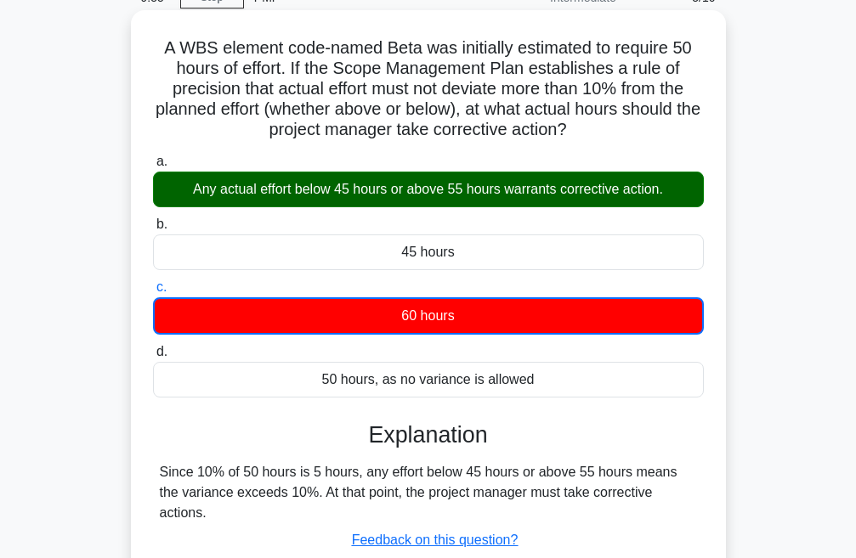
scroll to position [255, 0]
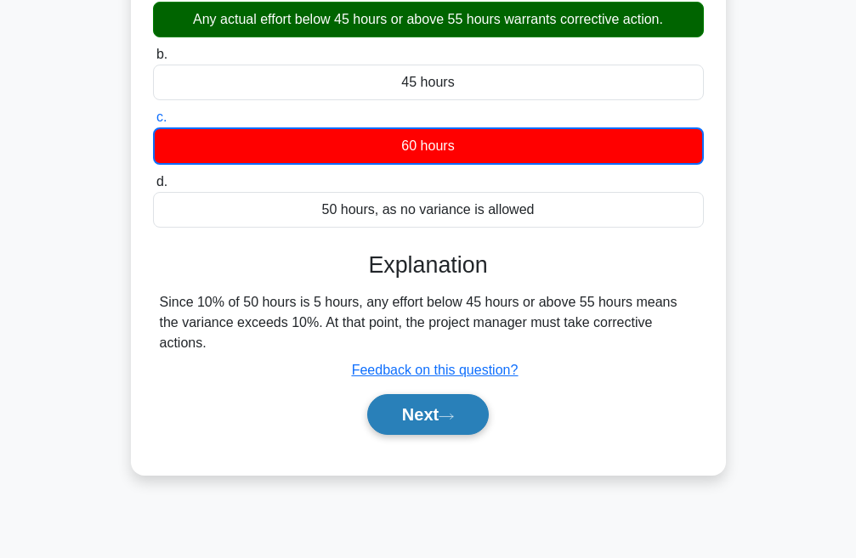
click at [414, 398] on button "Next" at bounding box center [428, 414] width 122 height 41
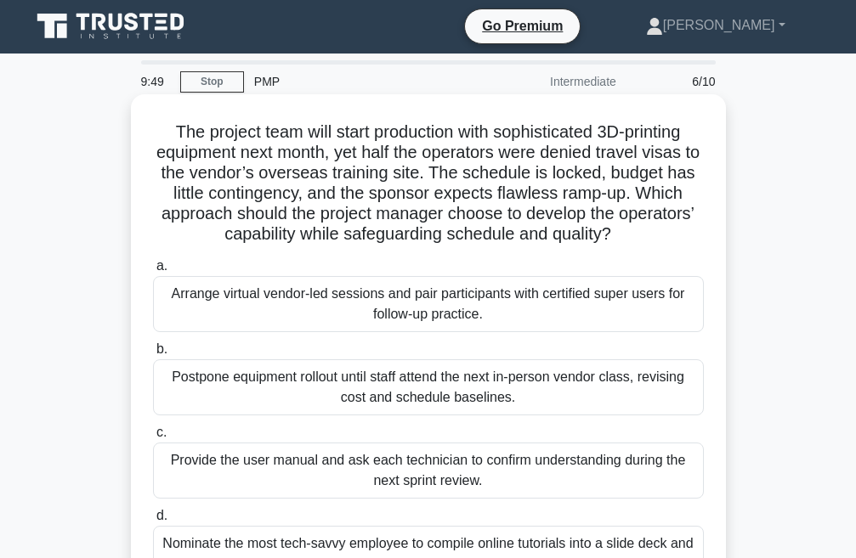
scroll to position [0, 0]
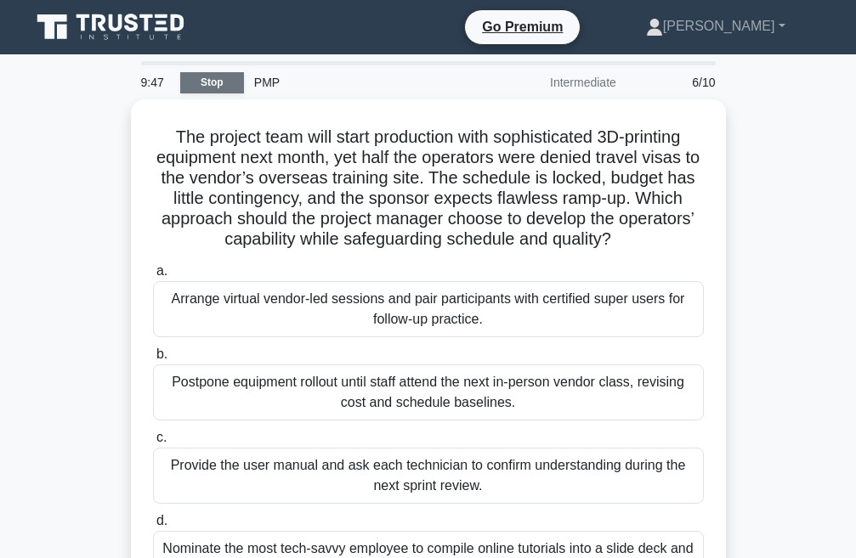
click at [212, 80] on link "Stop" at bounding box center [212, 82] width 64 height 21
